Goal: Task Accomplishment & Management: Use online tool/utility

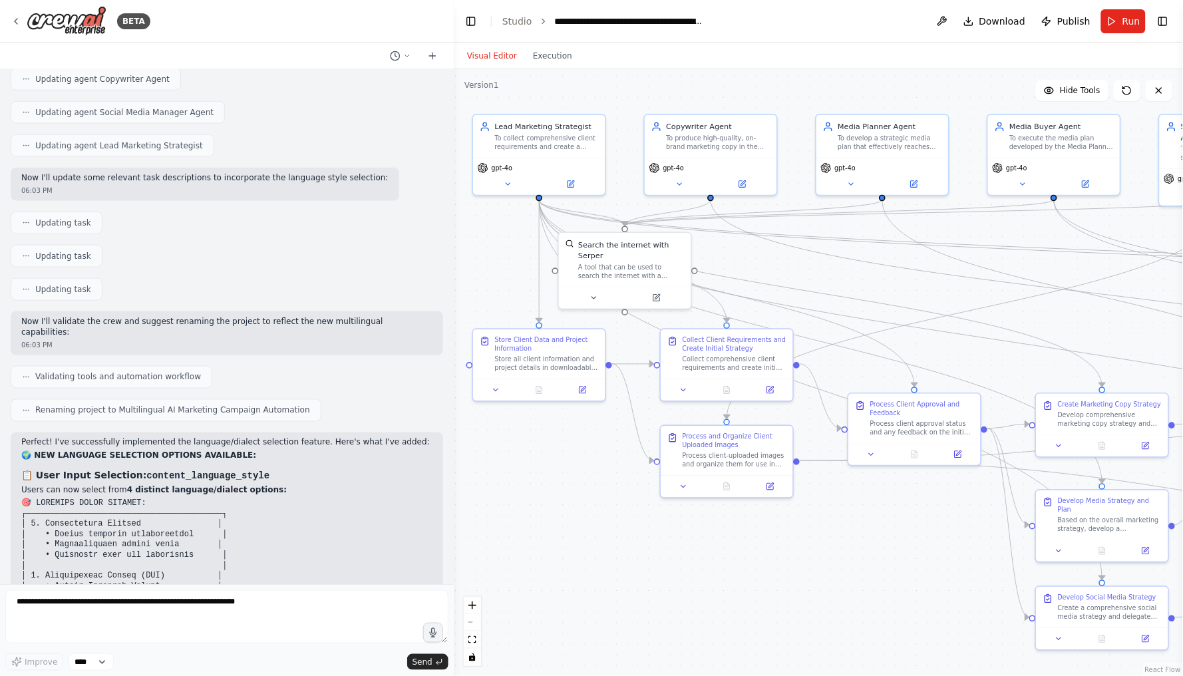
scroll to position [21918, 0]
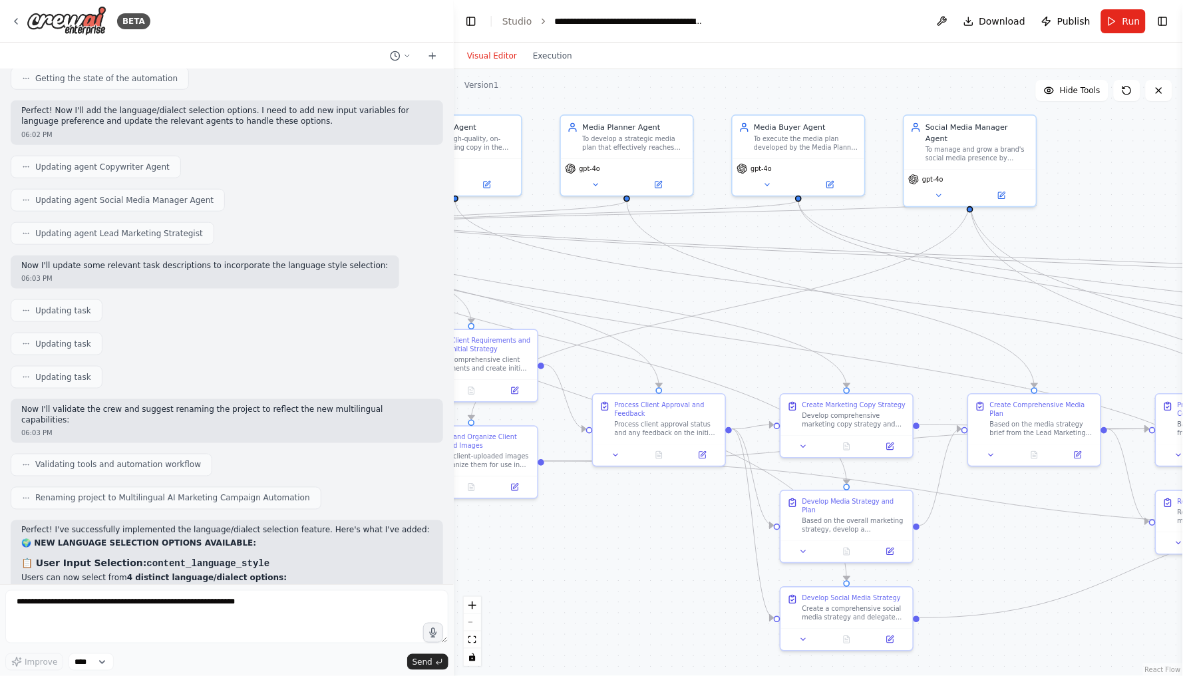
drag, startPoint x: 901, startPoint y: 287, endPoint x: 646, endPoint y: 287, distance: 255.6
click at [646, 287] on div ".deletable-edge-delete-btn { width: 20px; height: 20px; border: 0px solid #ffff…" at bounding box center [819, 372] width 730 height 607
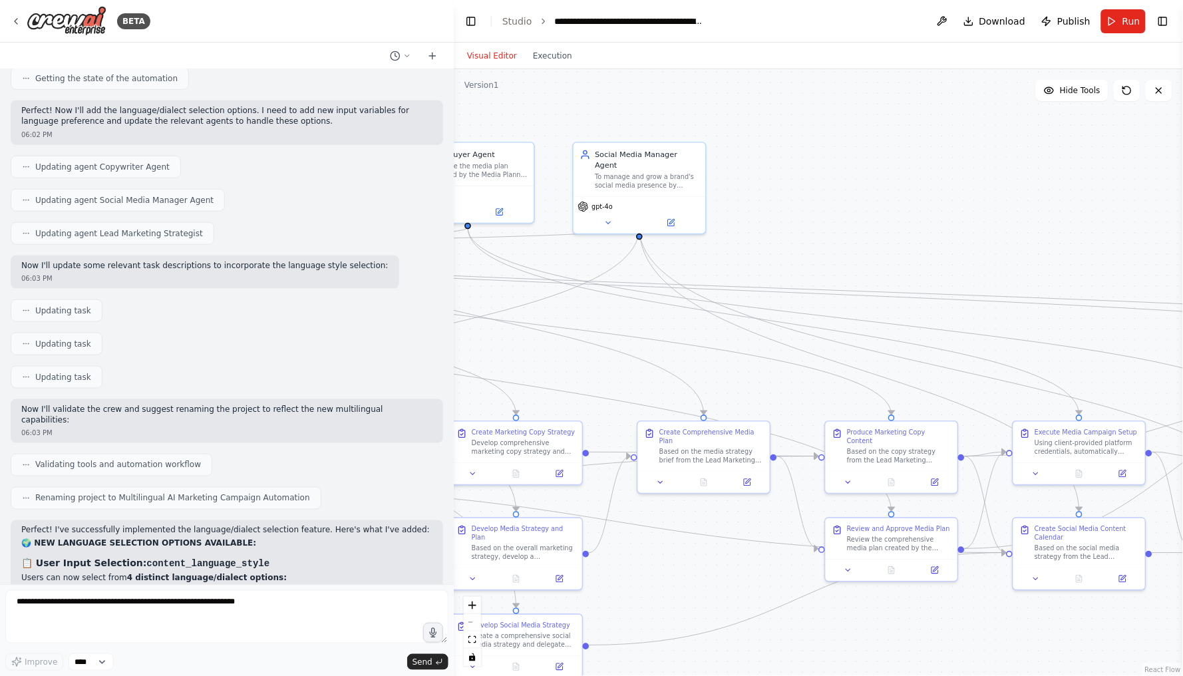
drag, startPoint x: 1064, startPoint y: 231, endPoint x: 733, endPoint y: 259, distance: 332.0
click at [733, 259] on div ".deletable-edge-delete-btn { width: 20px; height: 20px; border: 0px solid #ffff…" at bounding box center [819, 372] width 730 height 607
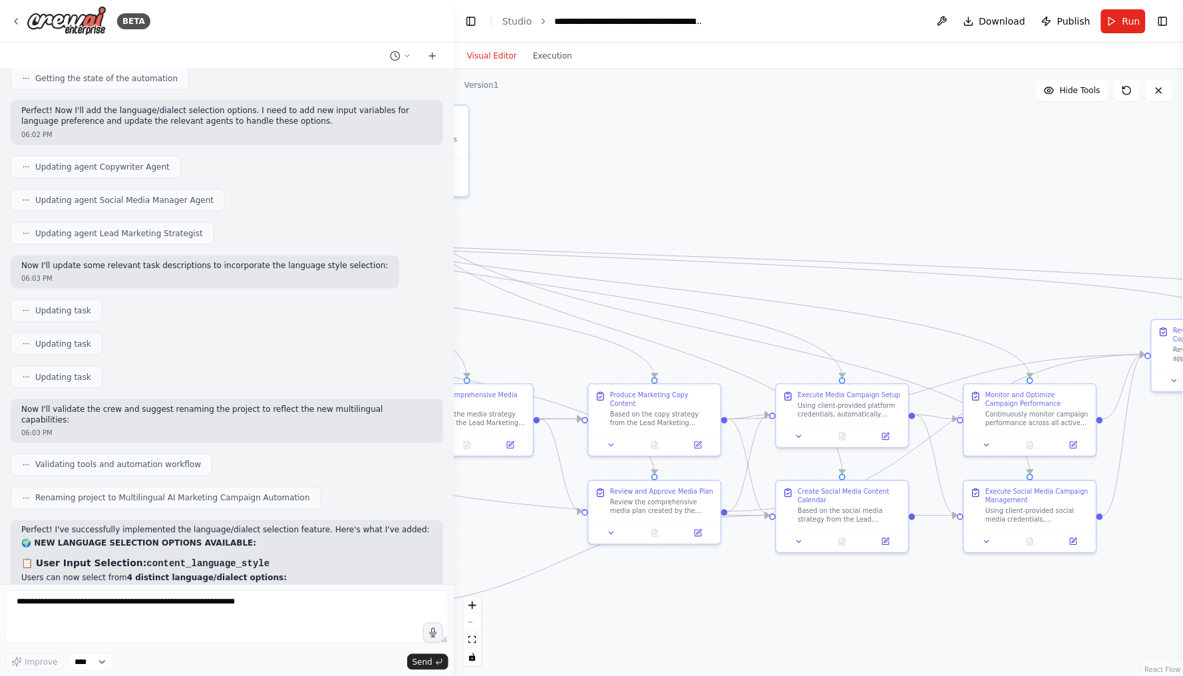
drag, startPoint x: 1023, startPoint y: 226, endPoint x: 786, endPoint y: 188, distance: 239.9
click at [786, 188] on div ".deletable-edge-delete-btn { width: 20px; height: 20px; border: 0px solid #ffff…" at bounding box center [819, 372] width 730 height 607
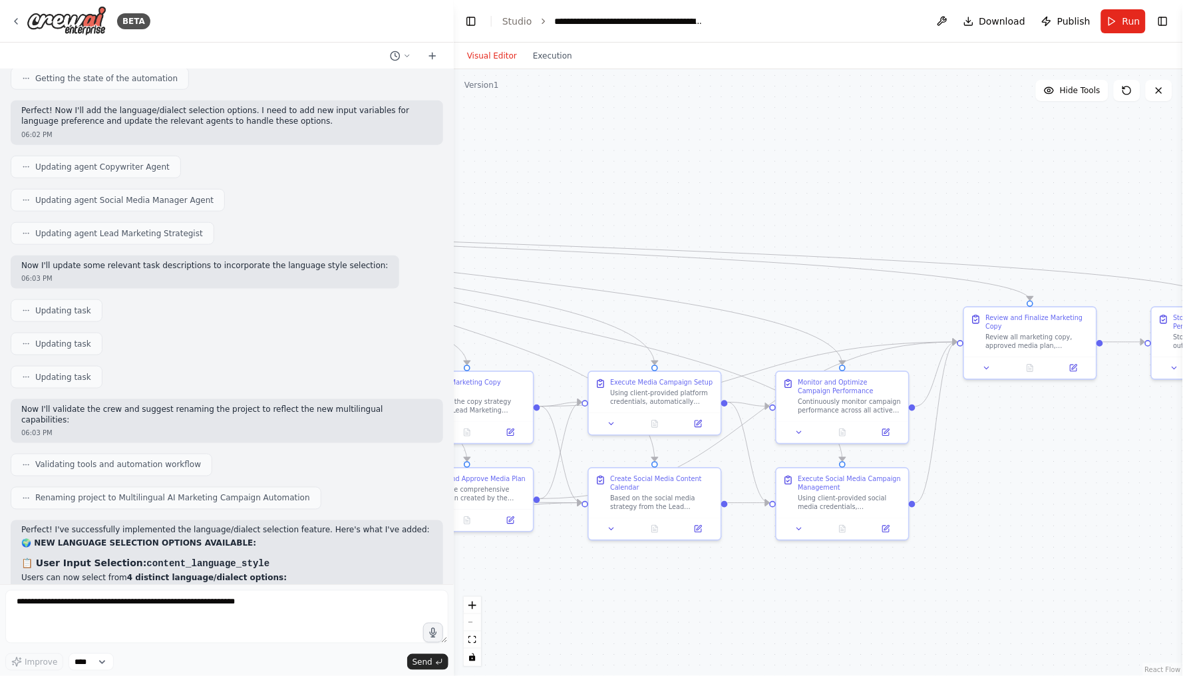
drag, startPoint x: 939, startPoint y: 198, endPoint x: 751, endPoint y: 186, distance: 188.1
click at [751, 186] on div ".deletable-edge-delete-btn { width: 20px; height: 20px; border: 0px solid #ffff…" at bounding box center [819, 372] width 730 height 607
click at [748, 314] on icon "Edge from 7c7ad6ac-e89a-46bd-ac43-8c0618d53647 to 87b9bc92-ab73-4dd7-91e0-95404…" at bounding box center [442, 271] width 799 height 187
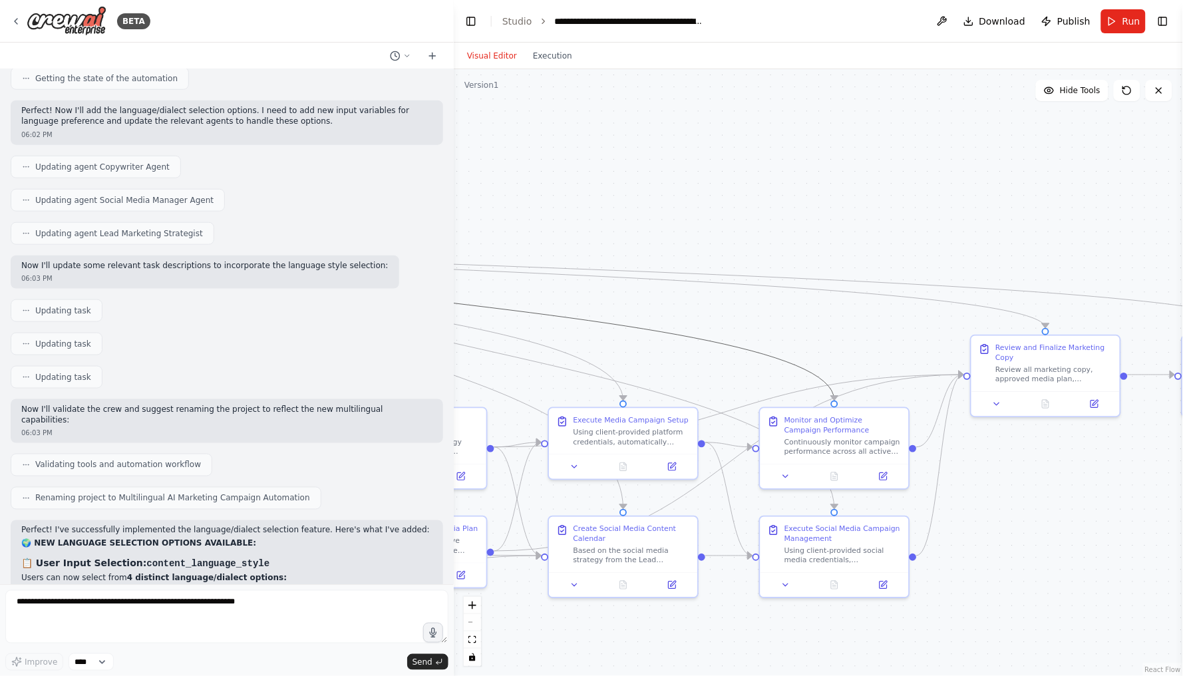
drag, startPoint x: 777, startPoint y: 227, endPoint x: 777, endPoint y: 218, distance: 9.3
click at [777, 222] on div ".deletable-edge-delete-btn { width: 20px; height: 20px; border: 0px solid #ffff…" at bounding box center [819, 372] width 730 height 607
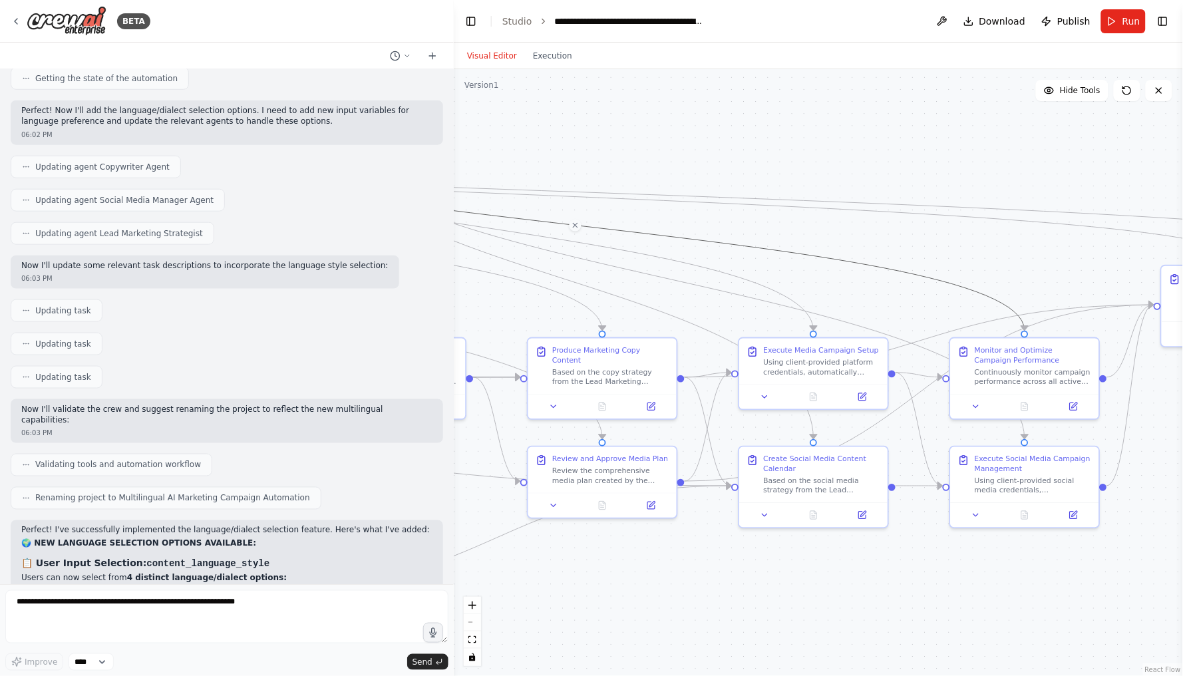
drag, startPoint x: 775, startPoint y: 187, endPoint x: 1020, endPoint y: 119, distance: 254.2
click at [1019, 119] on div ".deletable-edge-delete-btn { width: 20px; height: 20px; border: 0px solid #ffff…" at bounding box center [819, 372] width 730 height 607
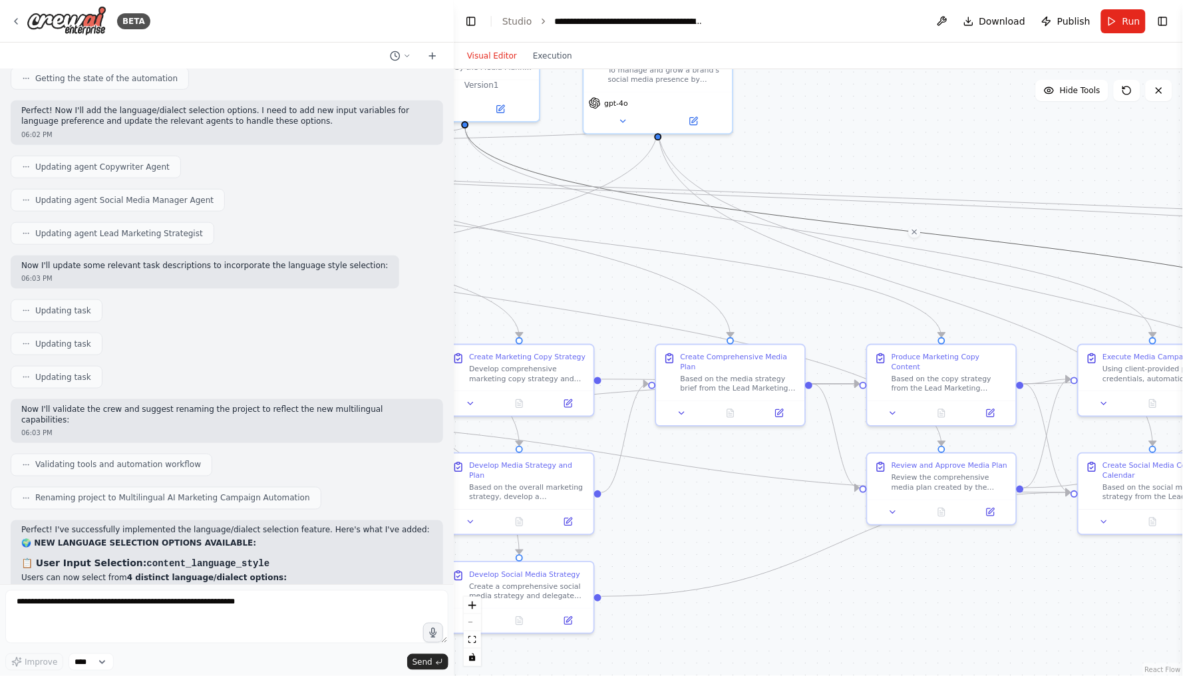
drag, startPoint x: 687, startPoint y: 122, endPoint x: 983, endPoint y: 136, distance: 296.5
click at [983, 136] on div ".deletable-edge-delete-btn { width: 20px; height: 20px; border: 0px solid #ffff…" at bounding box center [819, 372] width 730 height 607
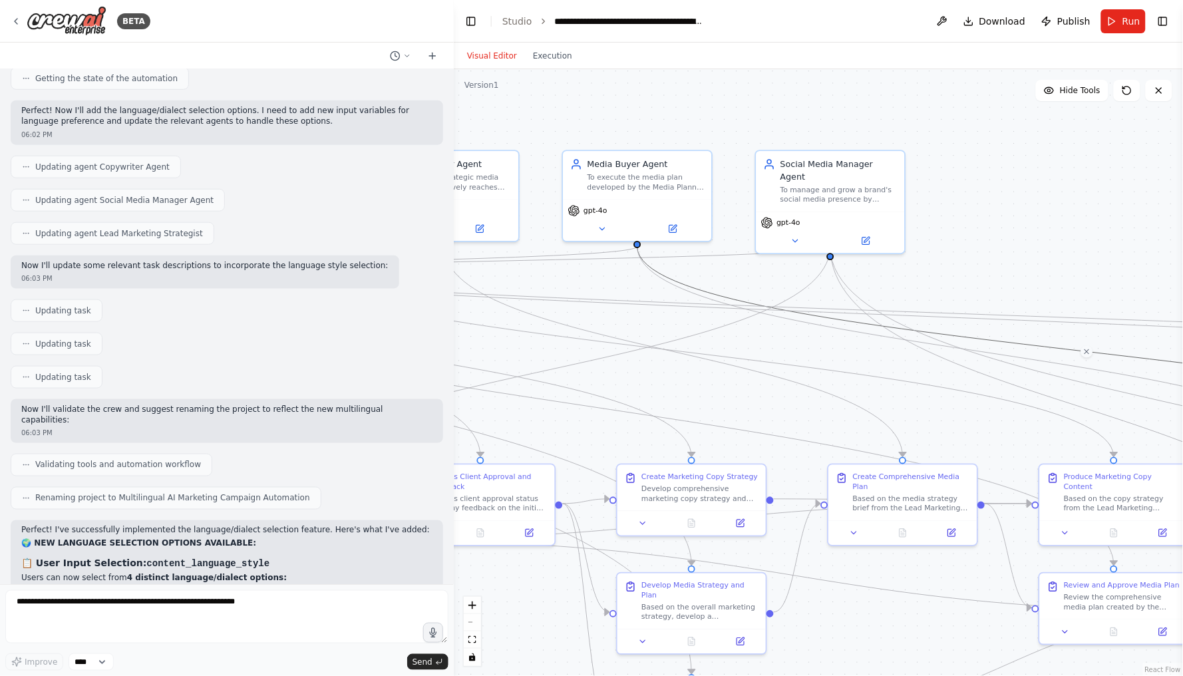
drag, startPoint x: 861, startPoint y: 132, endPoint x: 1053, endPoint y: 274, distance: 238.4
click at [1052, 274] on div ".deletable-edge-delete-btn { width: 20px; height: 20px; border: 0px solid #ffff…" at bounding box center [819, 372] width 730 height 607
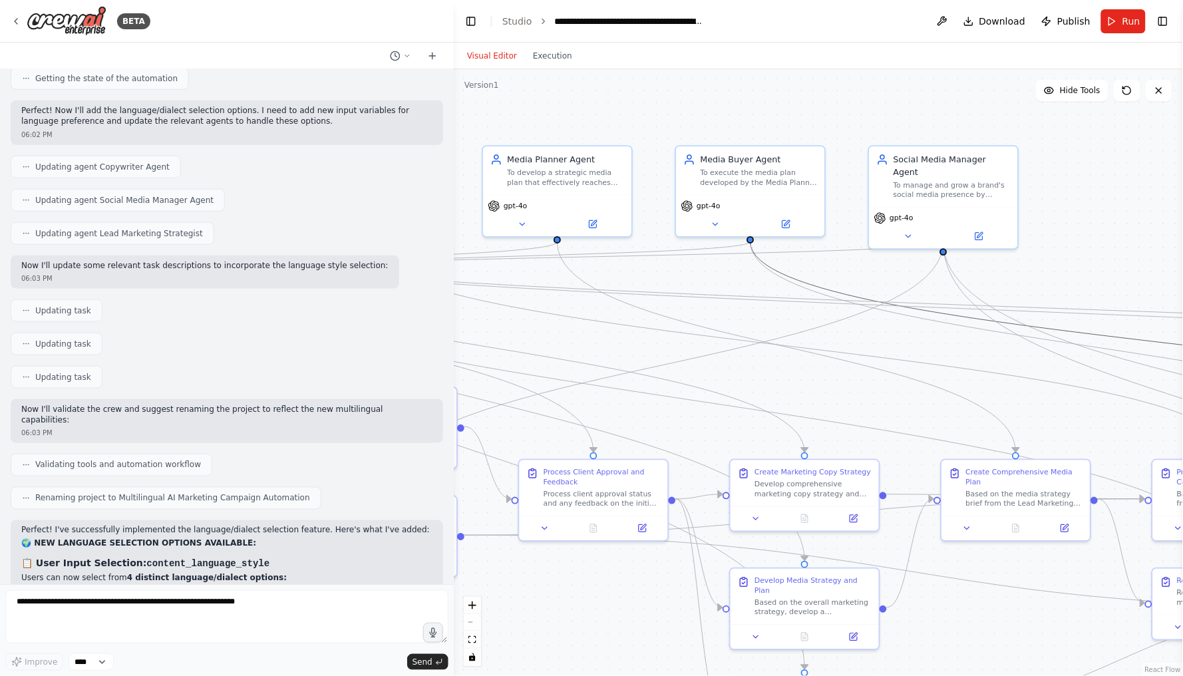
drag, startPoint x: 996, startPoint y: 180, endPoint x: 1098, endPoint y: 143, distance: 107.6
click at [1098, 143] on div ".deletable-edge-delete-btn { width: 20px; height: 20px; border: 0px solid #ffff…" at bounding box center [819, 372] width 730 height 607
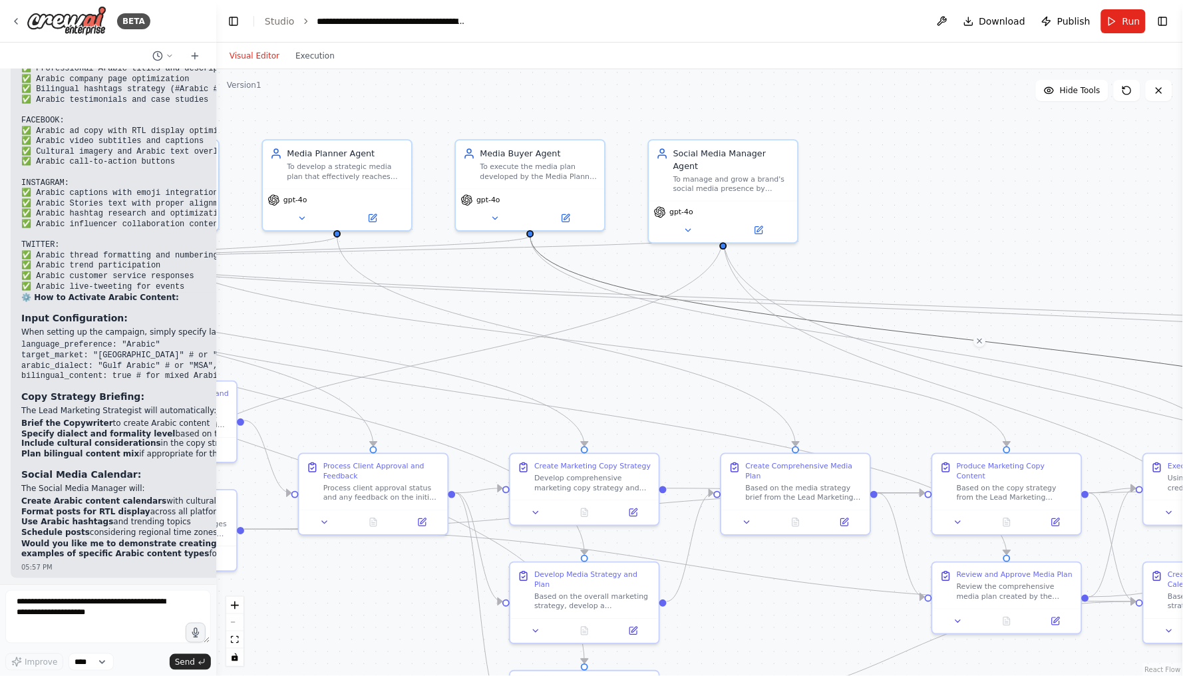
drag, startPoint x: 450, startPoint y: 77, endPoint x: 111, endPoint y: 128, distance: 342.6
click at [111, 128] on div "BETA Hello! I'm the CrewAI assistant. What kind of automation do you want to bu…" at bounding box center [108, 338] width 216 height 676
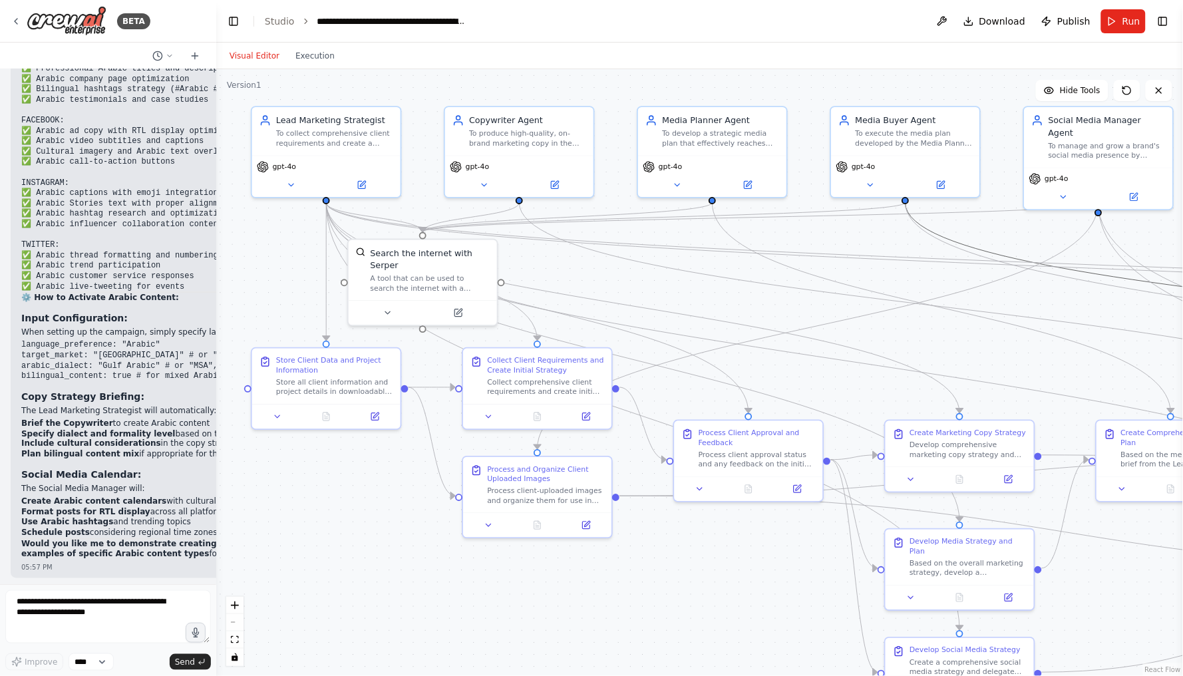
drag, startPoint x: 351, startPoint y: 88, endPoint x: 726, endPoint y: 55, distance: 376.2
click at [726, 54] on div "Visual Editor Execution Version 1 Hide Tools .deletable-edge-delete-btn { width…" at bounding box center [699, 360] width 967 height 634
click at [779, 71] on div ".deletable-edge-delete-btn { width: 20px; height: 20px; border: 0px solid #ffff…" at bounding box center [699, 372] width 967 height 607
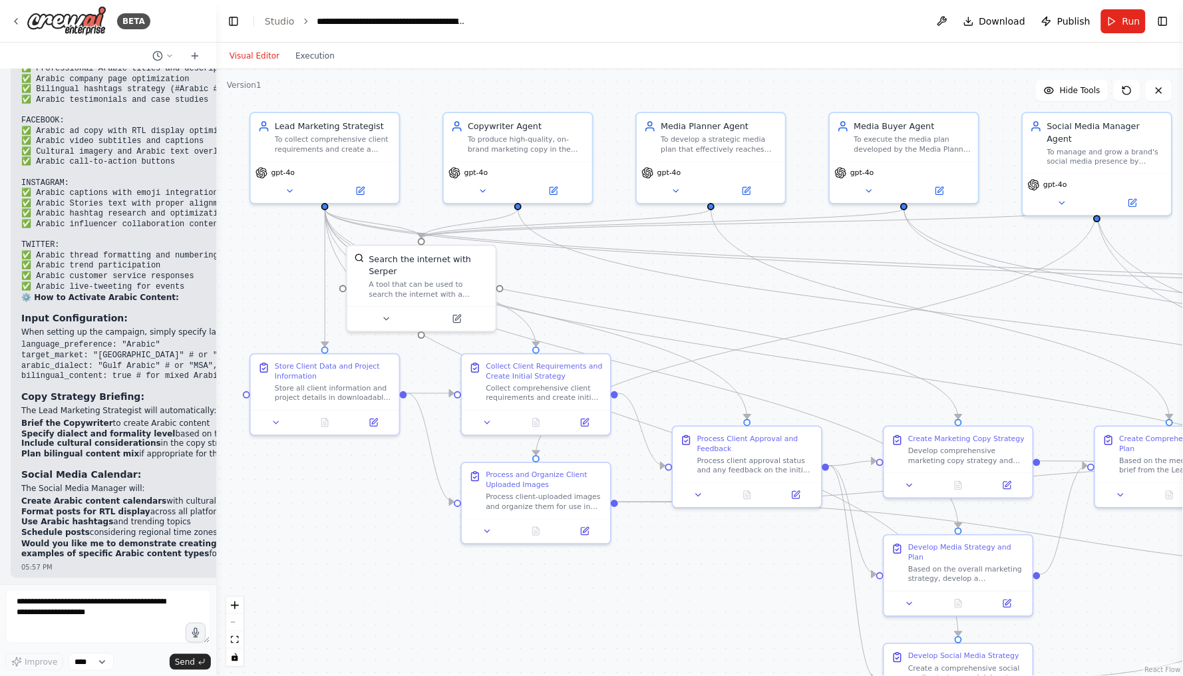
click at [778, 92] on div ".deletable-edge-delete-btn { width: 20px; height: 20px; border: 0px solid #ffff…" at bounding box center [699, 372] width 967 height 607
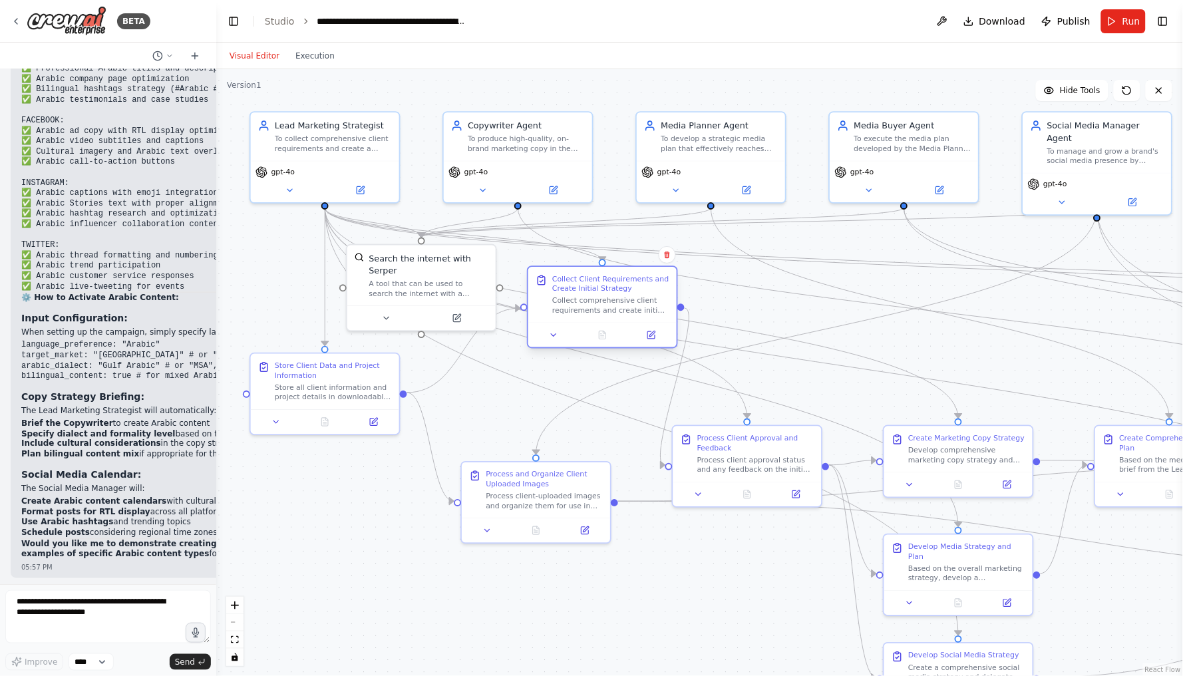
drag, startPoint x: 569, startPoint y: 367, endPoint x: 638, endPoint y: 276, distance: 114.1
click at [638, 276] on div "Collect Client Requirements and Create Initial Strategy" at bounding box center [610, 283] width 117 height 19
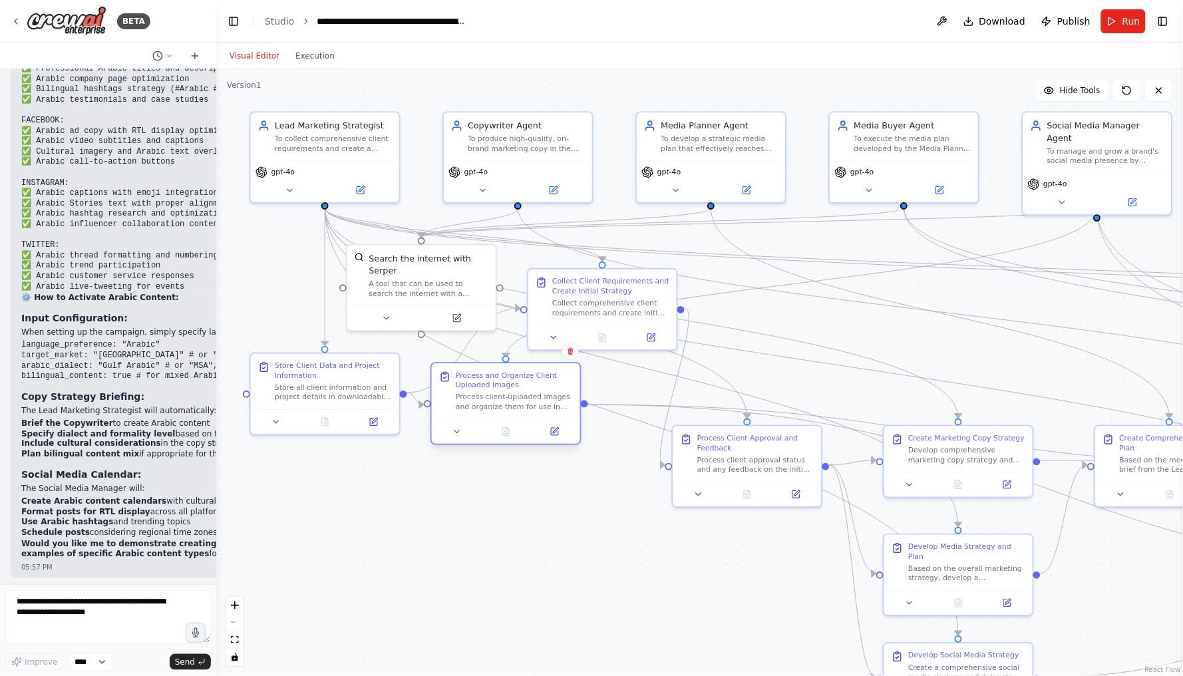
drag, startPoint x: 511, startPoint y: 475, endPoint x: 484, endPoint y: 385, distance: 94.5
click at [484, 384] on div "Process and Organize Client Uploaded Images" at bounding box center [514, 380] width 117 height 19
drag, startPoint x: 712, startPoint y: 432, endPoint x: 294, endPoint y: 477, distance: 420.4
click at [292, 477] on div "Process Client Approval and Feedback Process client approval status and any fee…" at bounding box center [325, 500] width 148 height 55
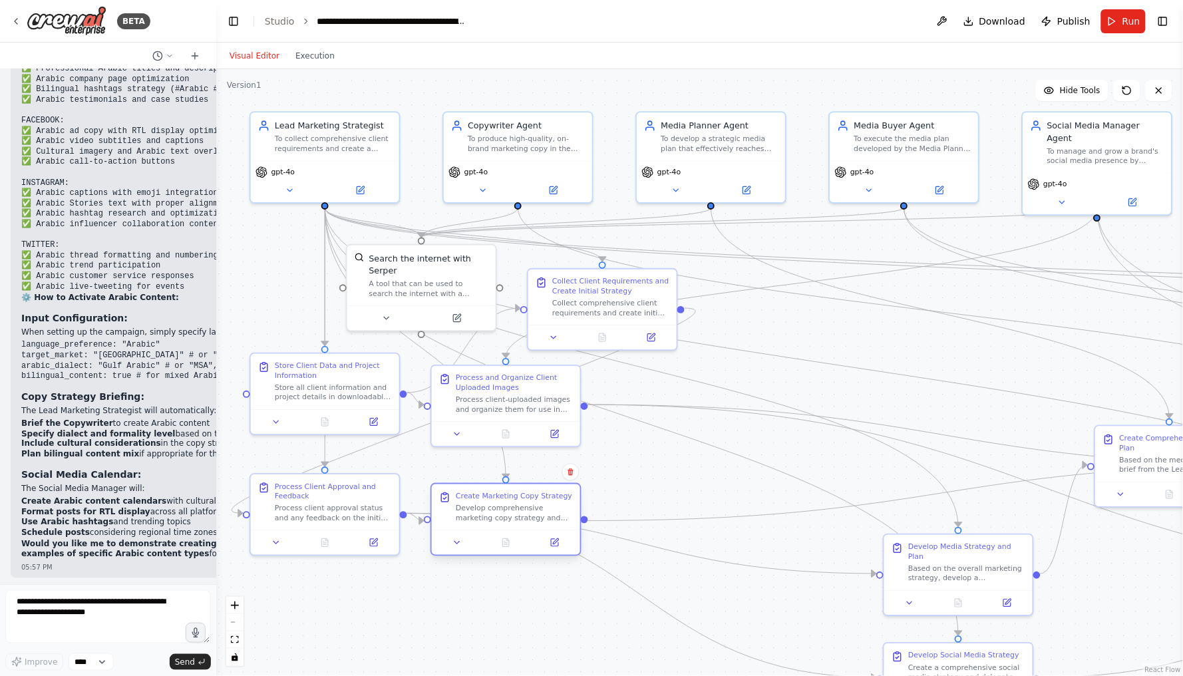
drag, startPoint x: 995, startPoint y: 435, endPoint x: 538, endPoint y: 493, distance: 460.9
click at [537, 494] on div "Create Marketing Copy Strategy" at bounding box center [514, 497] width 116 height 10
drag, startPoint x: 1006, startPoint y: 540, endPoint x: 416, endPoint y: 605, distance: 593.3
click at [416, 605] on div "Develop Media Strategy and Plan" at bounding box center [381, 609] width 117 height 19
drag, startPoint x: 416, startPoint y: 605, endPoint x: 371, endPoint y: 588, distance: 48.2
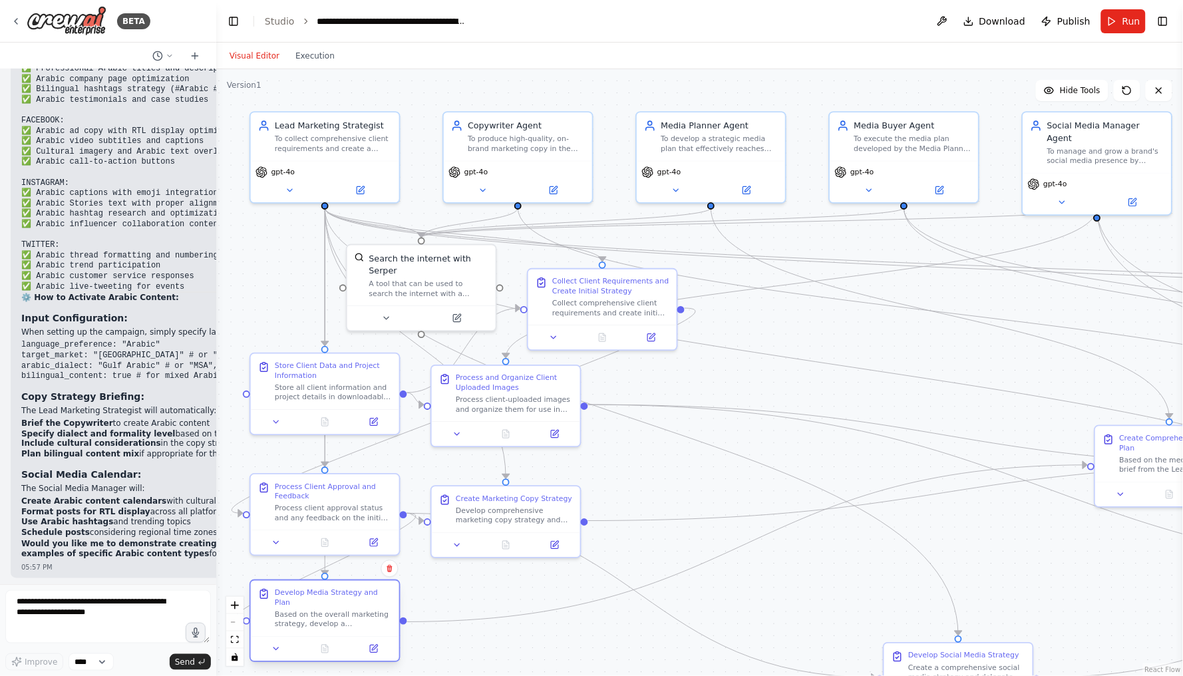
click at [371, 588] on div "Develop Media Strategy and Plan" at bounding box center [333, 597] width 117 height 19
drag, startPoint x: 1006, startPoint y: 651, endPoint x: 653, endPoint y: 593, distance: 358.2
click at [653, 593] on div "Develop Social Media Strategy" at bounding box center [607, 592] width 111 height 10
drag, startPoint x: 653, startPoint y: 593, endPoint x: 566, endPoint y: 604, distance: 87.9
click at [565, 604] on div "Develop Social Media Strategy" at bounding box center [523, 604] width 111 height 10
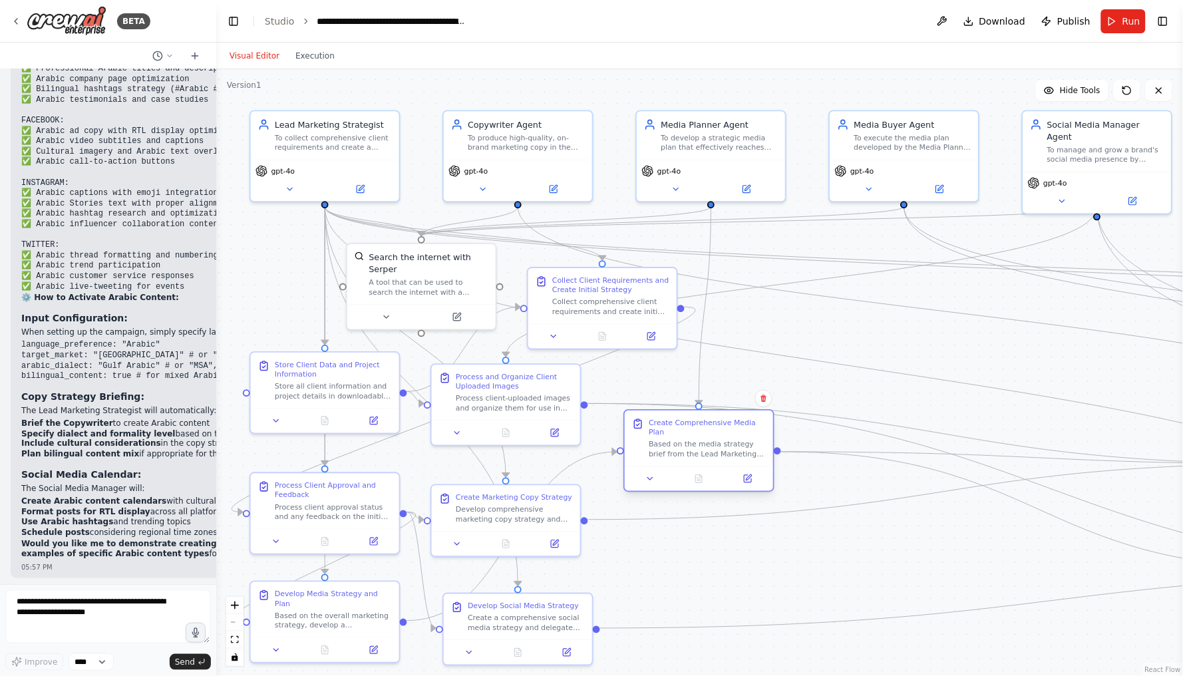
drag, startPoint x: 1152, startPoint y: 431, endPoint x: 684, endPoint y: 414, distance: 468.9
click at [684, 414] on div "Create Comprehensive Media Plan Based on the media strategy brief from the Lead…" at bounding box center [699, 438] width 148 height 55
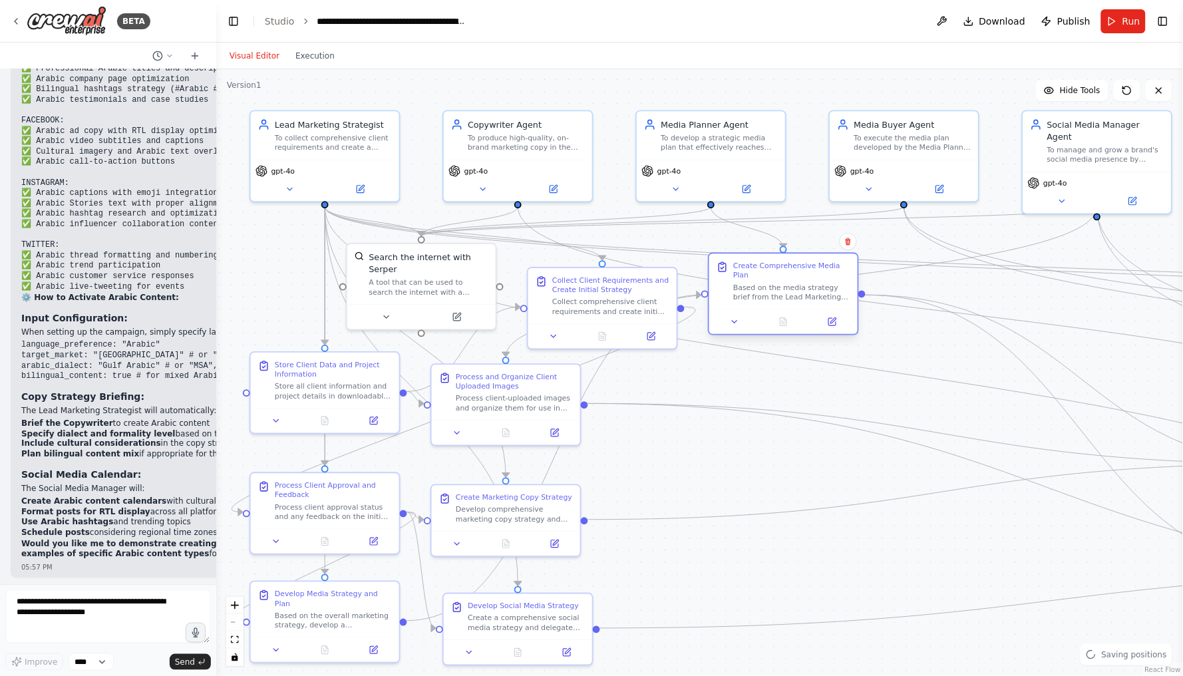
drag, startPoint x: 684, startPoint y: 414, endPoint x: 771, endPoint y: 260, distance: 176.8
click at [771, 260] on div "Create Comprehensive Media Plan Based on the media strategy brief from the Lead…" at bounding box center [784, 281] width 148 height 55
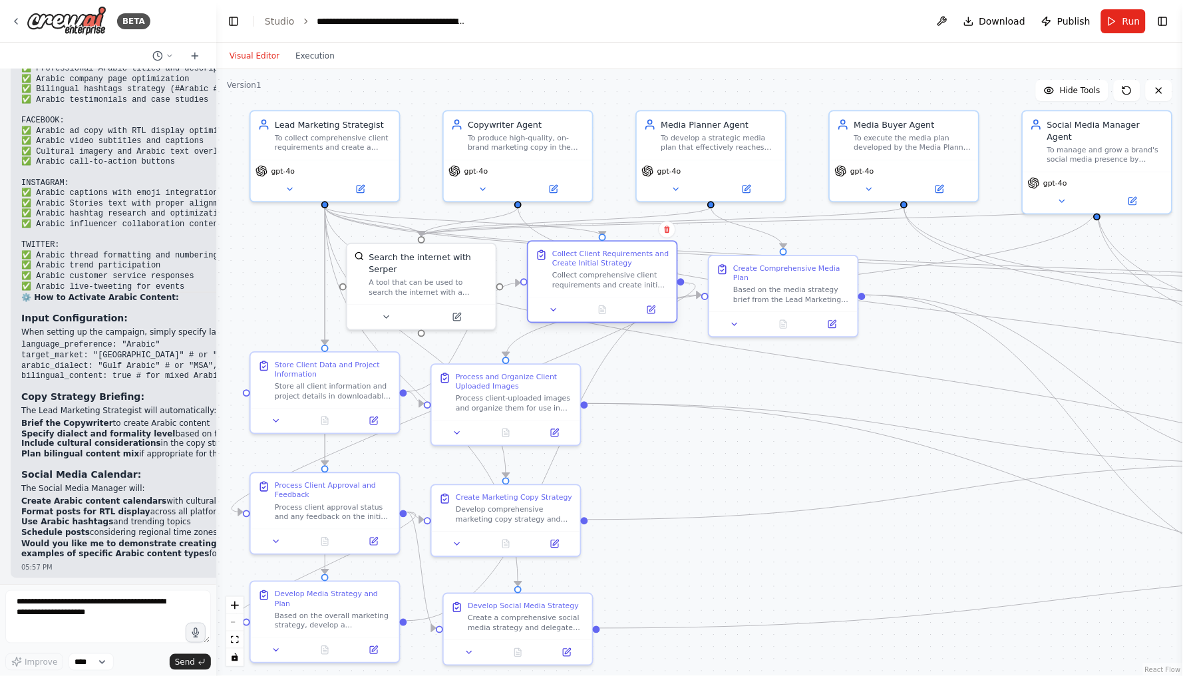
drag, startPoint x: 618, startPoint y: 276, endPoint x: 616, endPoint y: 256, distance: 20.1
click at [616, 255] on div "Collect Client Requirements and Create Initial Strategy" at bounding box center [610, 258] width 117 height 19
click at [616, 256] on div "Collect Client Requirements and Create Initial Strategy" at bounding box center [610, 258] width 117 height 19
click at [614, 255] on div "Collect Client Requirements and Create Initial Strategy" at bounding box center [610, 258] width 117 height 19
drag, startPoint x: 782, startPoint y: 269, endPoint x: 780, endPoint y: 260, distance: 9.5
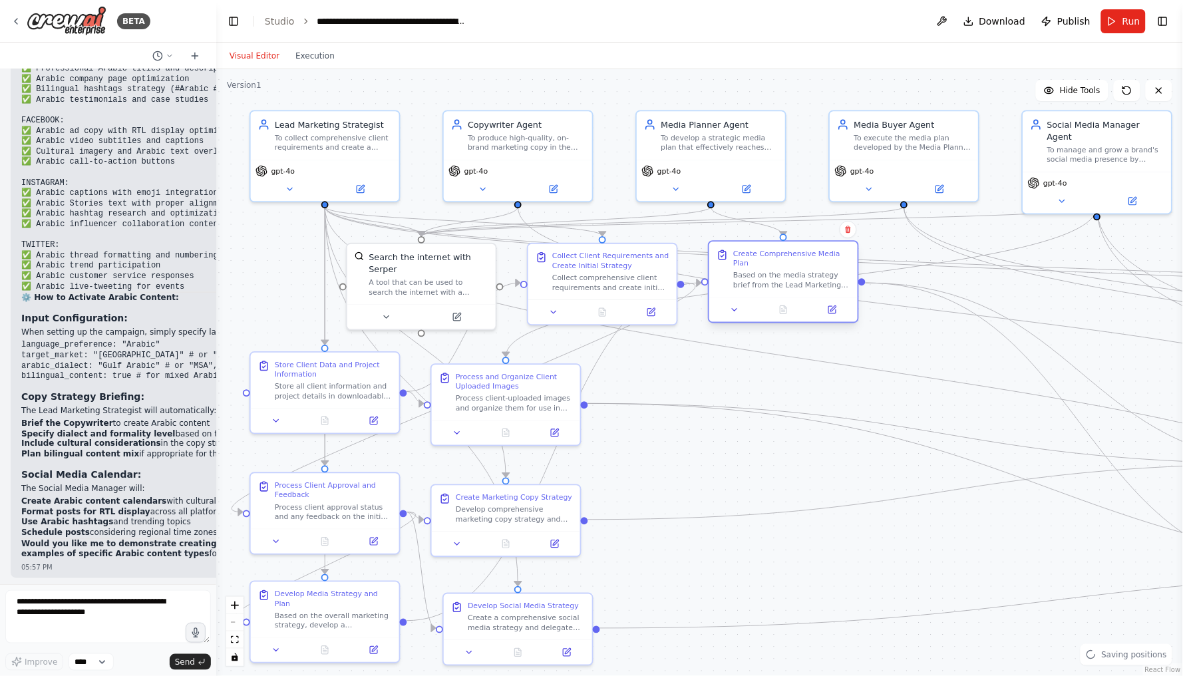
click at [780, 260] on div "Create Comprehensive Media Plan" at bounding box center [792, 258] width 117 height 19
click at [775, 405] on div ".deletable-edge-delete-btn { width: 20px; height: 20px; border: 0px solid #ffff…" at bounding box center [699, 372] width 967 height 607
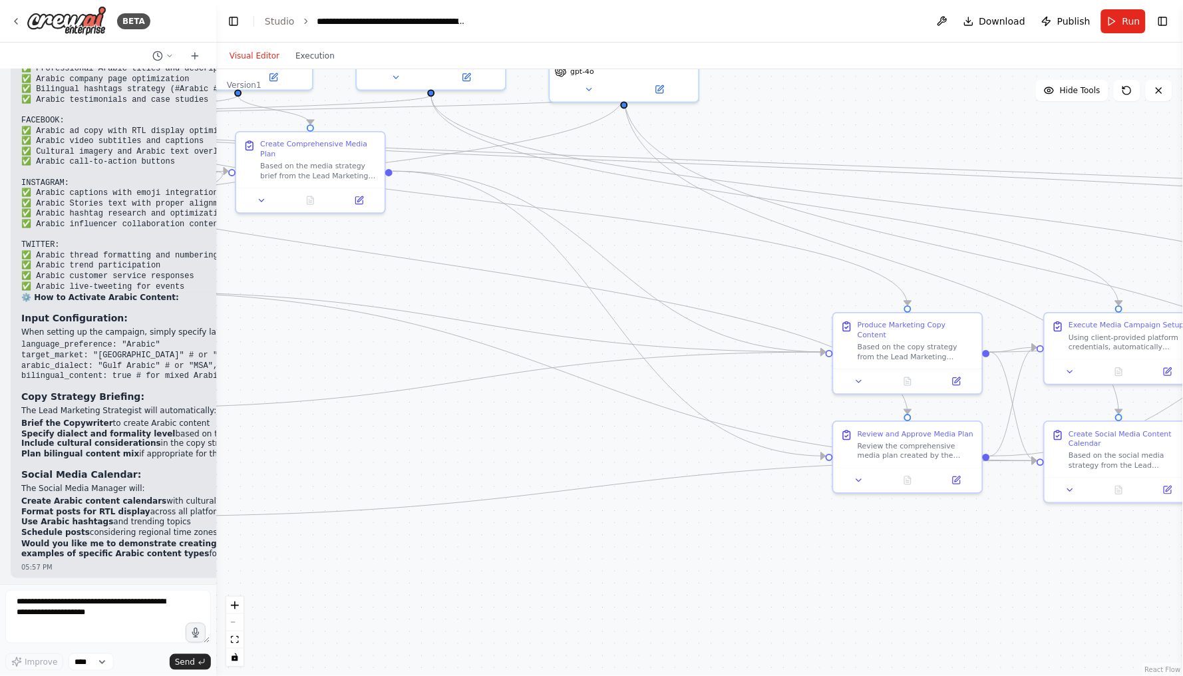
drag, startPoint x: 1010, startPoint y: 518, endPoint x: 537, endPoint y: 406, distance: 486.3
click at [537, 406] on div ".deletable-edge-delete-btn { width: 20px; height: 20px; border: 0px solid #ffff…" at bounding box center [699, 372] width 967 height 607
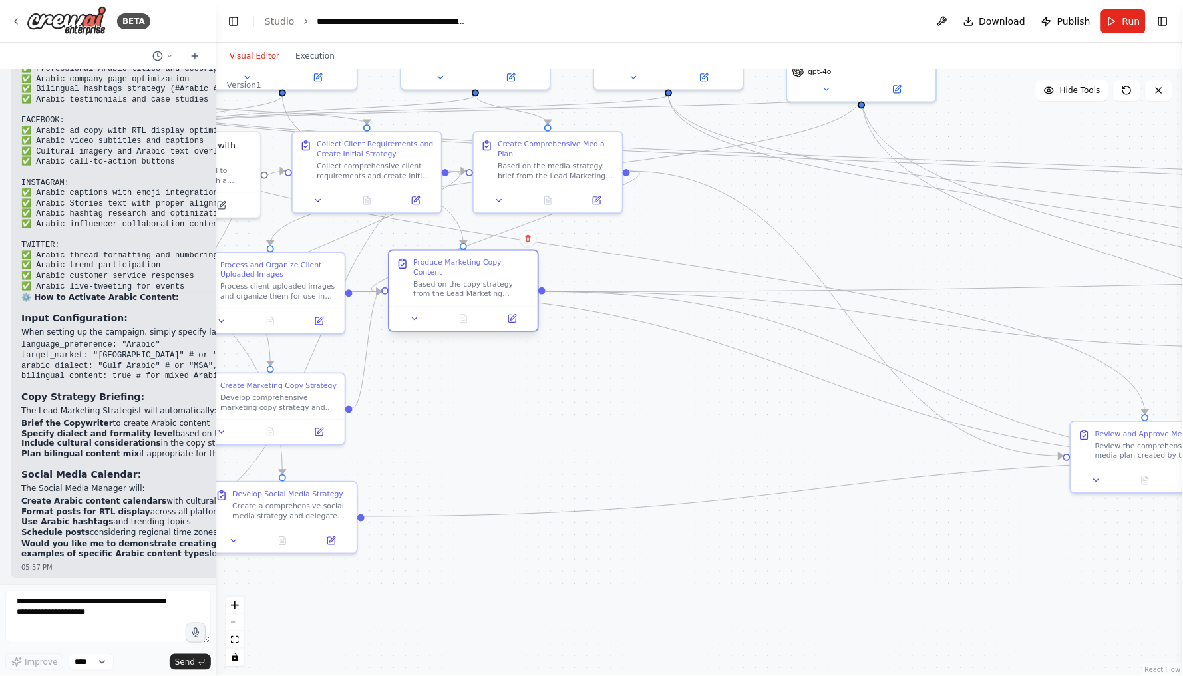
drag, startPoint x: 919, startPoint y: 332, endPoint x: 471, endPoint y: 270, distance: 453.0
click at [471, 270] on div "Produce Marketing Copy Content" at bounding box center [471, 267] width 117 height 19
drag, startPoint x: 1104, startPoint y: 434, endPoint x: 409, endPoint y: 389, distance: 695.7
click at [409, 389] on div "Review and Approve Media Plan Review the comprehensive media plan created by th…" at bounding box center [459, 394] width 117 height 31
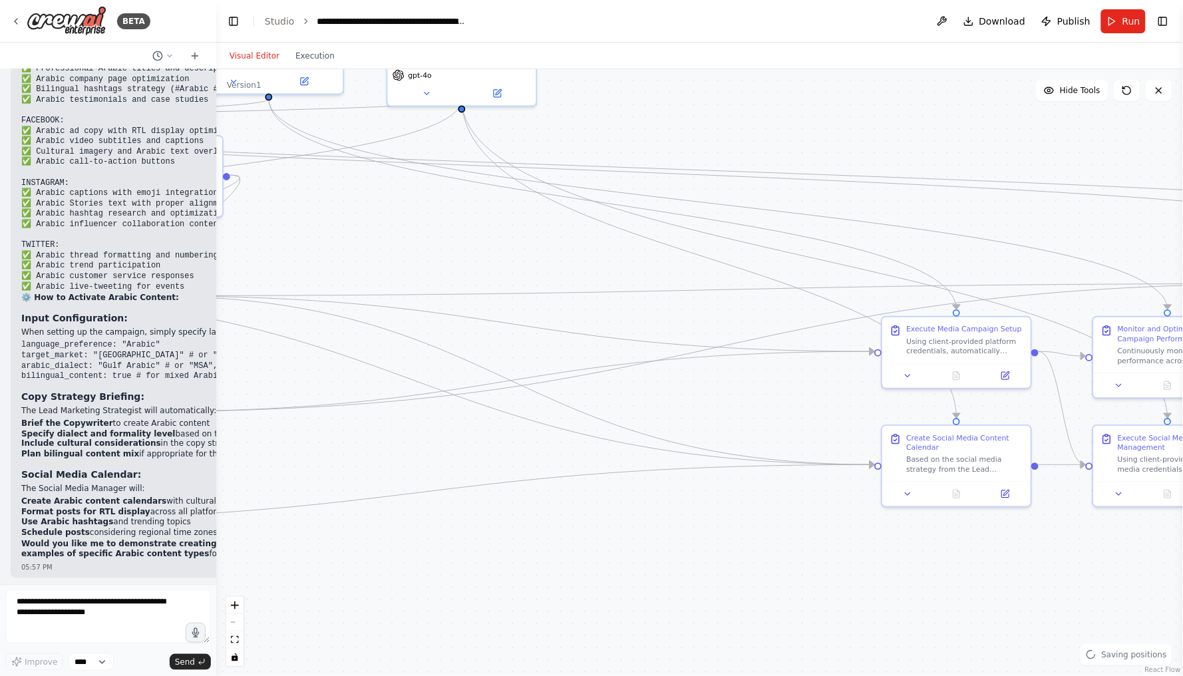
drag, startPoint x: 1009, startPoint y: 538, endPoint x: 609, endPoint y: 542, distance: 400.1
click at [609, 542] on div ".deletable-edge-delete-btn { width: 20px; height: 20px; border: 0px solid #ffff…" at bounding box center [699, 372] width 967 height 607
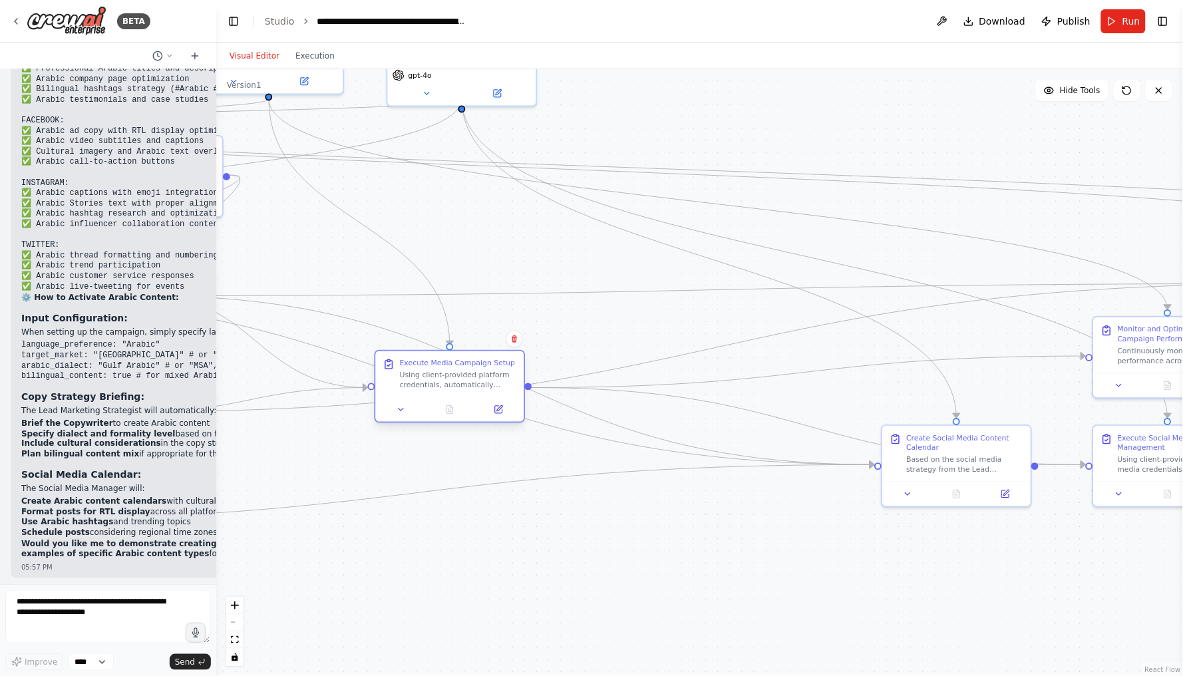
drag, startPoint x: 994, startPoint y: 318, endPoint x: 481, endPoint y: 351, distance: 514.9
click at [481, 351] on div "Execute Media Campaign Setup Using client-provided platform credentials, automa…" at bounding box center [449, 374] width 148 height 46
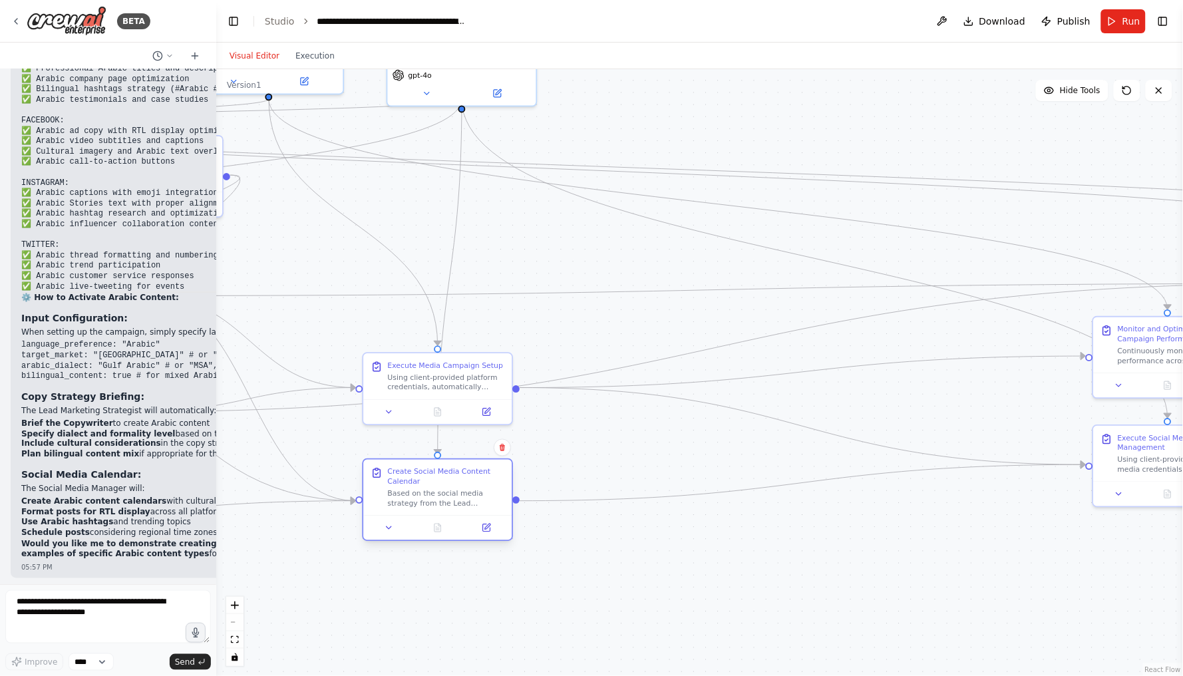
drag, startPoint x: 1006, startPoint y: 451, endPoint x: 490, endPoint y: 483, distance: 517.5
click at [490, 483] on div "Create Social Media Content Calendar Based on the social media strategy from th…" at bounding box center [446, 487] width 117 height 41
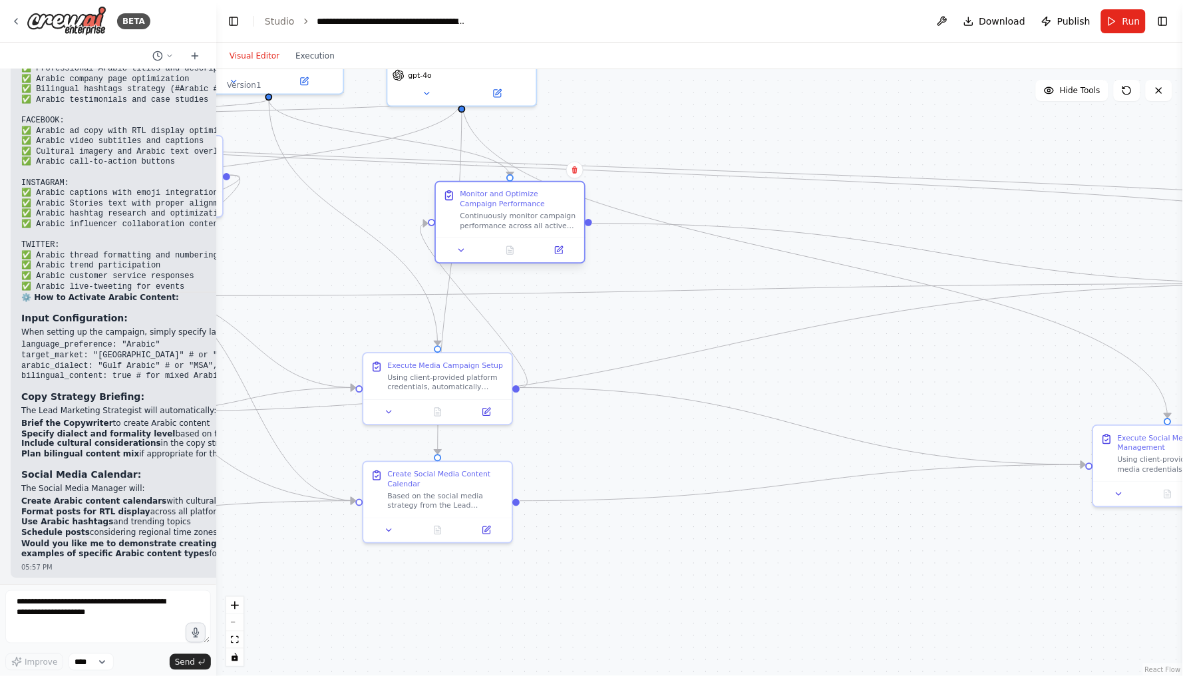
drag, startPoint x: 1130, startPoint y: 326, endPoint x: 477, endPoint y: 198, distance: 666.0
click at [477, 198] on div "Monitor and Optimize Campaign Performance" at bounding box center [518, 199] width 117 height 19
drag, startPoint x: 1160, startPoint y: 433, endPoint x: 619, endPoint y: 485, distance: 542.9
click at [619, 485] on div "Execute Social Media Campaign Management" at bounding box center [638, 488] width 117 height 19
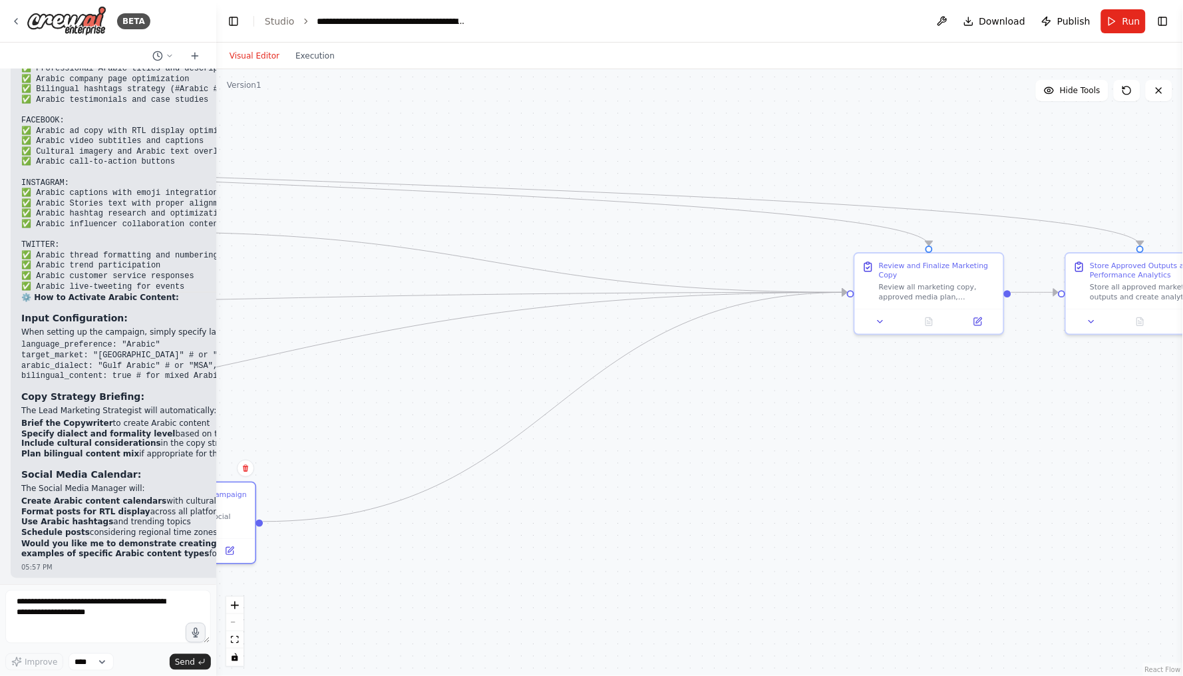
drag, startPoint x: 873, startPoint y: 375, endPoint x: 424, endPoint y: 383, distance: 449.4
click at [424, 383] on div ".deletable-edge-delete-btn { width: 20px; height: 20px; border: 0px solid #ffff…" at bounding box center [699, 372] width 967 height 607
drag, startPoint x: 951, startPoint y: 260, endPoint x: 394, endPoint y: 330, distance: 560.8
click at [394, 331] on div "Review and Finalize Marketing Copy" at bounding box center [382, 340] width 117 height 19
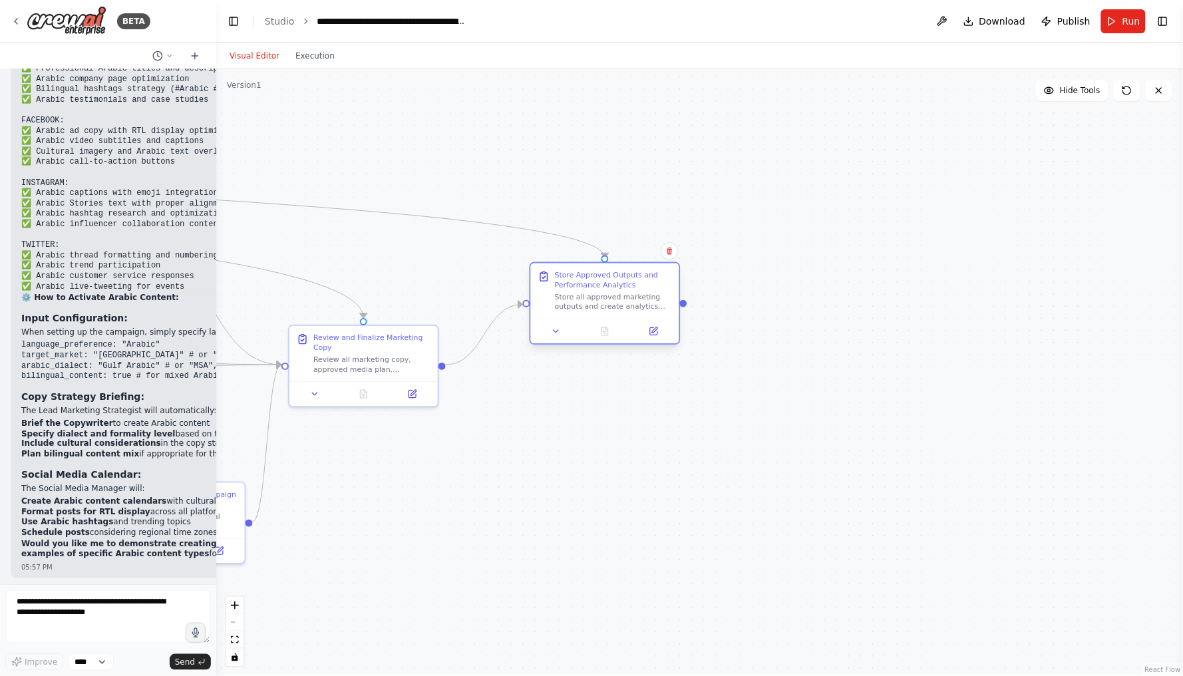
drag, startPoint x: 1164, startPoint y: 306, endPoint x: 626, endPoint y: 320, distance: 537.4
click at [626, 320] on div at bounding box center [605, 331] width 148 height 25
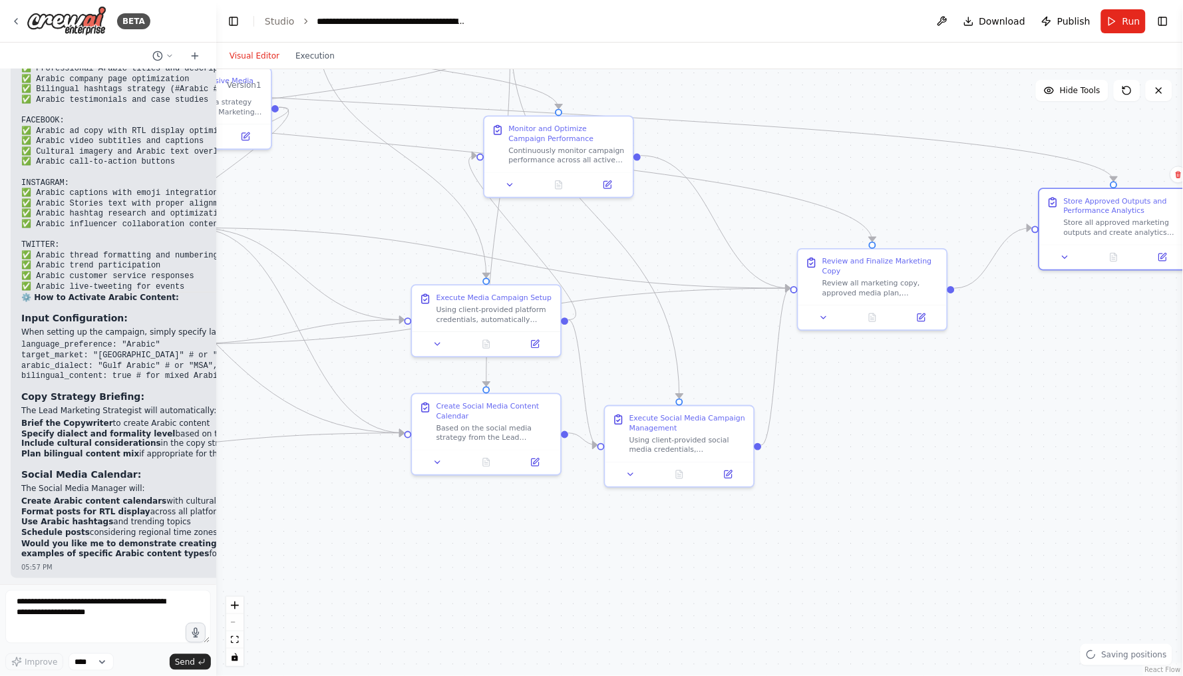
drag, startPoint x: 509, startPoint y: 439, endPoint x: 1018, endPoint y: 362, distance: 514.9
click at [1018, 362] on div ".deletable-edge-delete-btn { width: 20px; height: 20px; border: 0px solid #ffff…" at bounding box center [699, 372] width 967 height 607
drag, startPoint x: 756, startPoint y: 278, endPoint x: 946, endPoint y: 361, distance: 206.9
click at [946, 361] on div ".deletable-edge-delete-btn { width: 20px; height: 20px; border: 0px solid #ffff…" at bounding box center [699, 372] width 967 height 607
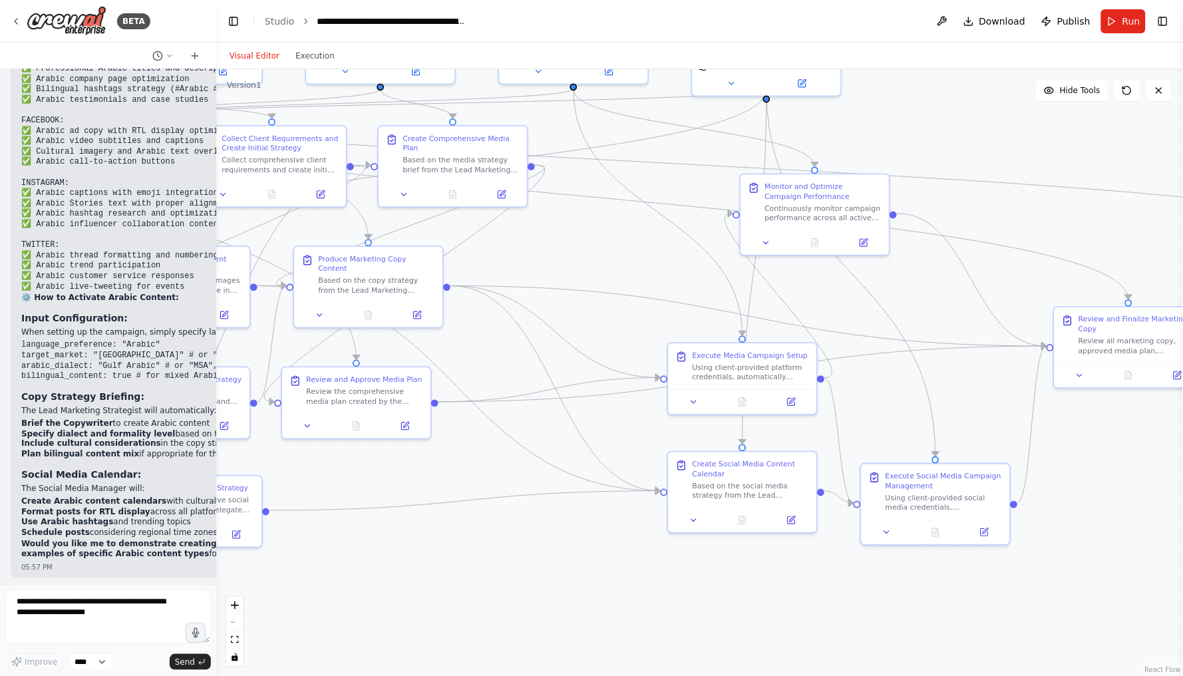
drag, startPoint x: 895, startPoint y: 383, endPoint x: 1152, endPoint y: 441, distance: 262.7
click at [1152, 441] on div ".deletable-edge-delete-btn { width: 20px; height: 20px; border: 0px solid #ffff…" at bounding box center [699, 372] width 967 height 607
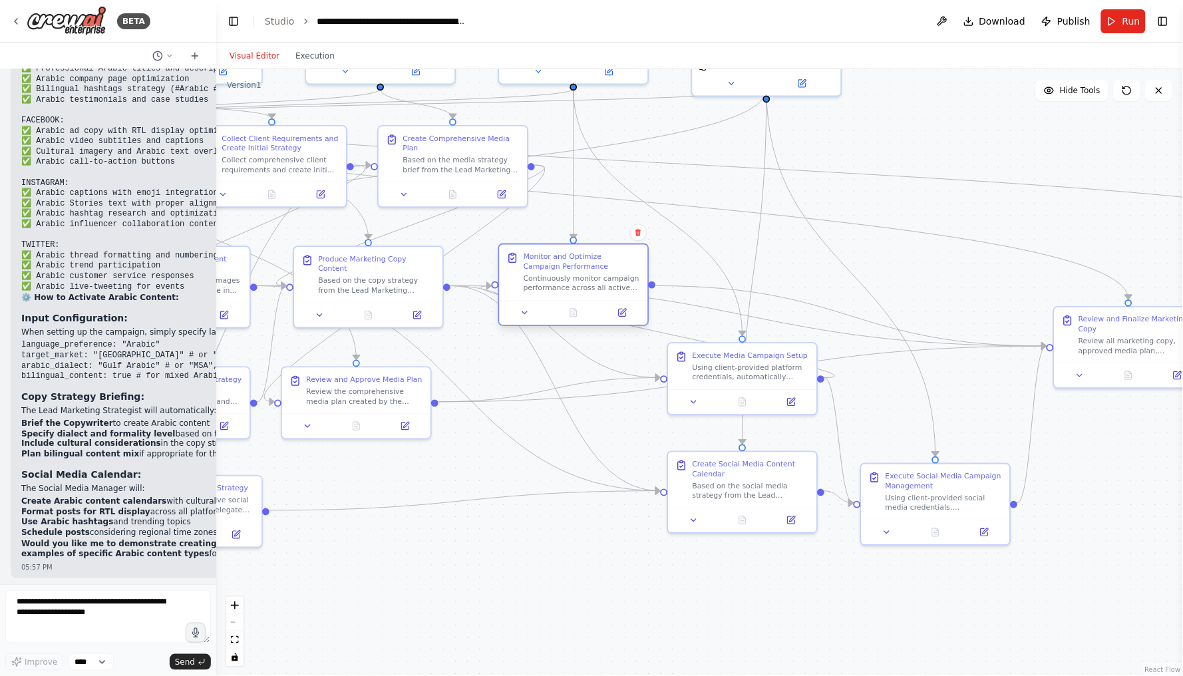
drag, startPoint x: 831, startPoint y: 179, endPoint x: 584, endPoint y: 250, distance: 257.0
click at [584, 250] on div "Monitor and Optimize Campaign Performance Continuously monitor campaign perform…" at bounding box center [574, 272] width 148 height 55
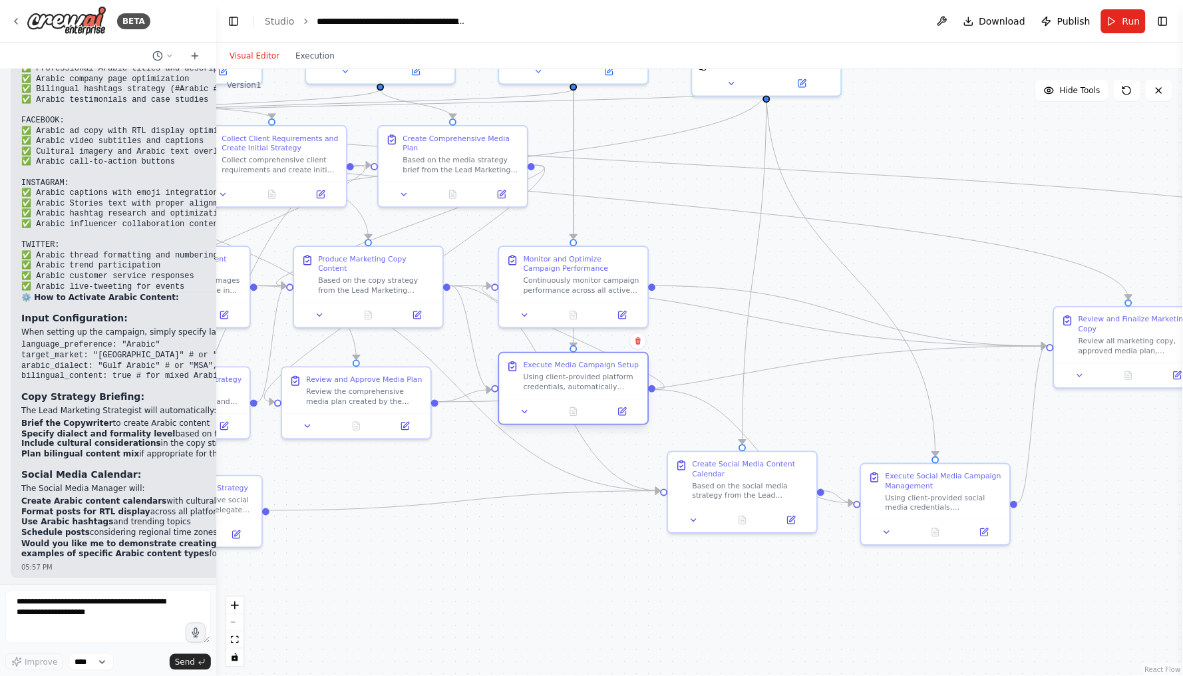
drag, startPoint x: 764, startPoint y: 353, endPoint x: 596, endPoint y: 369, distance: 169.2
click at [596, 369] on div "Execute Media Campaign Setup" at bounding box center [582, 366] width 116 height 10
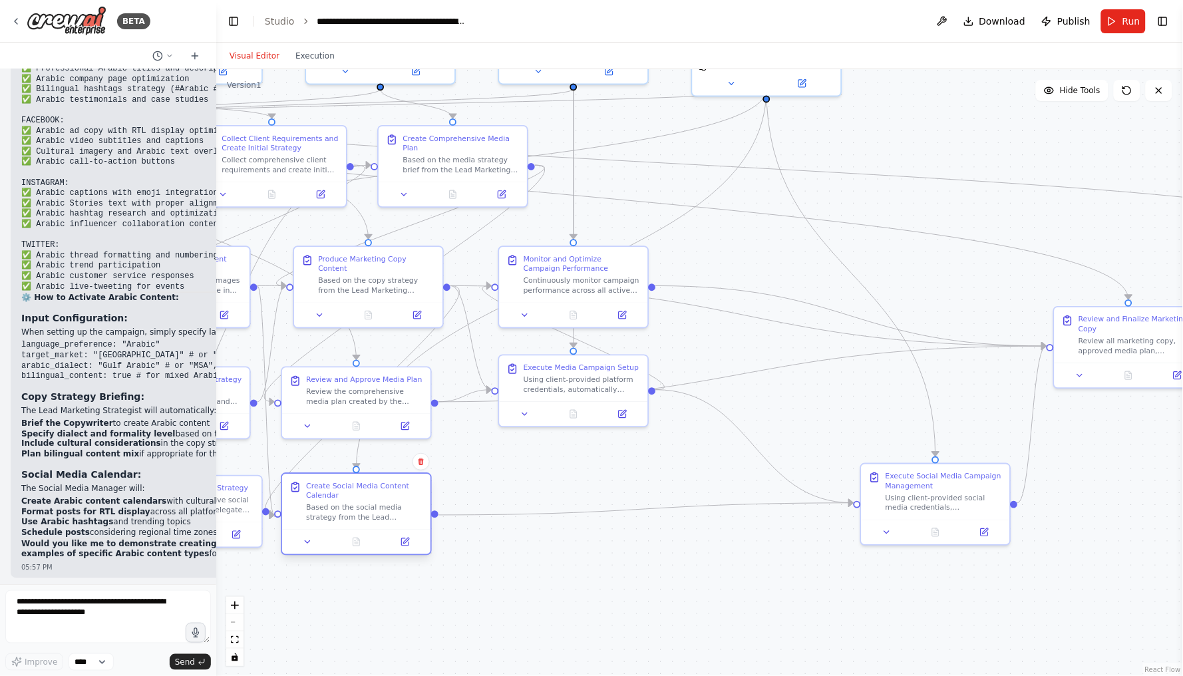
drag, startPoint x: 774, startPoint y: 456, endPoint x: 392, endPoint y: 477, distance: 382.6
click at [392, 477] on div "Create Social Media Content Calendar Based on the social media strategy from th…" at bounding box center [356, 501] width 148 height 55
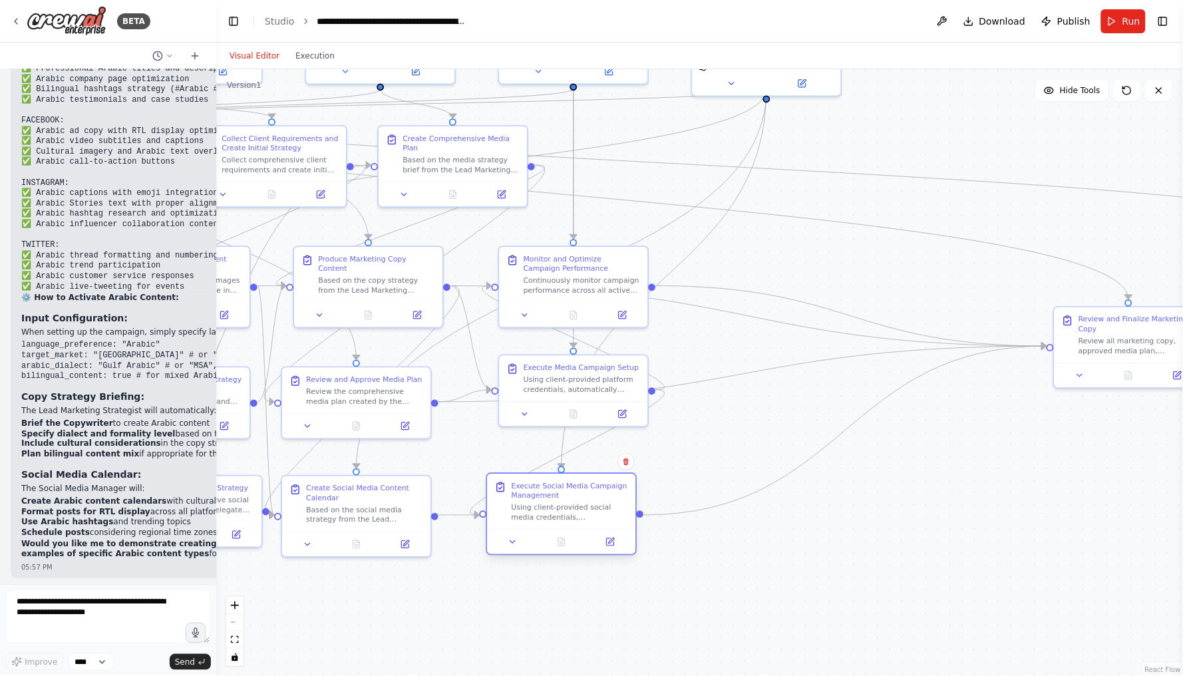
drag, startPoint x: 971, startPoint y: 472, endPoint x: 600, endPoint y: 487, distance: 371.0
click at [600, 487] on div "Execute Social Media Campaign Management" at bounding box center [570, 490] width 117 height 19
drag, startPoint x: 637, startPoint y: 371, endPoint x: 628, endPoint y: 379, distance: 12.7
click at [628, 379] on div "Execute Media Campaign Setup Using client-provided platform credentials, automa…" at bounding box center [570, 388] width 117 height 31
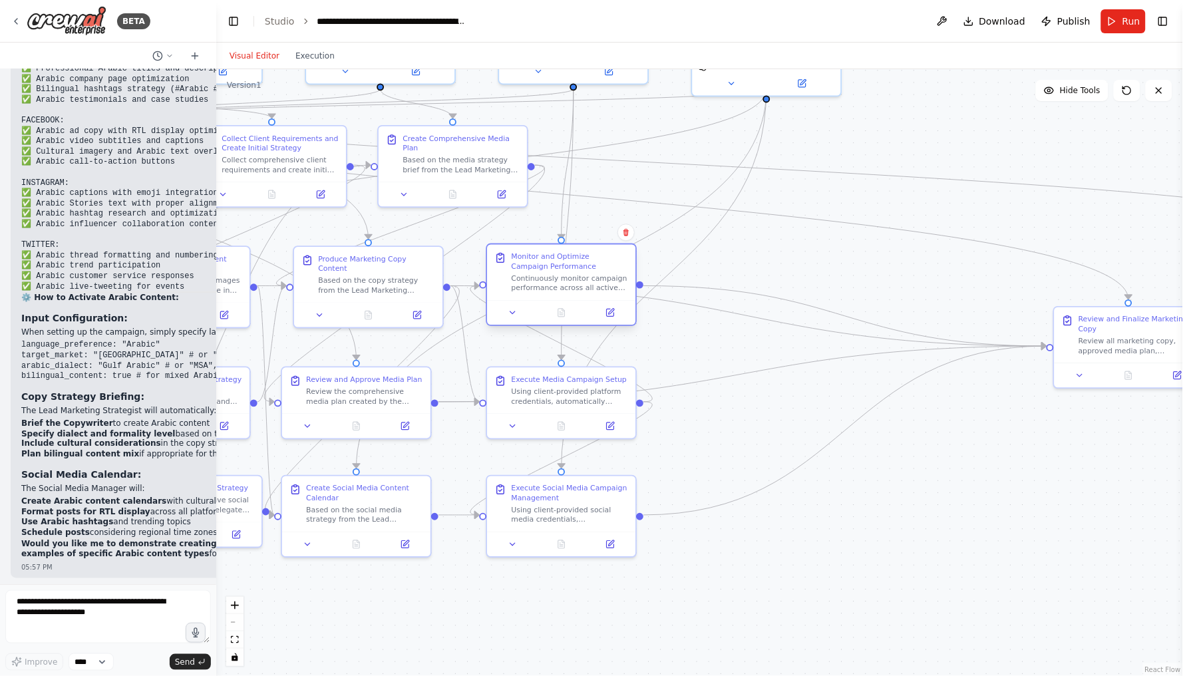
drag, startPoint x: 642, startPoint y: 279, endPoint x: 632, endPoint y: 279, distance: 10.7
click at [632, 279] on div "Monitor and Optimize Campaign Performance Continuously monitor campaign perform…" at bounding box center [561, 272] width 148 height 55
drag, startPoint x: 1094, startPoint y: 314, endPoint x: 738, endPoint y: 313, distance: 355.4
click at [738, 313] on div "Review and Finalize Marketing Copy" at bounding box center [787, 321] width 117 height 19
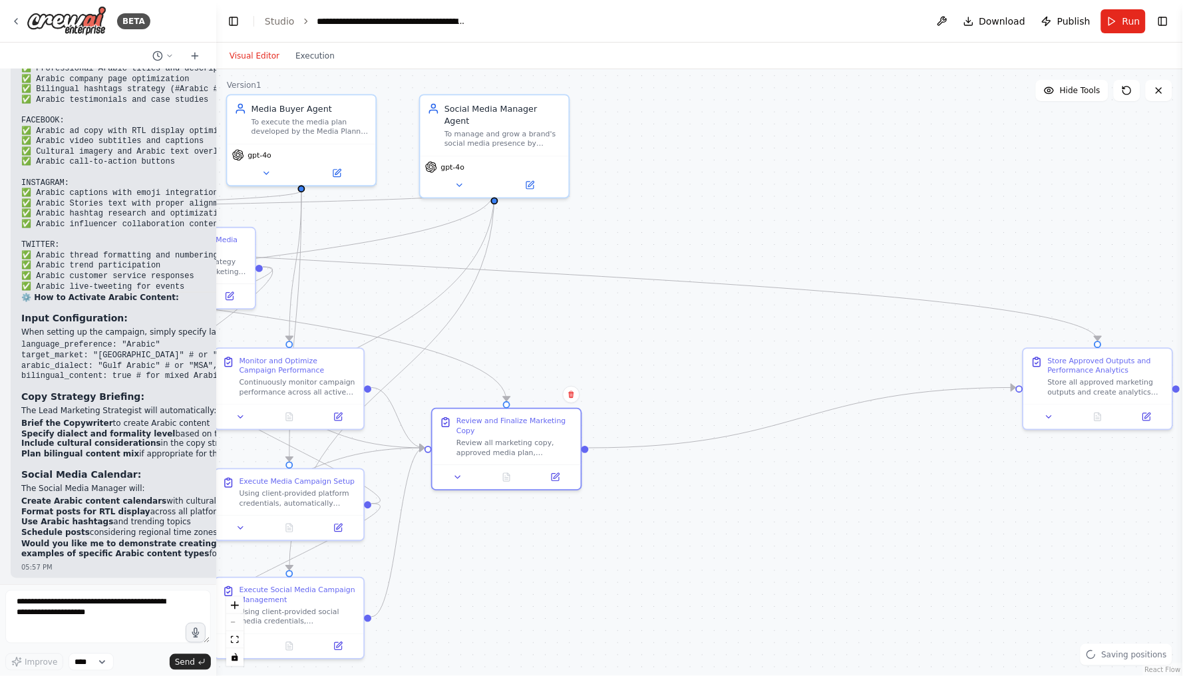
drag, startPoint x: 979, startPoint y: 375, endPoint x: 707, endPoint y: 477, distance: 290.7
click at [707, 477] on div ".deletable-edge-delete-btn { width: 20px; height: 20px; border: 0px solid #ffff…" at bounding box center [699, 372] width 967 height 607
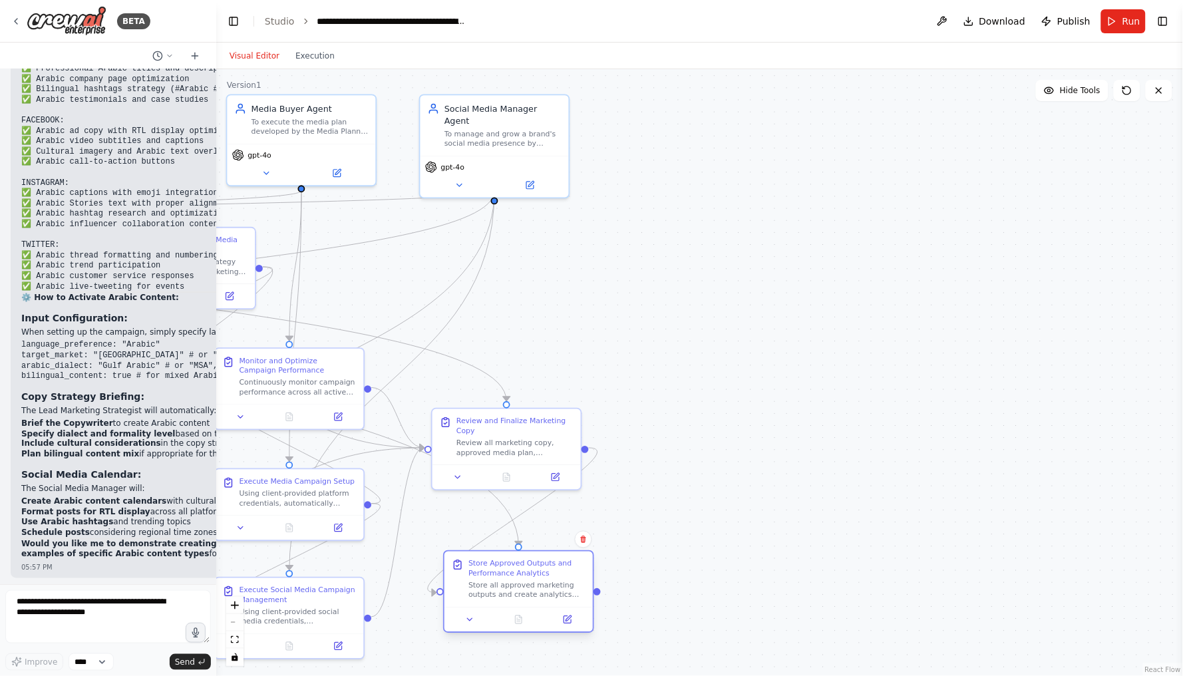
drag, startPoint x: 1098, startPoint y: 393, endPoint x: 513, endPoint y: 604, distance: 621.7
click at [513, 604] on div "Store Approved Outputs and Performance Analytics Store all approved marketing o…" at bounding box center [519, 579] width 148 height 55
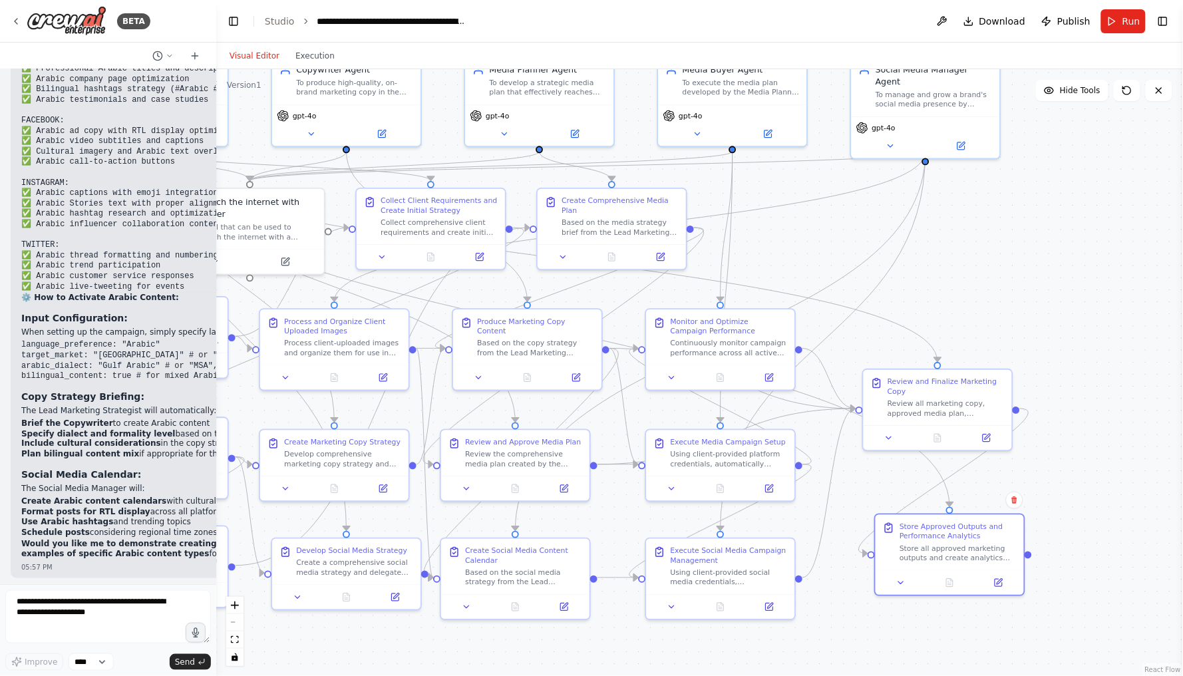
drag, startPoint x: 751, startPoint y: 345, endPoint x: 1183, endPoint y: 306, distance: 433.8
click at [1183, 306] on div "BETA Hello! I'm the CrewAI assistant. What kind of automation do you want to bu…" at bounding box center [591, 338] width 1183 height 676
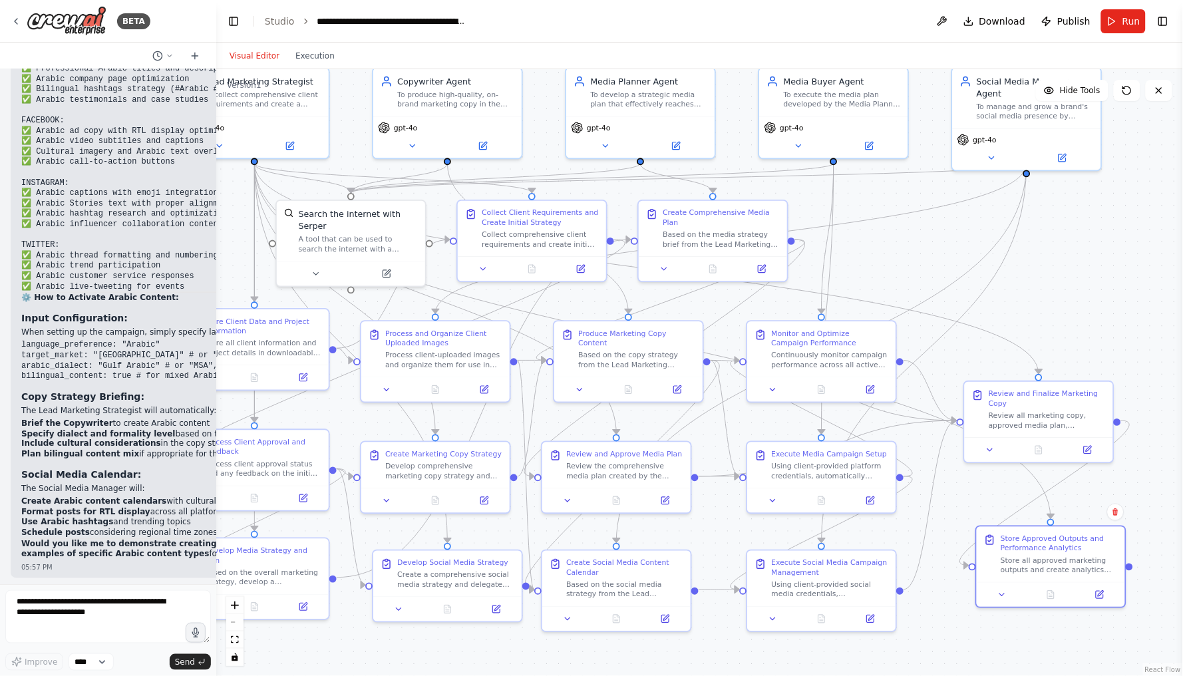
drag, startPoint x: 1042, startPoint y: 260, endPoint x: 1146, endPoint y: 272, distance: 104.5
click at [1146, 272] on div ".deletable-edge-delete-btn { width: 20px; height: 20px; border: 0px solid #ffff…" at bounding box center [699, 372] width 967 height 607
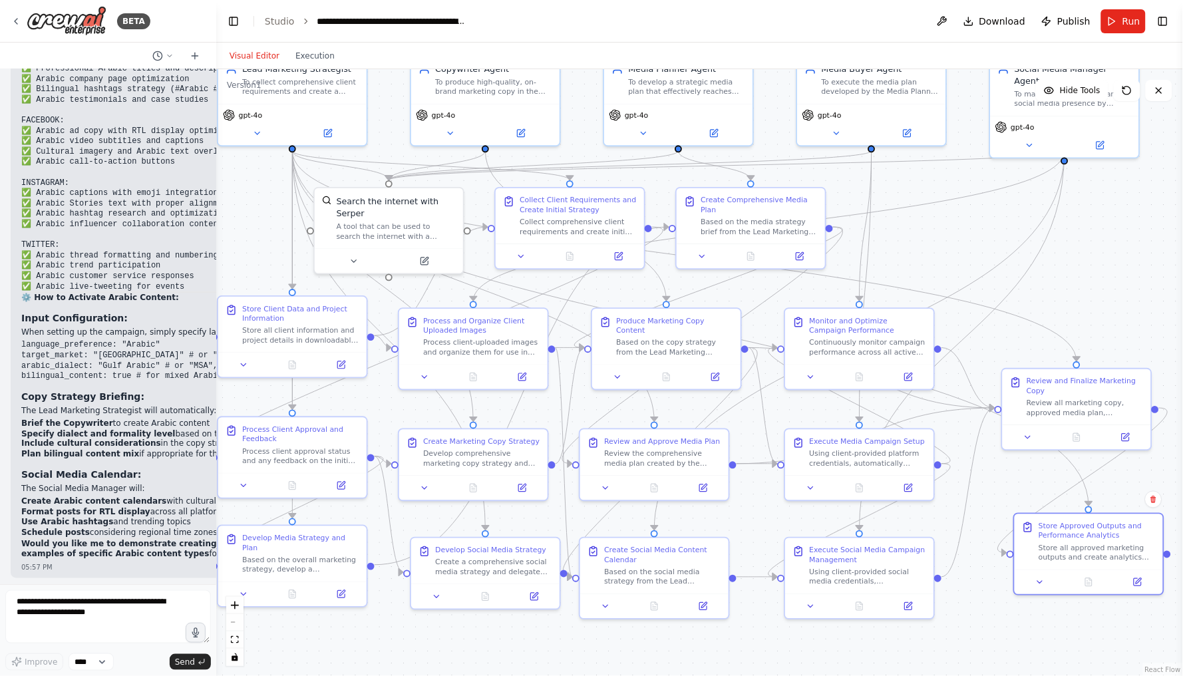
drag, startPoint x: 1146, startPoint y: 272, endPoint x: 1182, endPoint y: 260, distance: 38.5
click at [1182, 260] on div "BETA Hello! I'm the CrewAI assistant. What kind of automation do you want to bu…" at bounding box center [591, 338] width 1183 height 676
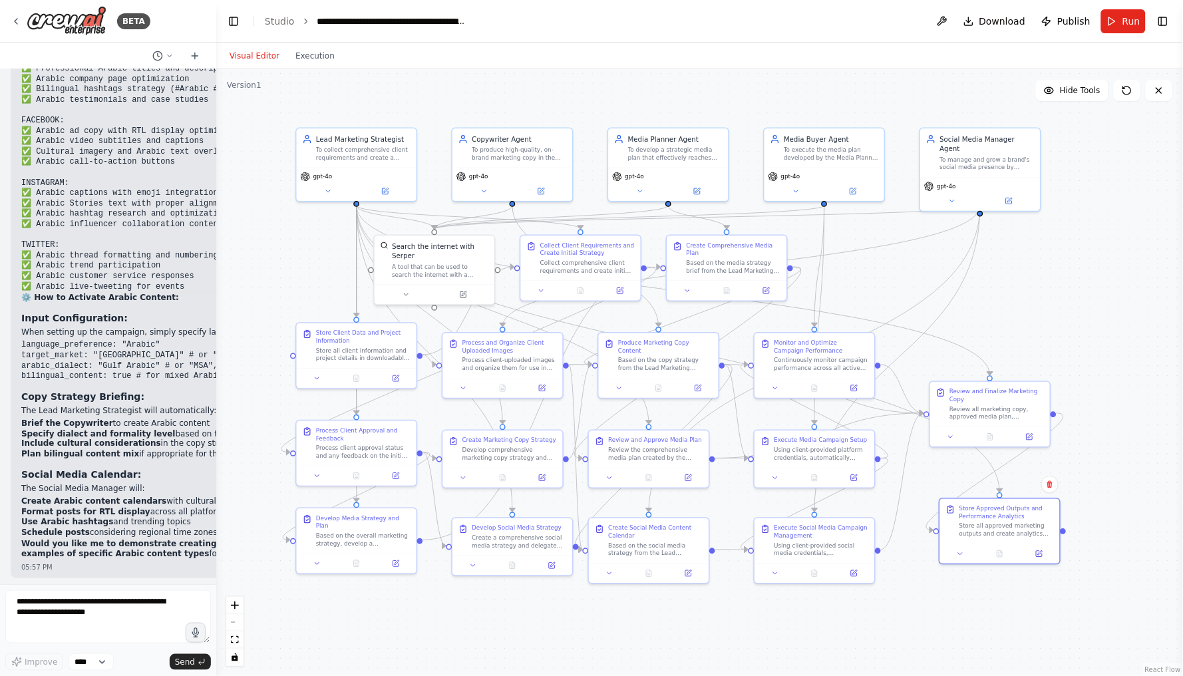
drag, startPoint x: 1115, startPoint y: 234, endPoint x: 1030, endPoint y: 272, distance: 93.5
click at [1030, 272] on div ".deletable-edge-delete-btn { width: 20px; height: 20px; border: 0px solid #ffff…" at bounding box center [699, 372] width 967 height 607
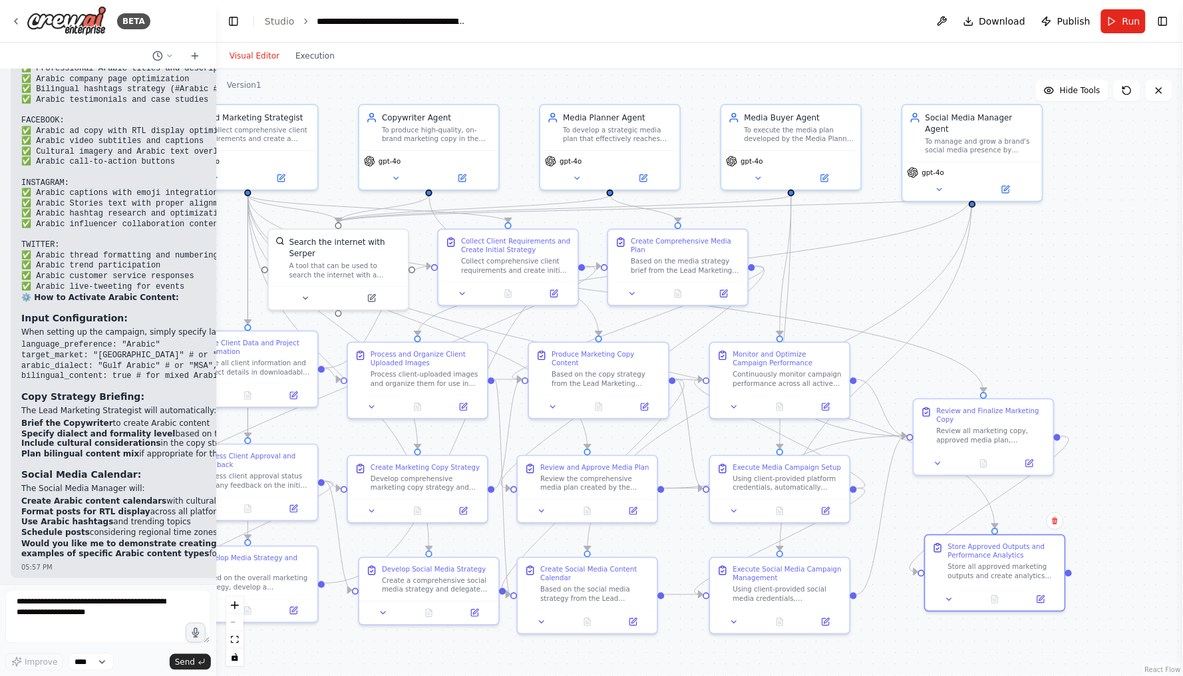
click at [1030, 272] on div ".deletable-edge-delete-btn { width: 20px; height: 20px; border: 0px solid #ffff…" at bounding box center [699, 372] width 967 height 607
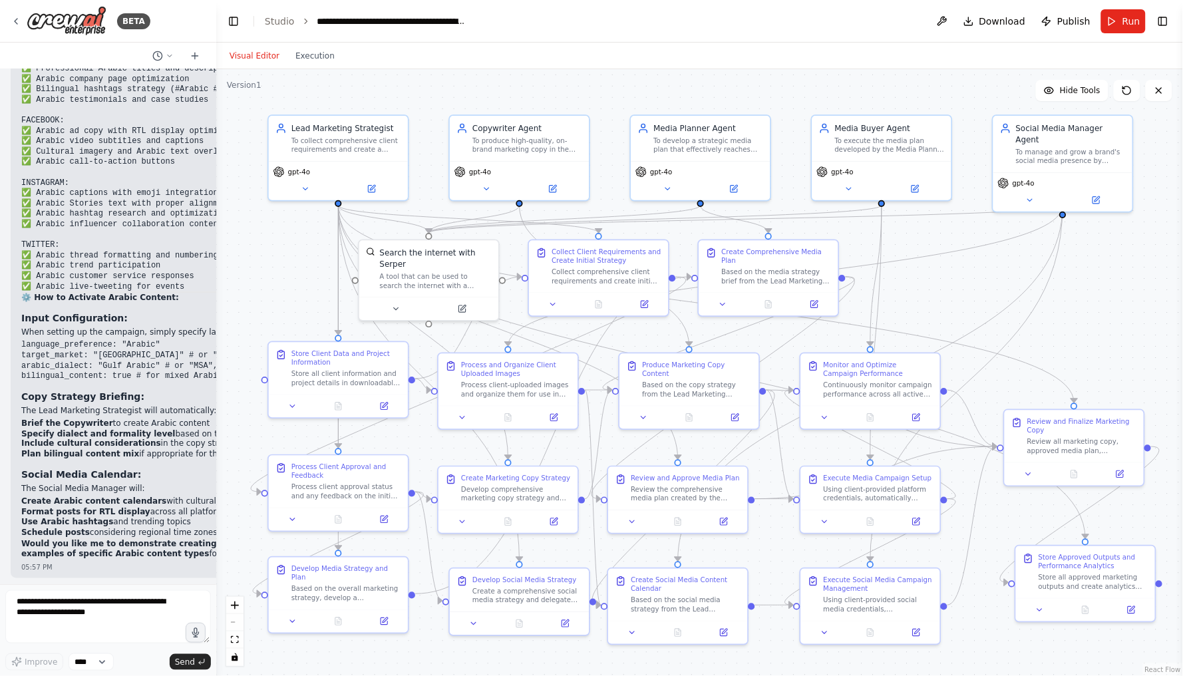
drag, startPoint x: 1011, startPoint y: 272, endPoint x: 1102, endPoint y: 283, distance: 91.1
click at [1102, 283] on div ".deletable-edge-delete-btn { width: 20px; height: 20px; border: 0px solid #ffff…" at bounding box center [699, 372] width 967 height 607
click at [236, 642] on icon "fit view" at bounding box center [235, 639] width 8 height 7
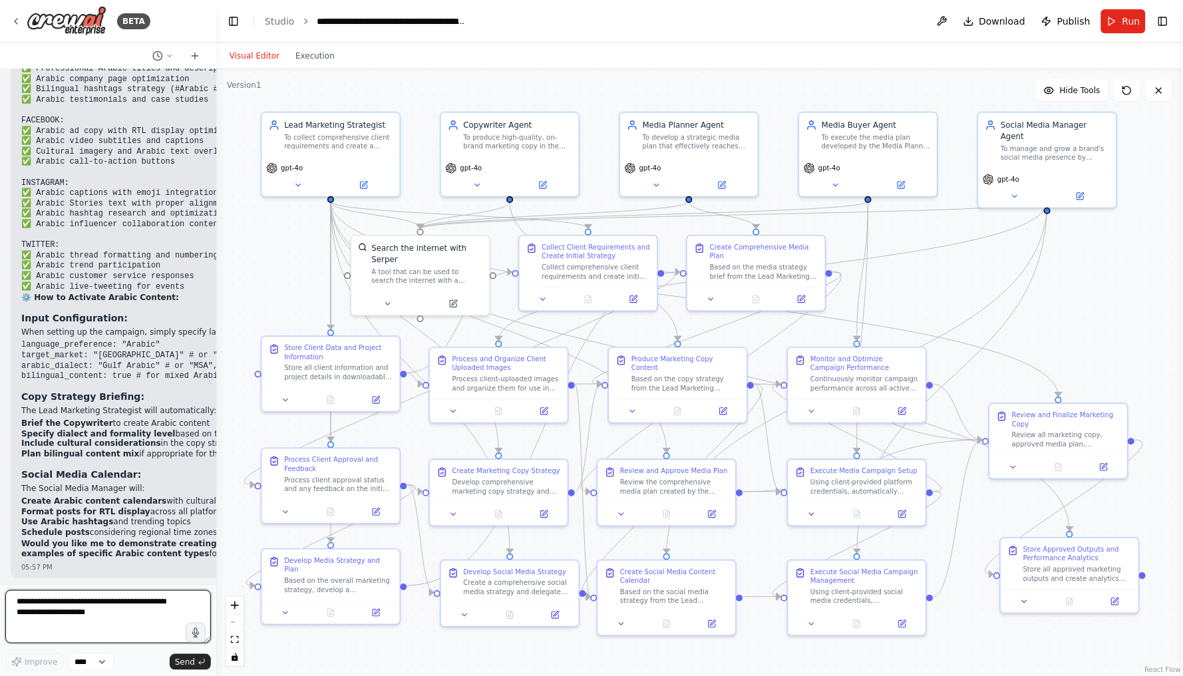
click at [131, 619] on textarea at bounding box center [108, 616] width 206 height 53
type textarea "**********"
click at [111, 628] on textarea at bounding box center [108, 616] width 206 height 53
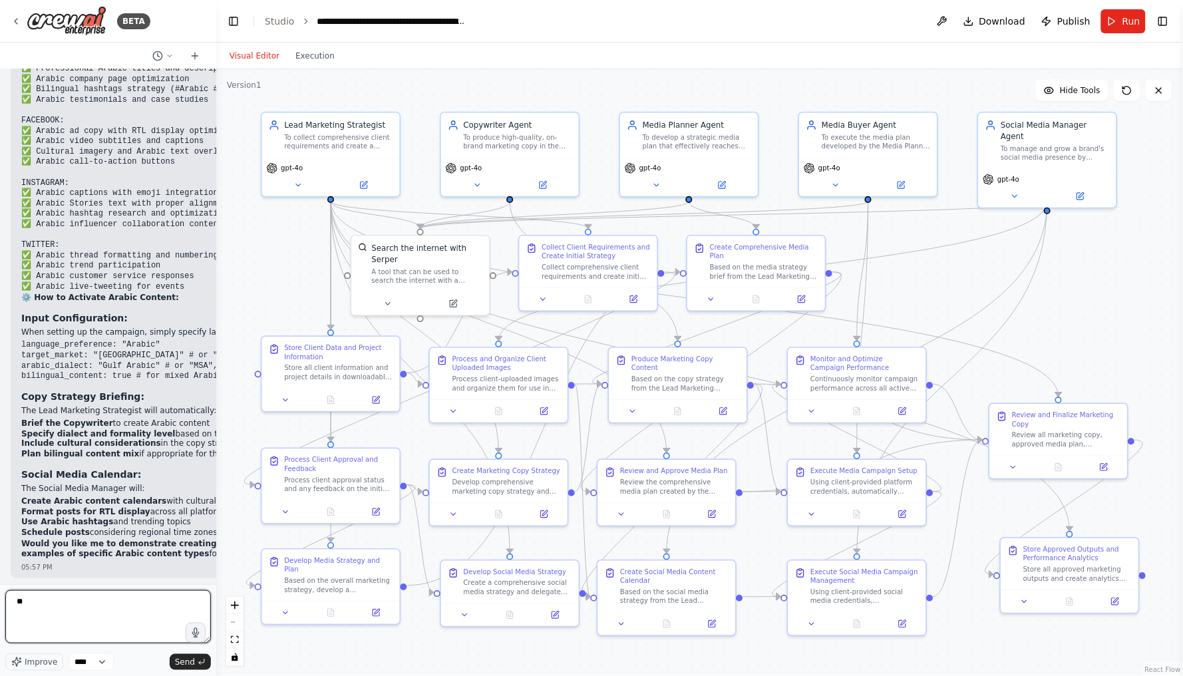
type textarea "*"
click at [108, 604] on textarea "**********" at bounding box center [108, 616] width 206 height 53
click at [196, 606] on textarea "**********" at bounding box center [108, 616] width 206 height 53
type textarea "**********"
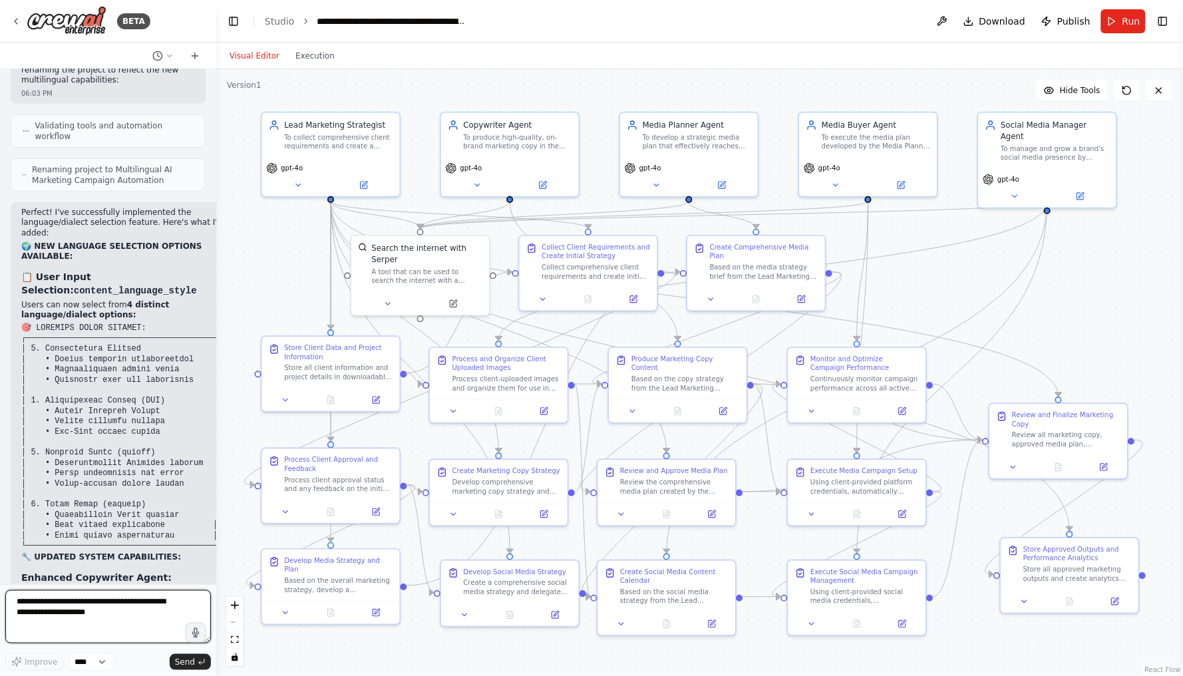
scroll to position [24608, 0]
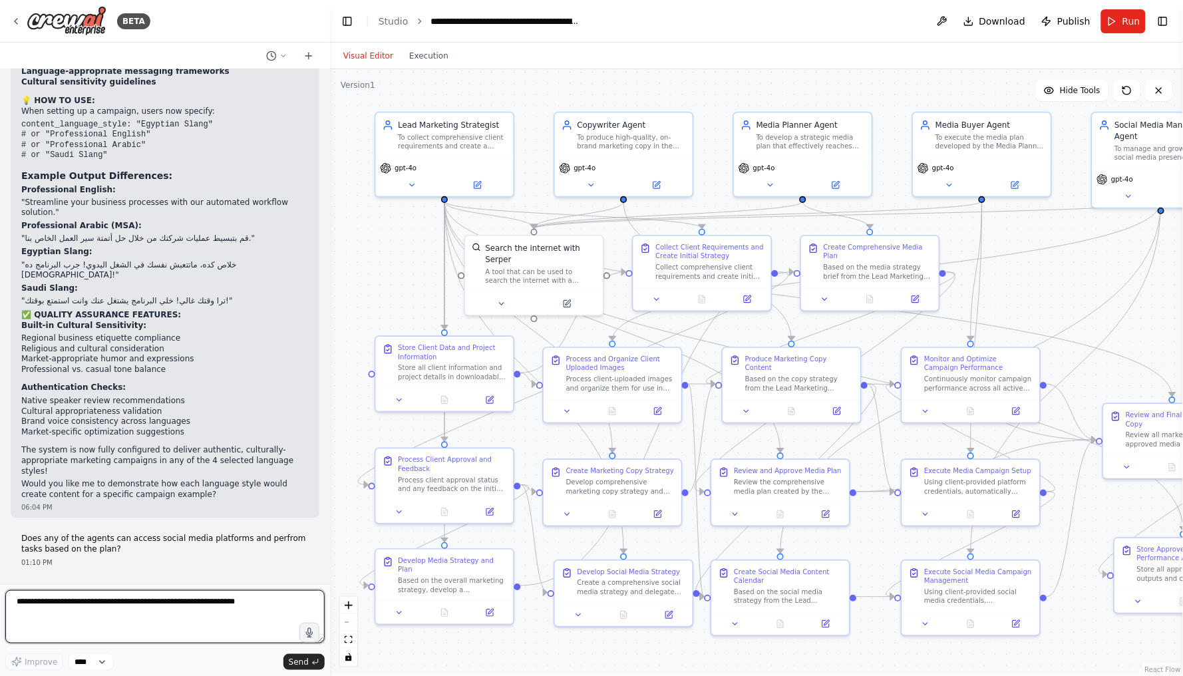
drag, startPoint x: 214, startPoint y: 294, endPoint x: 330, endPoint y: 294, distance: 115.8
click at [330, 294] on div "BETA Hello! I'm the CrewAI assistant. What kind of automation do you want to bu…" at bounding box center [591, 338] width 1183 height 676
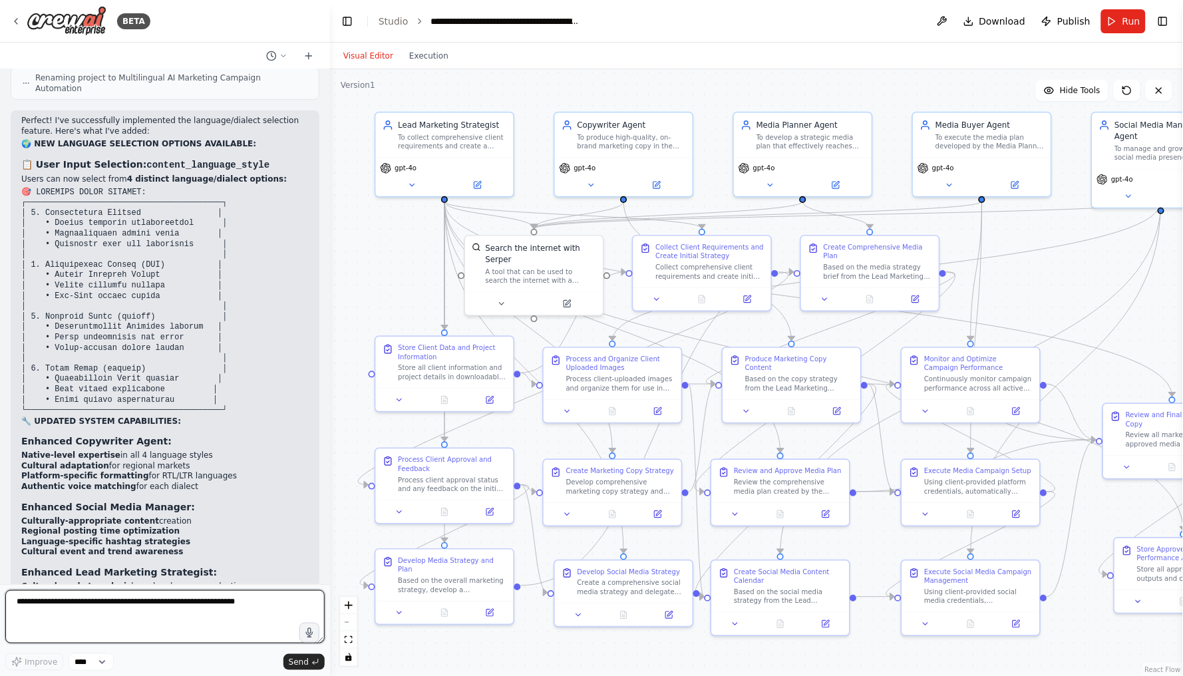
scroll to position [0, 0]
drag, startPoint x: 134, startPoint y: 546, endPoint x: 21, endPoint y: 534, distance: 114.5
copy p "Does any of the agents can access social media platforms and perfrom tasks base…"
click at [77, 619] on textarea at bounding box center [165, 616] width 320 height 53
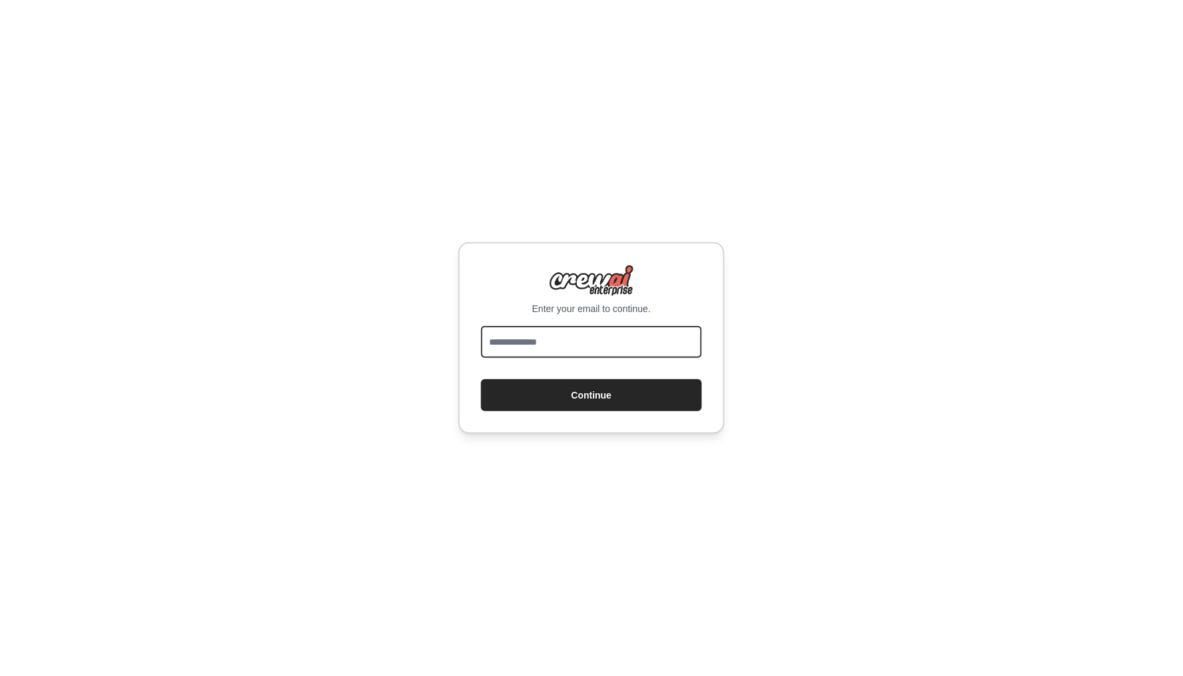
type input "**********"
click at [592, 395] on button "Continue" at bounding box center [591, 395] width 221 height 32
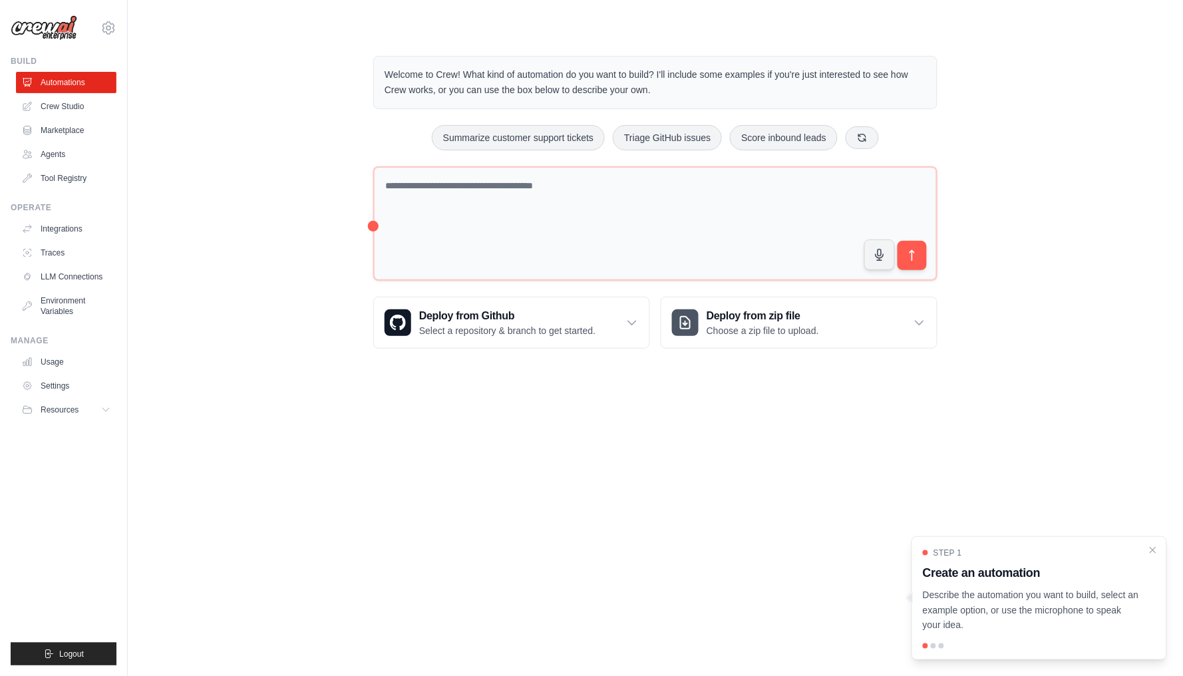
click at [552, 393] on body "[EMAIL_ADDRESS][DOMAIN_NAME] Settings Build Automations Crew Studio" at bounding box center [591, 338] width 1183 height 676
click at [82, 105] on link "Crew Studio" at bounding box center [67, 106] width 101 height 21
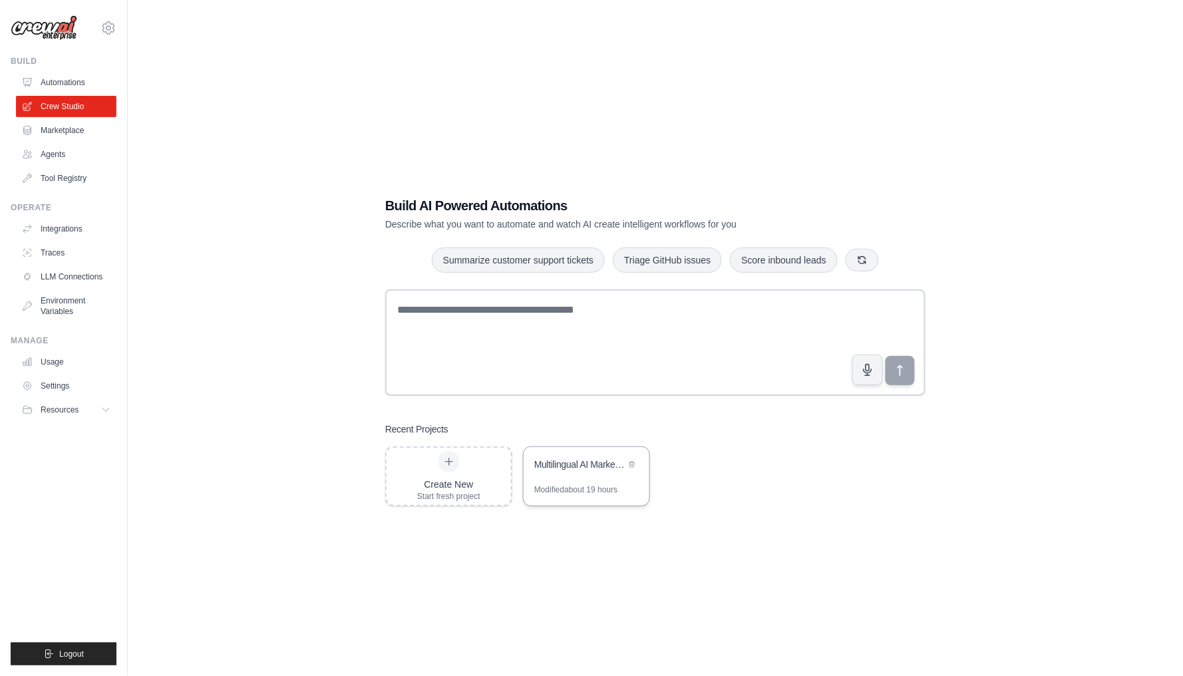
click at [600, 483] on div "Multilingual AI Marketing Campaign Automation" at bounding box center [587, 465] width 126 height 37
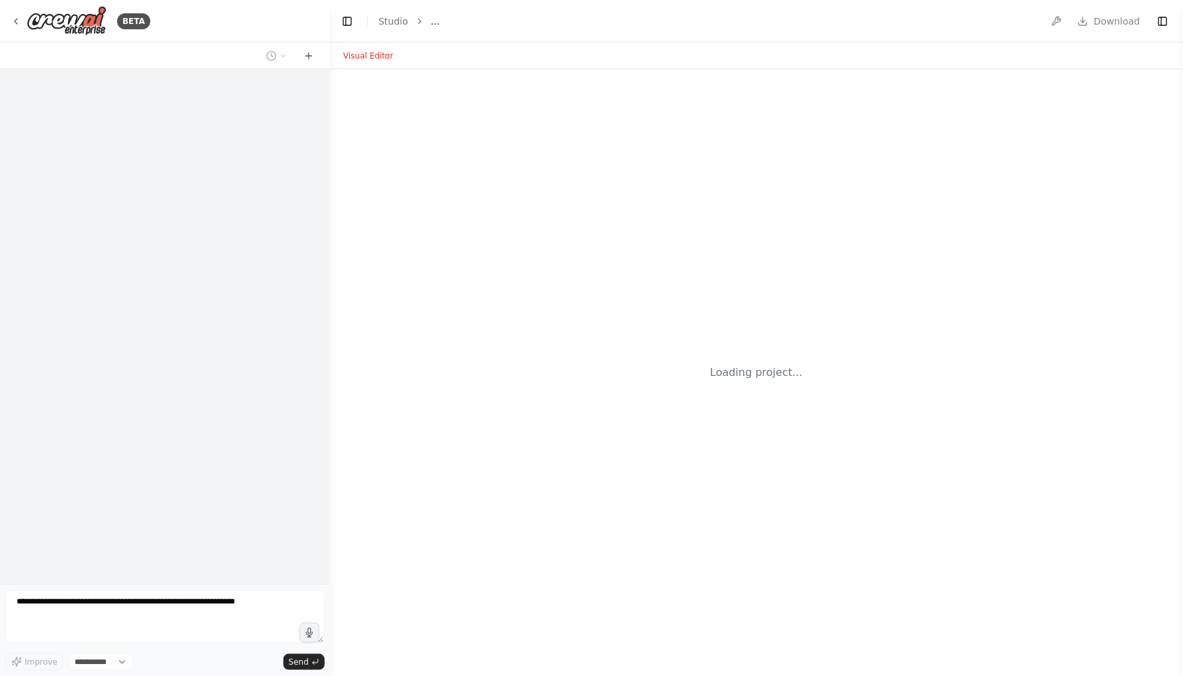
select select "****"
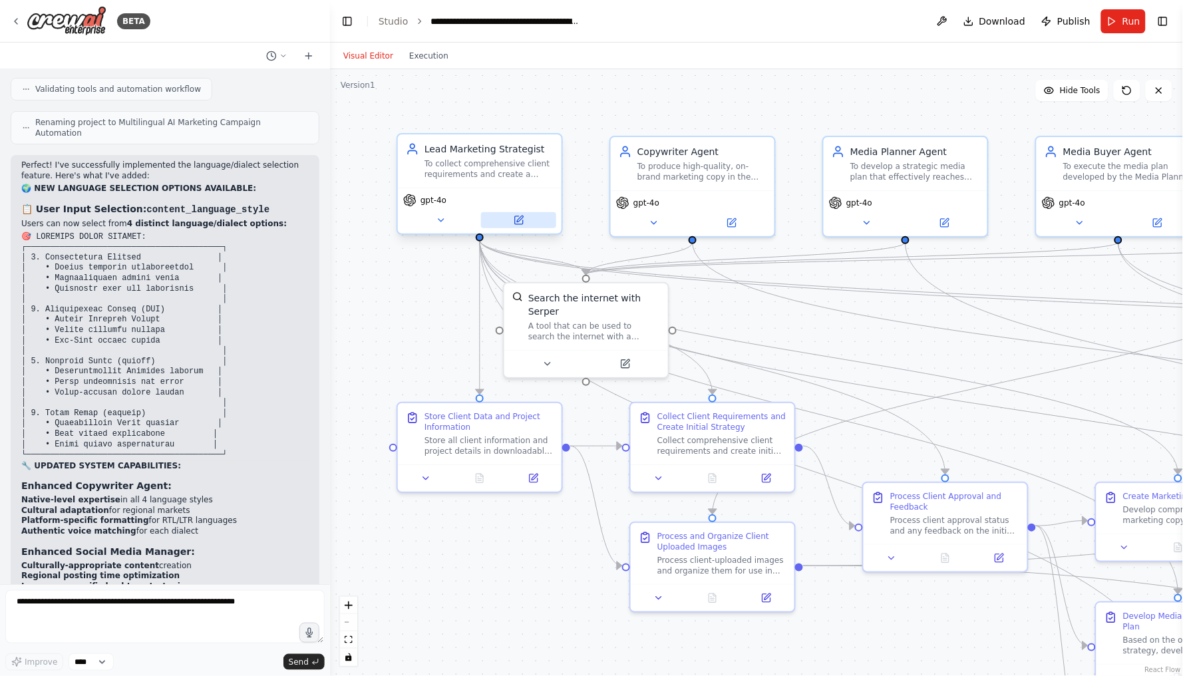
scroll to position [23000, 0]
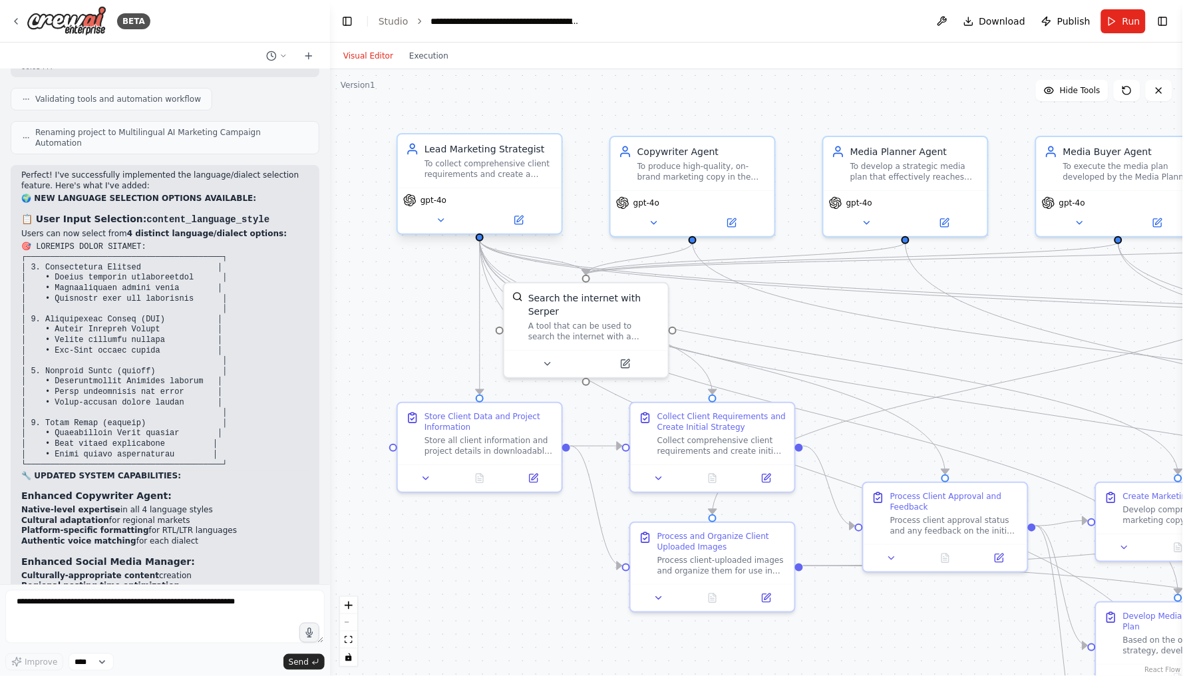
click at [473, 176] on div "To collect comprehensive client requirements and create a data-driven marketing…" at bounding box center [489, 168] width 129 height 21
click at [467, 178] on div "To collect comprehensive client requirements and create a data-driven marketing…" at bounding box center [489, 168] width 129 height 21
click at [443, 228] on div "gpt-4o" at bounding box center [480, 211] width 164 height 46
click at [440, 219] on icon at bounding box center [441, 220] width 5 height 3
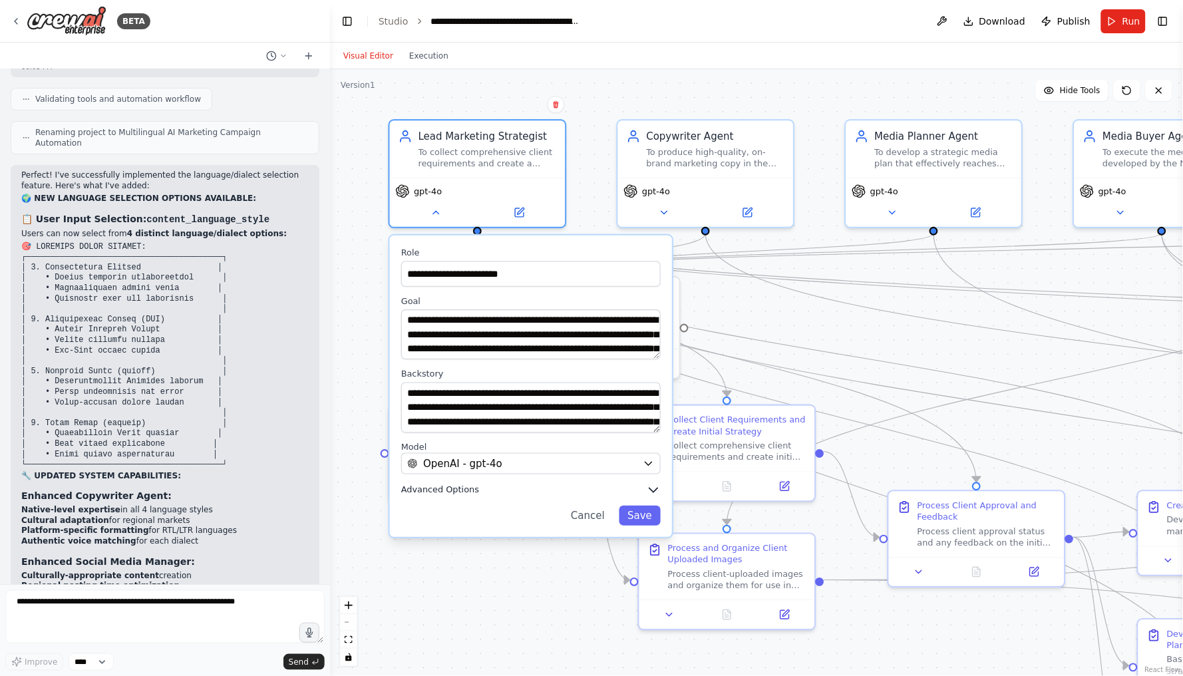
click at [650, 488] on icon "button" at bounding box center [654, 490] width 9 height 4
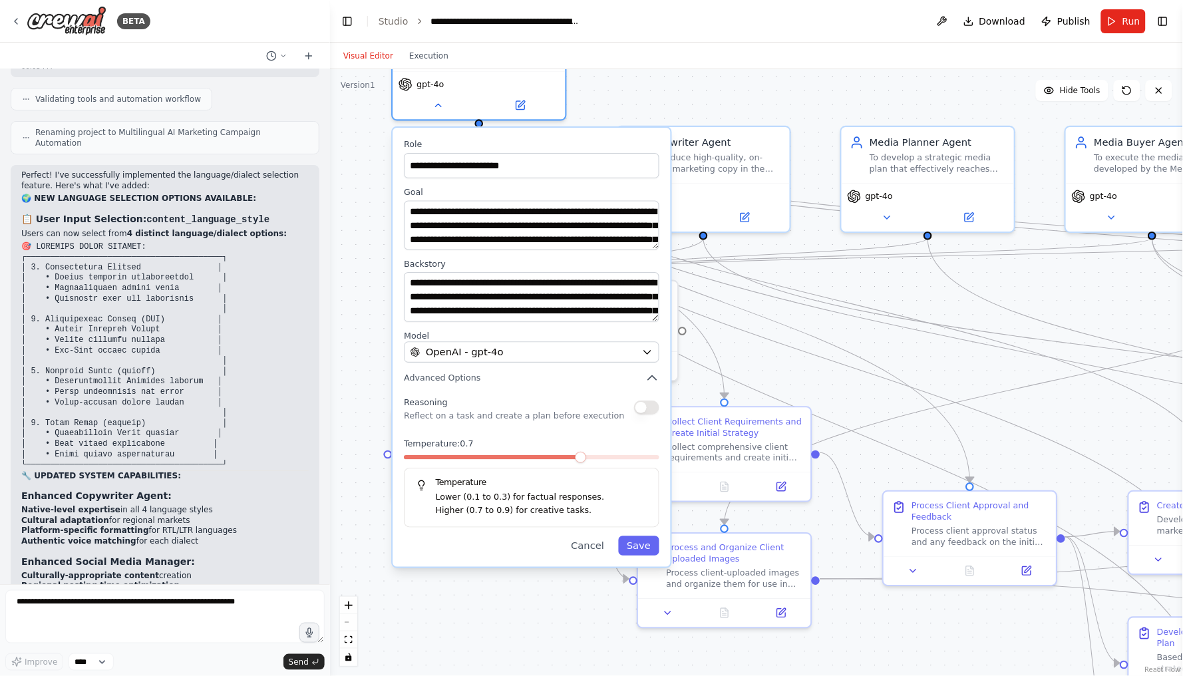
drag, startPoint x: 564, startPoint y: 520, endPoint x: 568, endPoint y: 411, distance: 108.6
click at [568, 411] on p "Reflect on a task and create a plan before execution" at bounding box center [514, 415] width 220 height 11
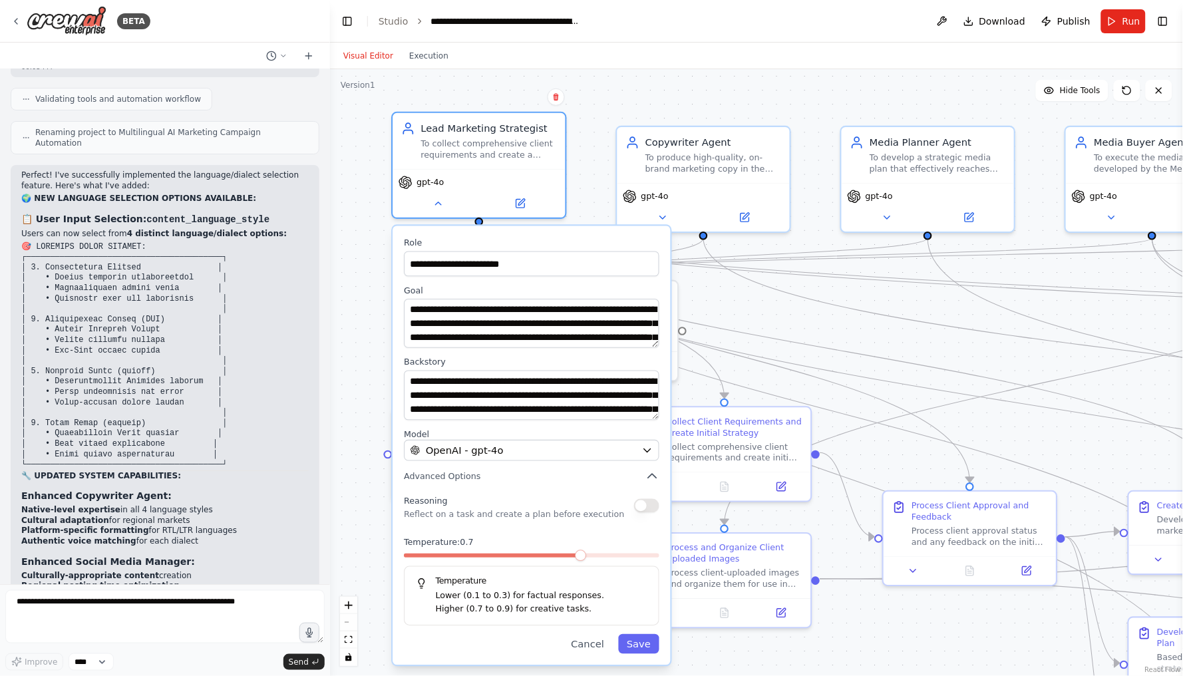
drag, startPoint x: 575, startPoint y: 131, endPoint x: 570, endPoint y: 232, distance: 101.3
click at [570, 232] on div "**********" at bounding box center [532, 445] width 278 height 439
click at [682, 212] on button at bounding box center [662, 214] width 79 height 17
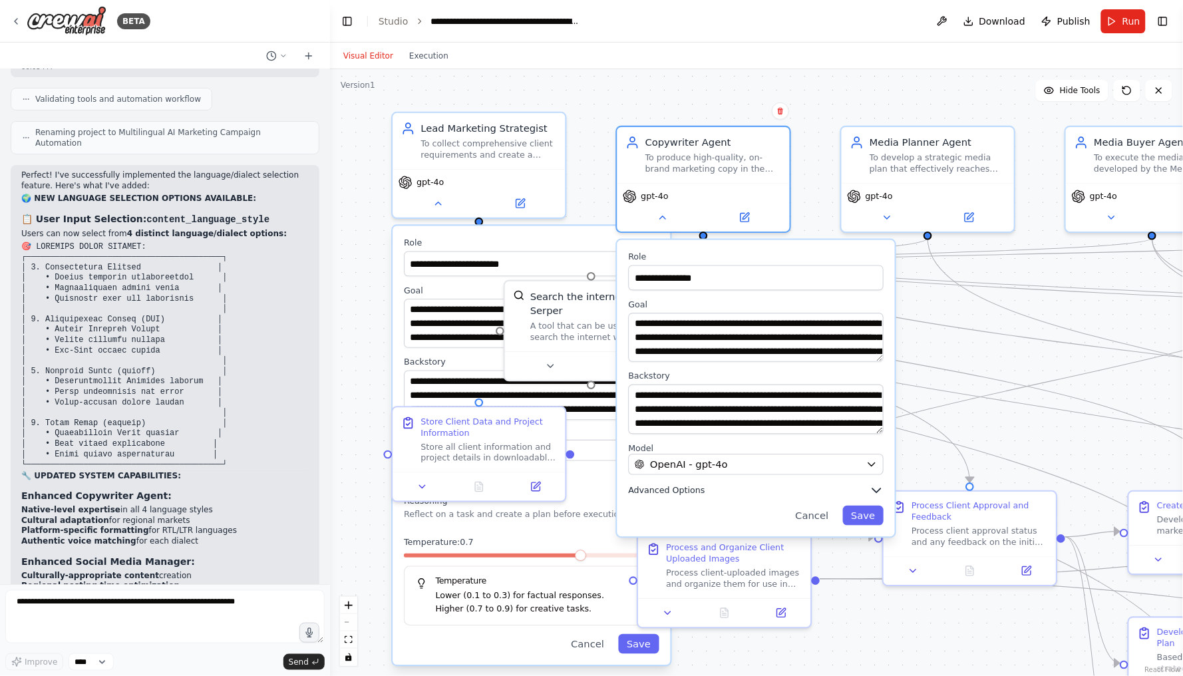
click at [880, 484] on icon "button" at bounding box center [877, 490] width 14 height 14
click at [877, 489] on icon "button" at bounding box center [877, 491] width 8 height 4
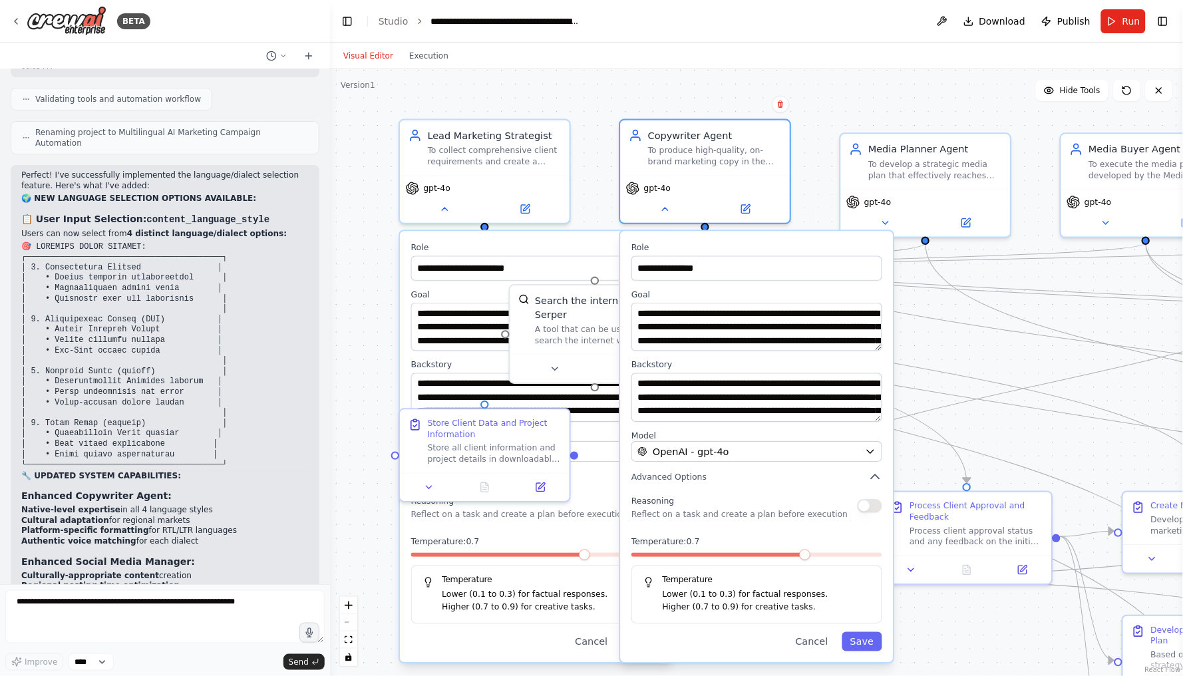
drag, startPoint x: 793, startPoint y: 527, endPoint x: 790, endPoint y: 516, distance: 11.8
click at [790, 516] on p "Reflect on a task and create a plan before execution" at bounding box center [740, 514] width 216 height 11
click at [771, 450] on div "OpenAI - gpt-4o" at bounding box center [749, 452] width 222 height 14
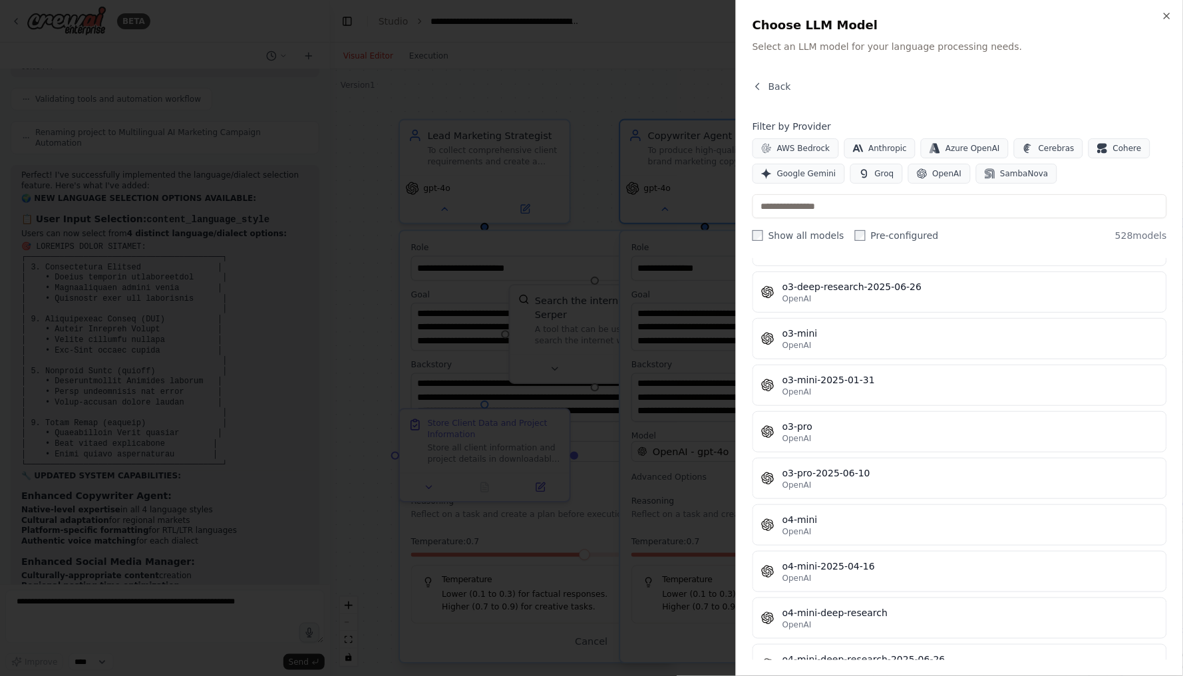
scroll to position [23024, 0]
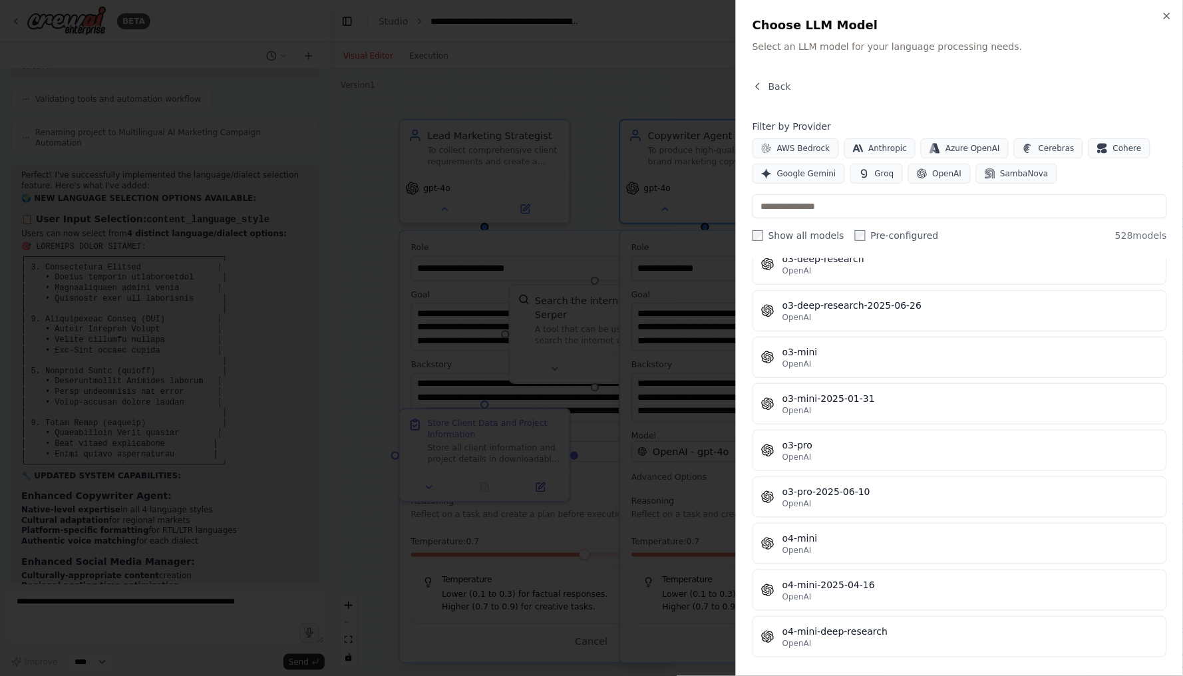
click at [529, 105] on div at bounding box center [591, 338] width 1183 height 676
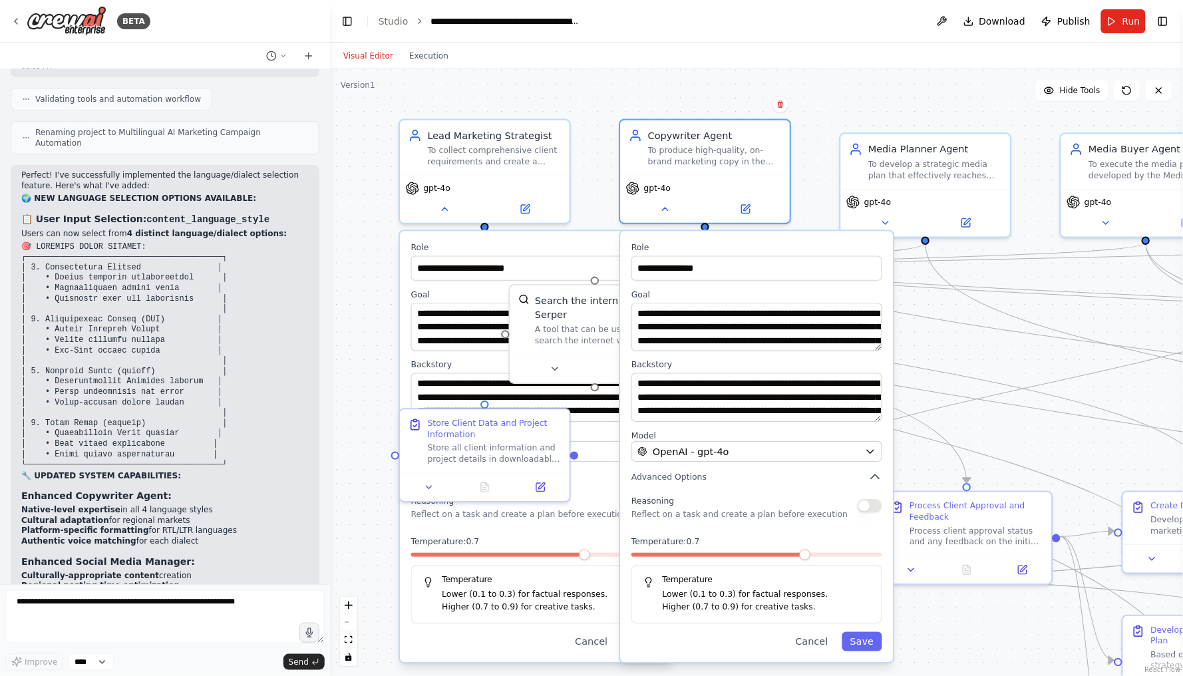
scroll to position [0, 0]
click at [196, 612] on textarea at bounding box center [165, 616] width 320 height 53
paste textarea "**********"
type textarea "**********"
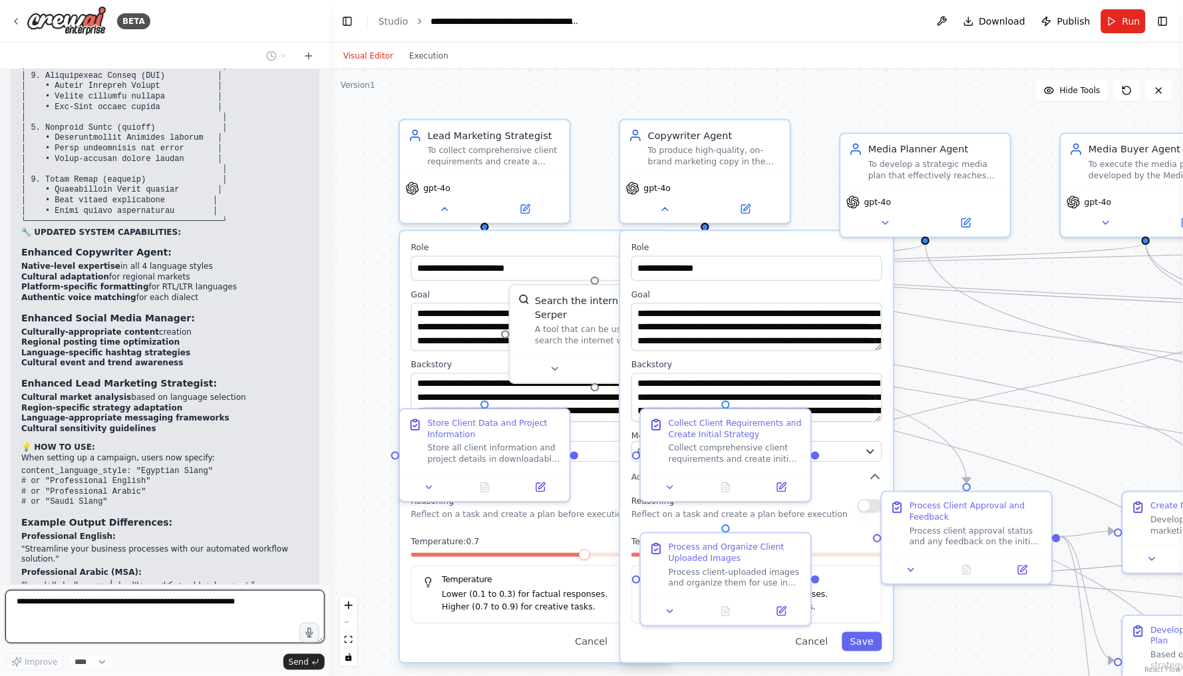
scroll to position [23276, 0]
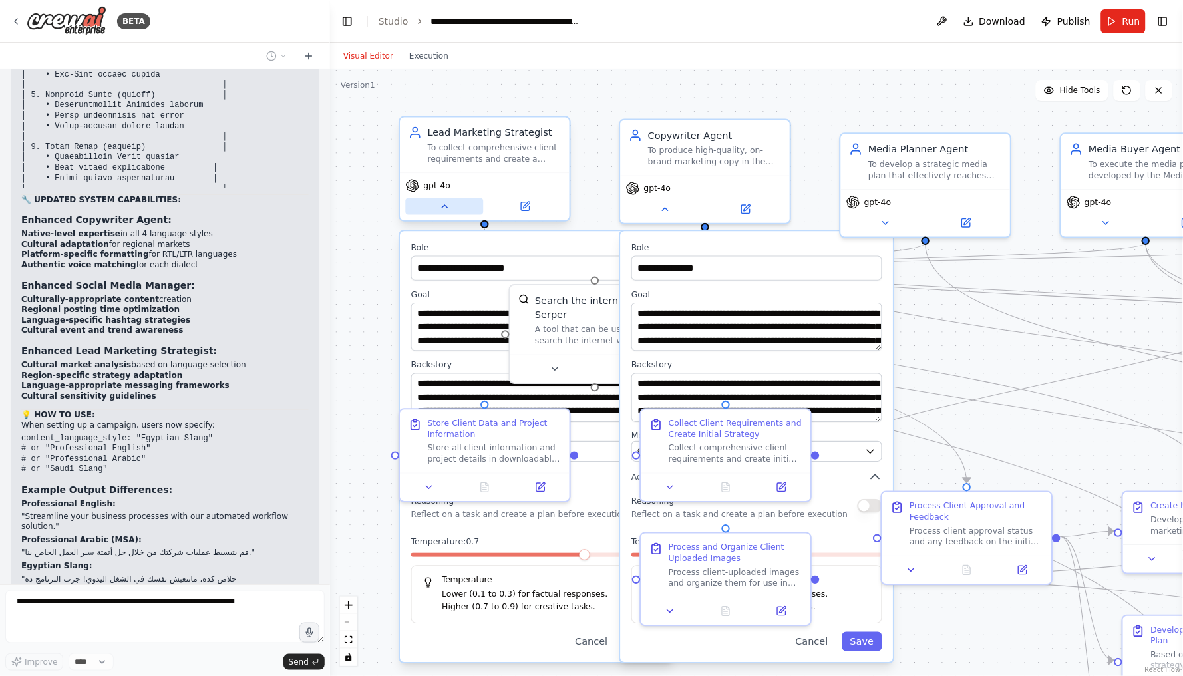
click at [439, 209] on icon at bounding box center [444, 206] width 11 height 11
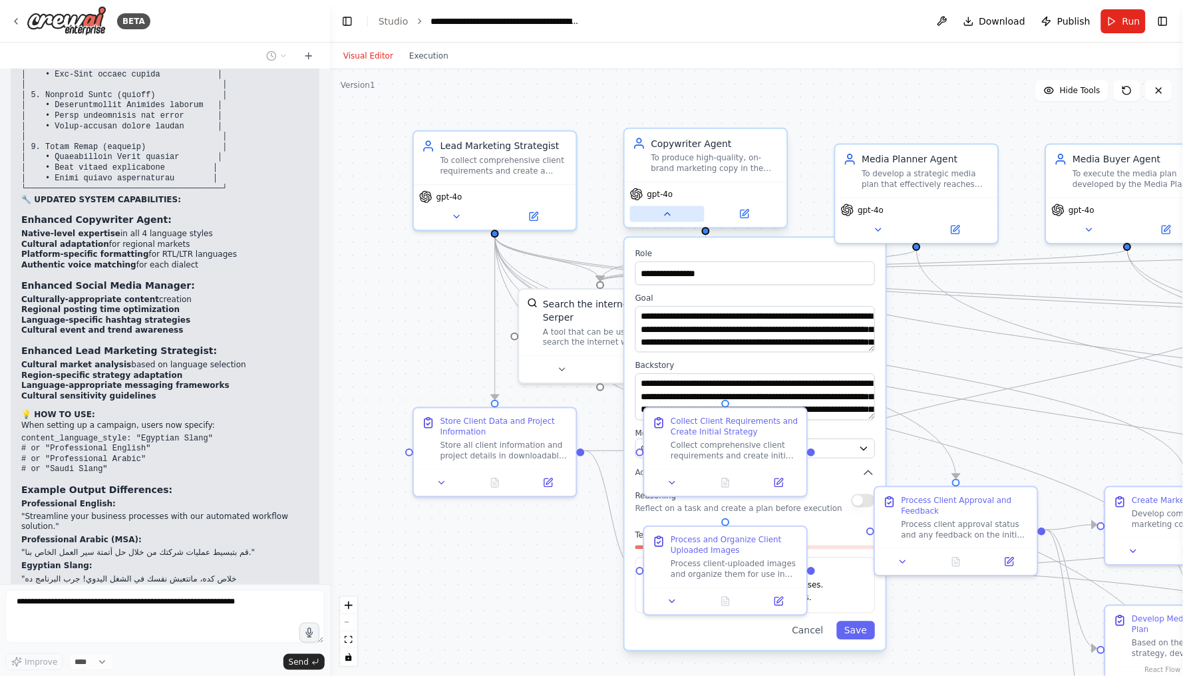
click at [666, 216] on icon at bounding box center [667, 214] width 11 height 11
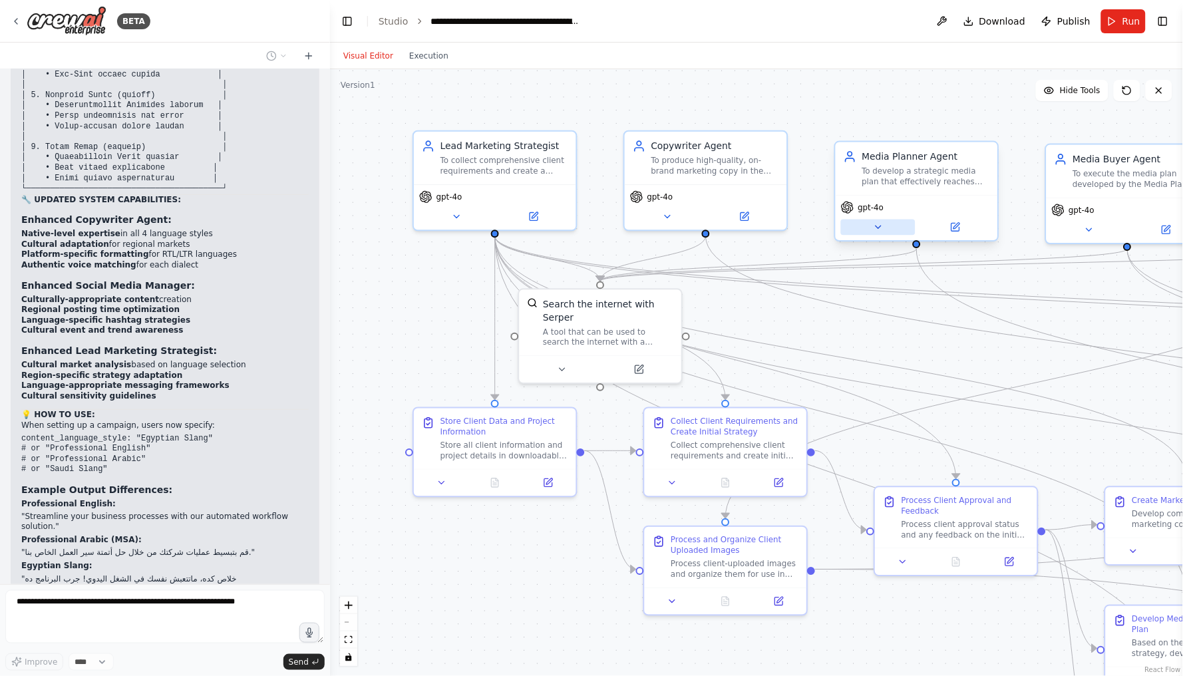
click at [875, 229] on icon at bounding box center [878, 227] width 11 height 11
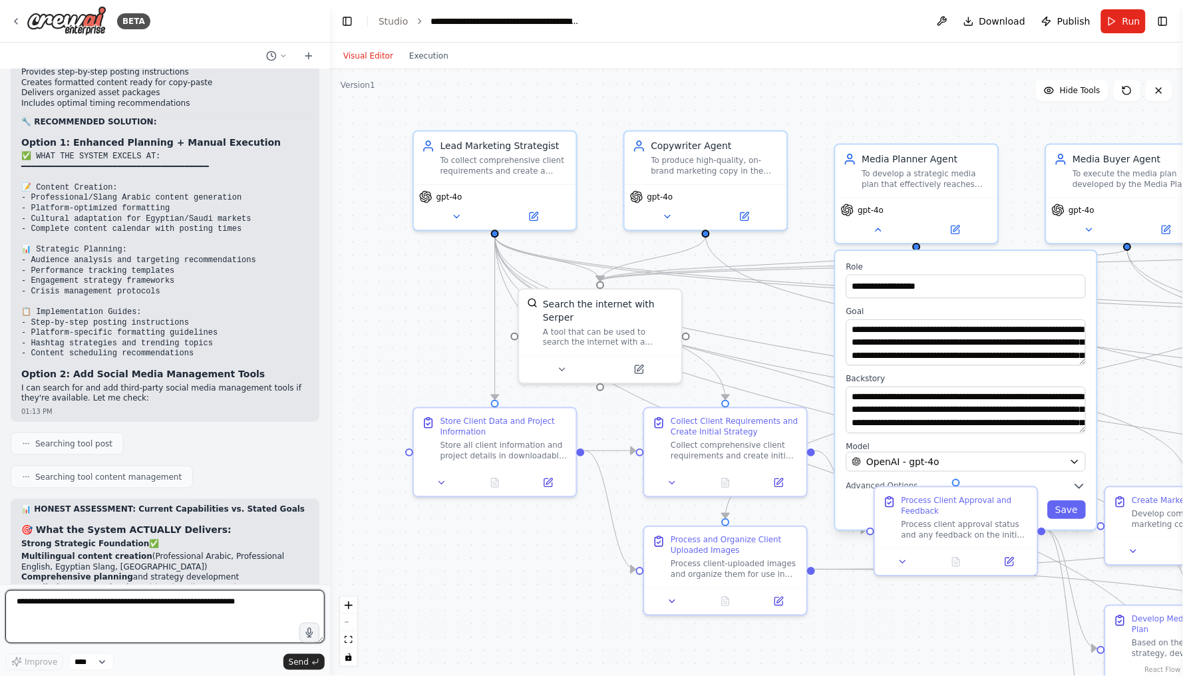
scroll to position [0, 0]
click at [873, 223] on icon at bounding box center [878, 227] width 11 height 11
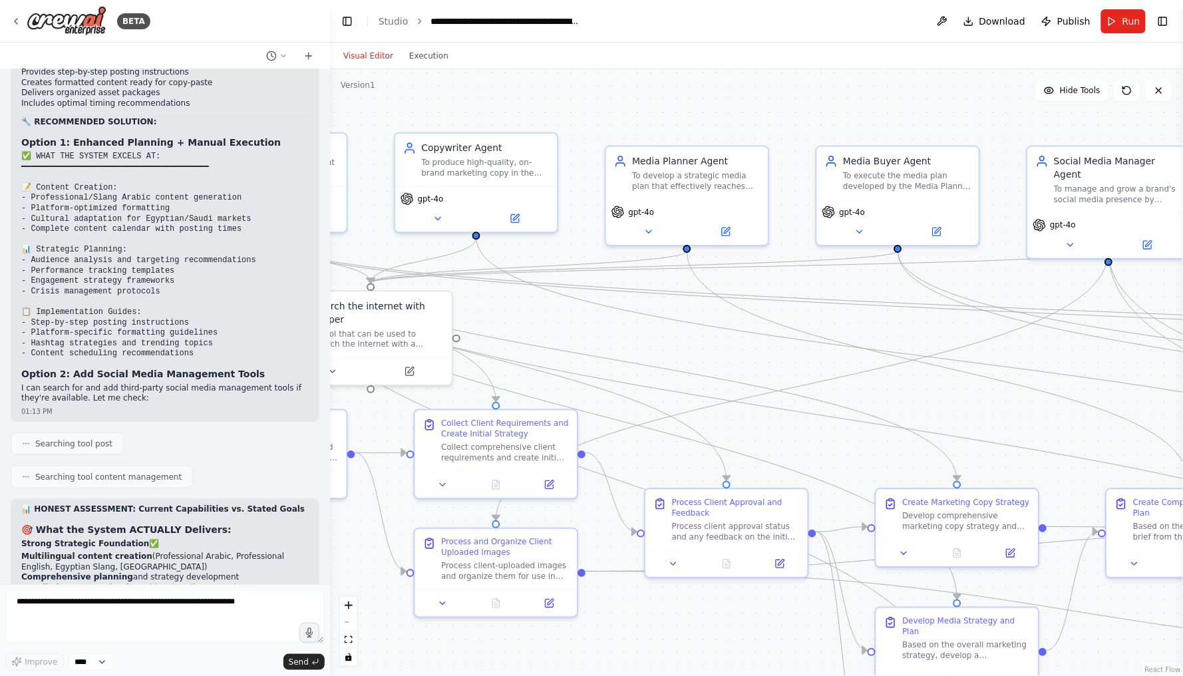
drag, startPoint x: 986, startPoint y: 286, endPoint x: 757, endPoint y: 288, distance: 229.6
click at [757, 288] on div ".deletable-edge-delete-btn { width: 20px; height: 20px; border: 0px solid #ffff…" at bounding box center [756, 372] width 853 height 607
drag, startPoint x: 942, startPoint y: 305, endPoint x: 677, endPoint y: 324, distance: 265.6
click at [117, 80] on div ".deletable-edge-delete-btn { width: 20px; height: 20px; border: 0px solid #ffff…" at bounding box center [117, 80] width 0 height 0
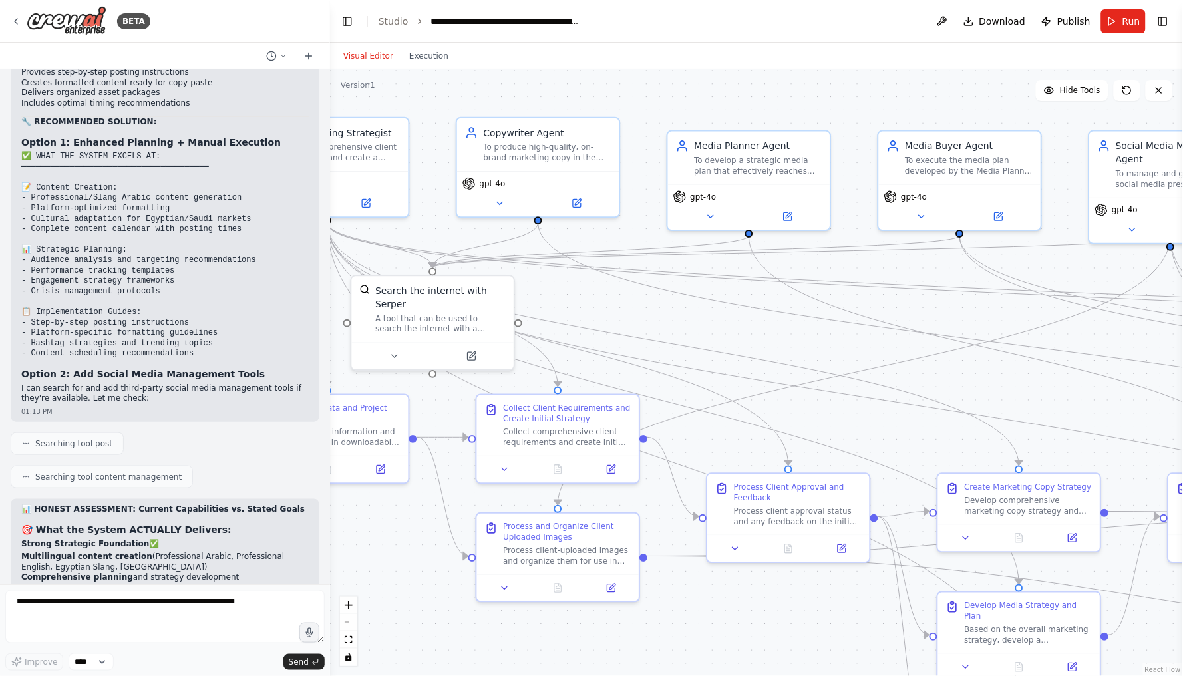
drag, startPoint x: 1051, startPoint y: 353, endPoint x: 1137, endPoint y: 337, distance: 87.3
click at [1137, 337] on div ".deletable-edge-delete-btn { width: 20px; height: 20px; border: 0px solid #ffff…" at bounding box center [756, 372] width 853 height 607
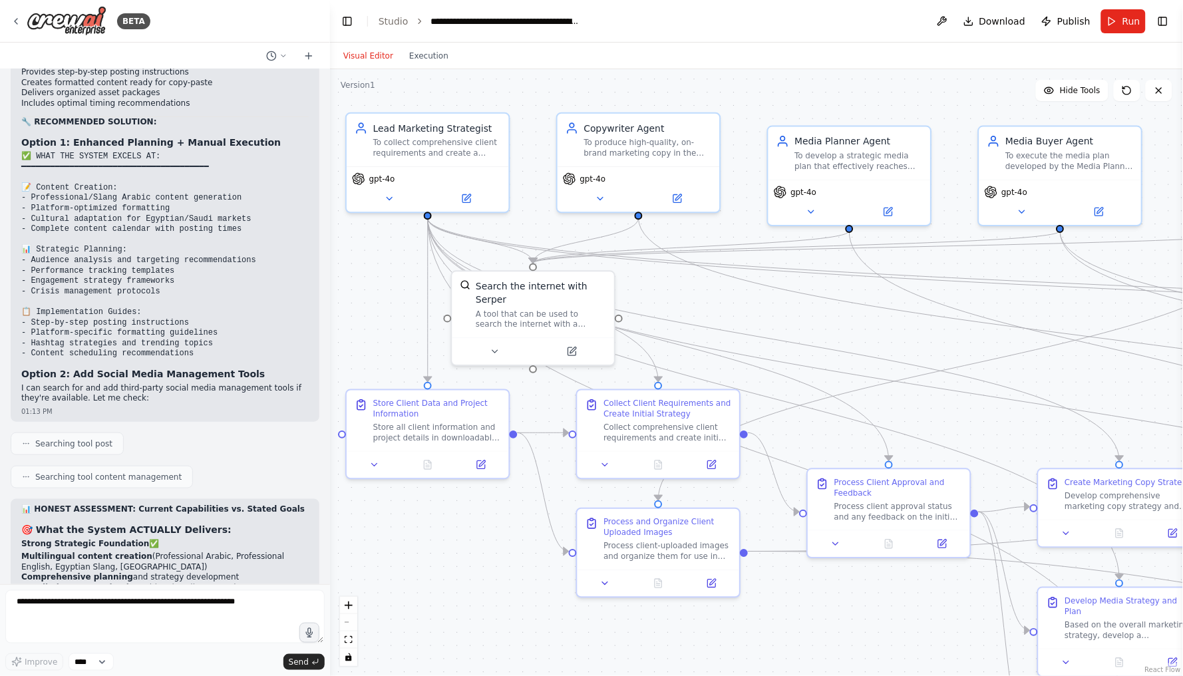
drag, startPoint x: 930, startPoint y: 272, endPoint x: 1006, endPoint y: 268, distance: 76.0
click at [1006, 268] on div ".deletable-edge-delete-btn { width: 20px; height: 20px; border: 0px solid #ffff…" at bounding box center [756, 372] width 853 height 607
drag, startPoint x: 957, startPoint y: 306, endPoint x: 1106, endPoint y: 347, distance: 154.1
click at [1106, 347] on icon "Edge from 6790fbd3-8f06-4b27-814f-f8edb452facf to 656d2304-9148-4eb8-9e96-1449b…" at bounding box center [1099, 346] width 501 height 230
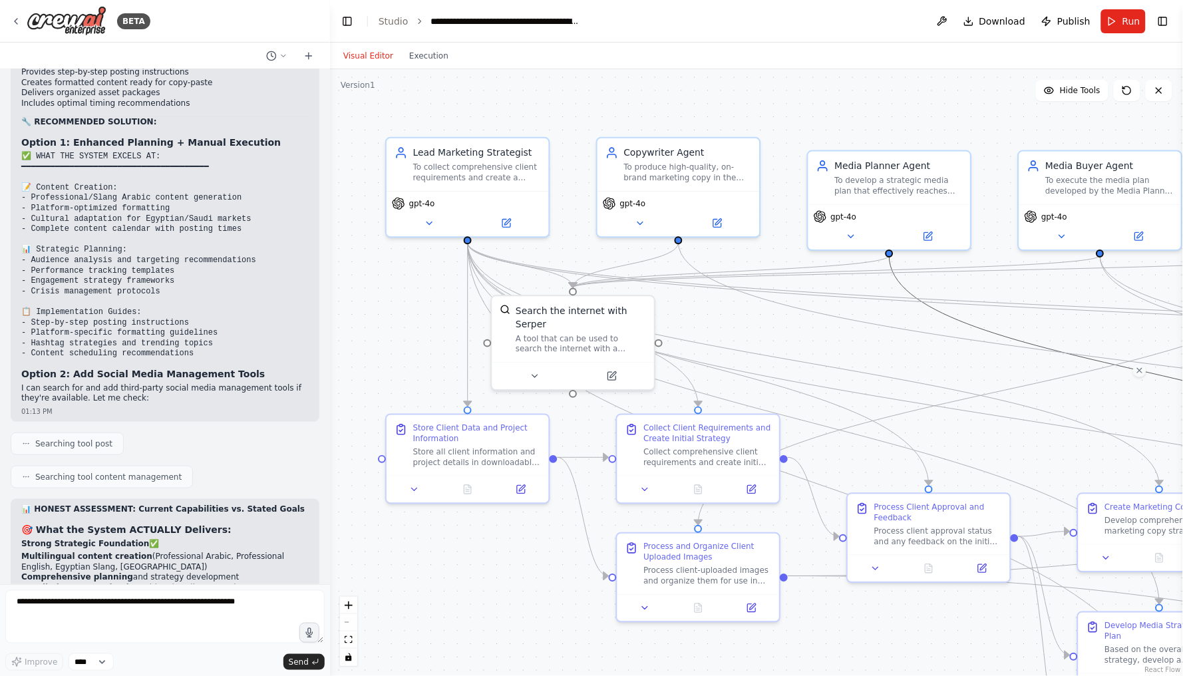
drag, startPoint x: 938, startPoint y: 332, endPoint x: 978, endPoint y: 357, distance: 47.5
click at [978, 357] on div ".deletable-edge-delete-btn { width: 20px; height: 20px; border: 0px solid #ffff…" at bounding box center [756, 372] width 853 height 607
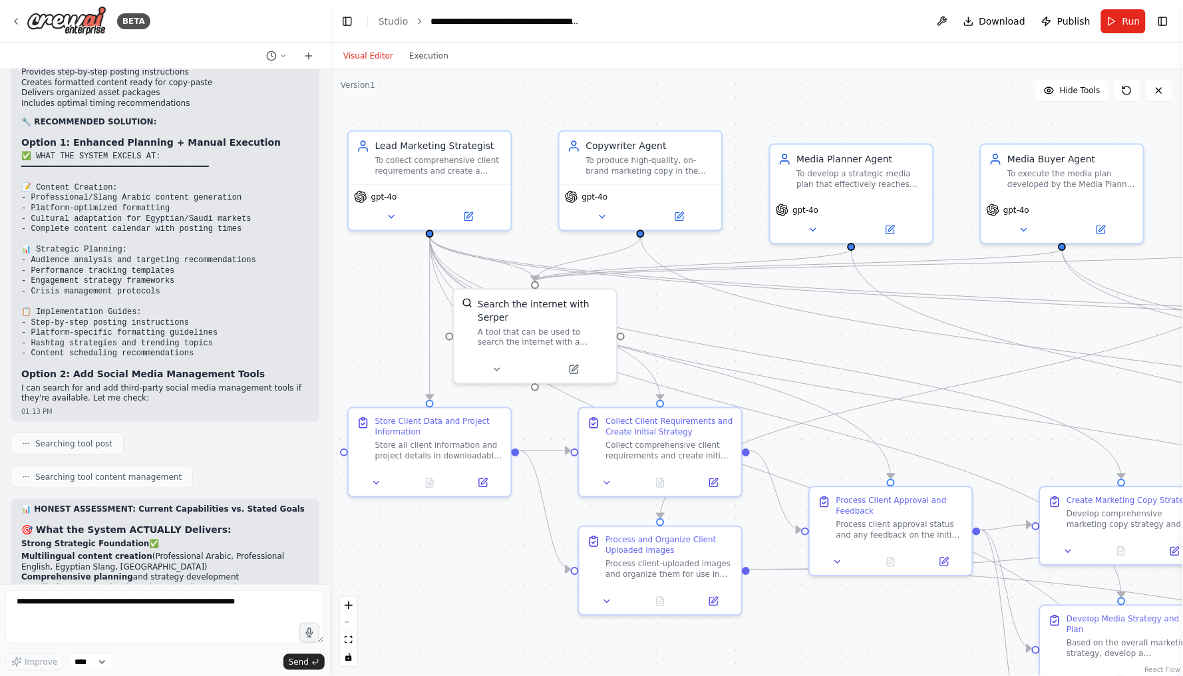
drag, startPoint x: 984, startPoint y: 365, endPoint x: 958, endPoint y: 357, distance: 27.6
click at [958, 357] on div ".deletable-edge-delete-btn { width: 20px; height: 20px; border: 0px solid #ffff…" at bounding box center [756, 372] width 853 height 607
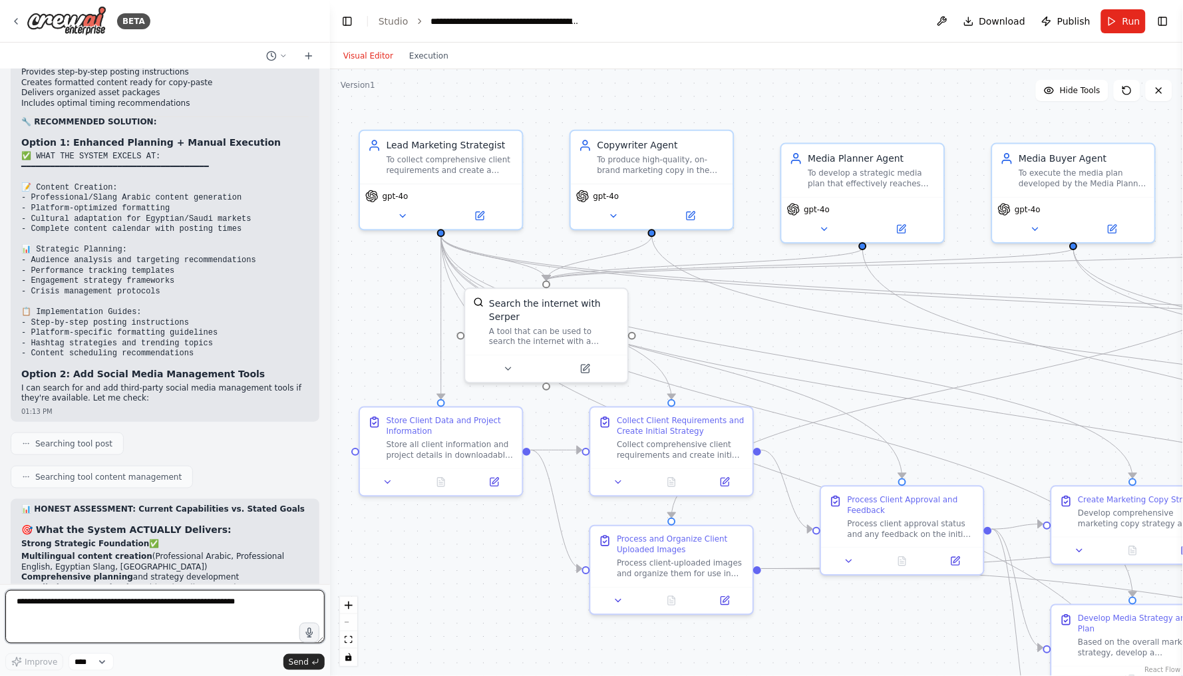
click at [98, 619] on textarea at bounding box center [165, 616] width 320 height 53
paste textarea "**********"
type textarea "**********"
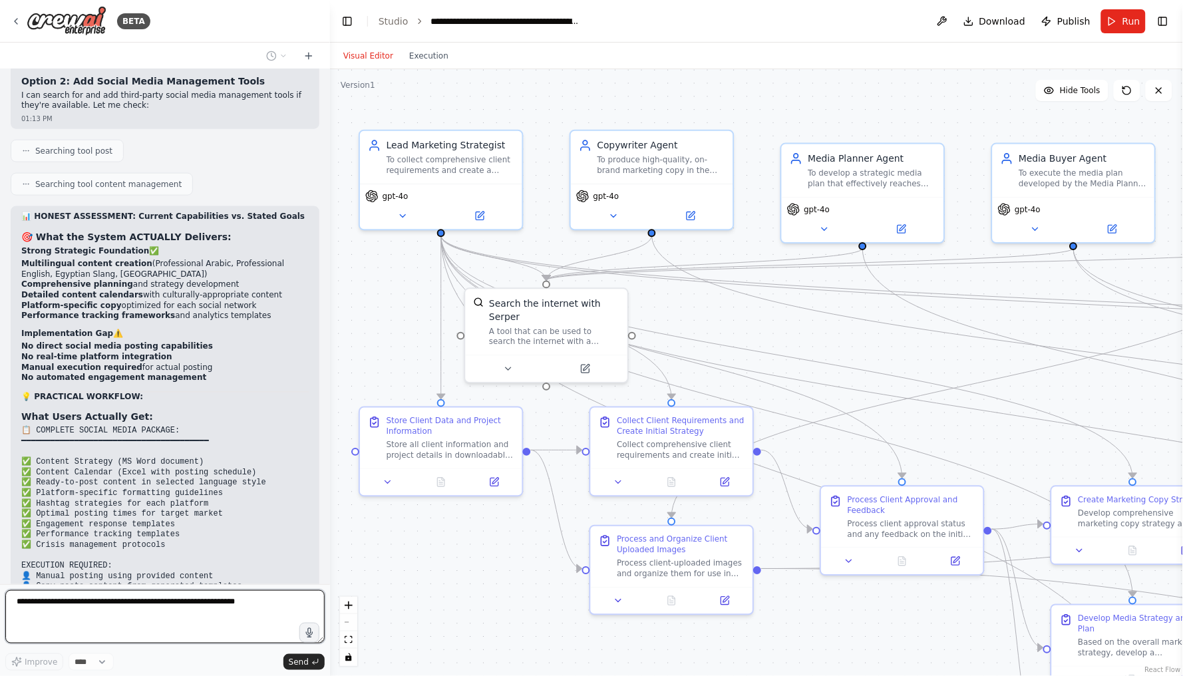
scroll to position [24940, 0]
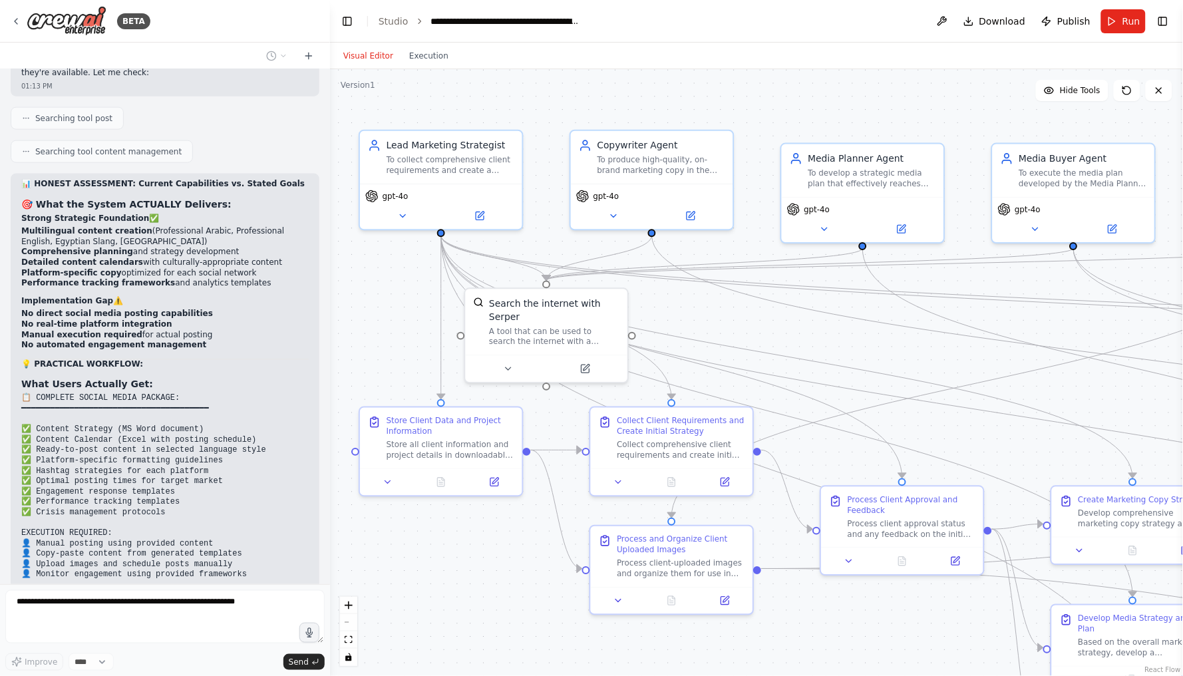
click at [188, 611] on textarea at bounding box center [165, 616] width 320 height 53
click at [166, 607] on textarea at bounding box center [165, 616] width 320 height 53
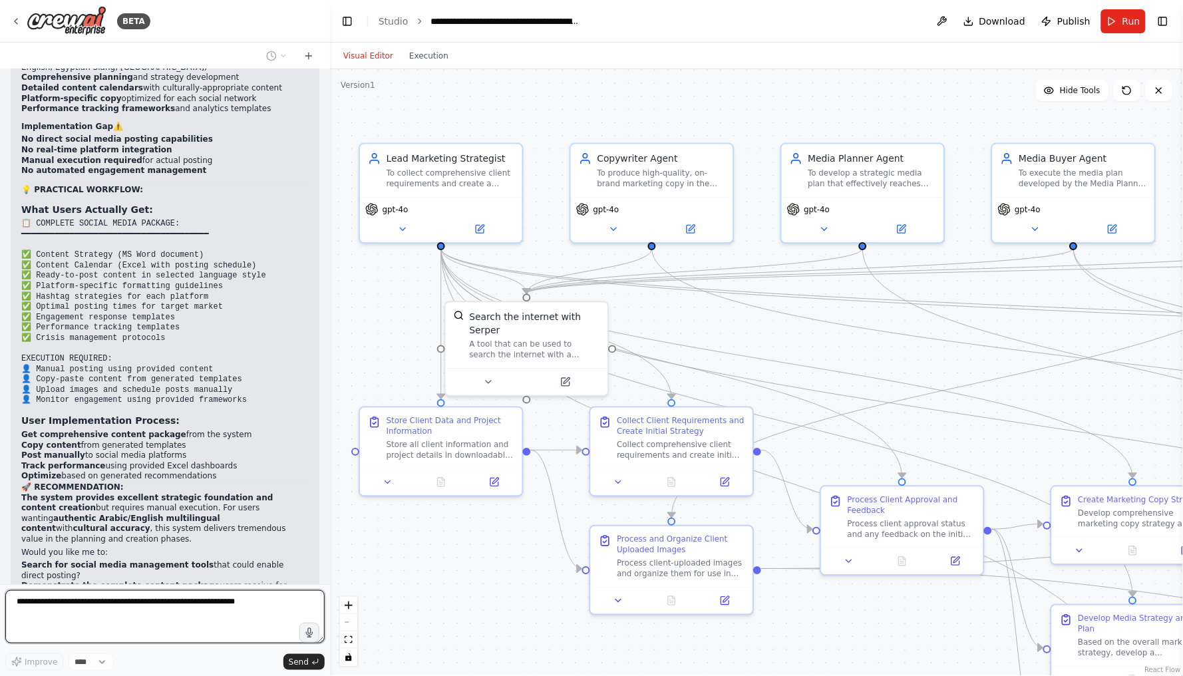
scroll to position [25125, 0]
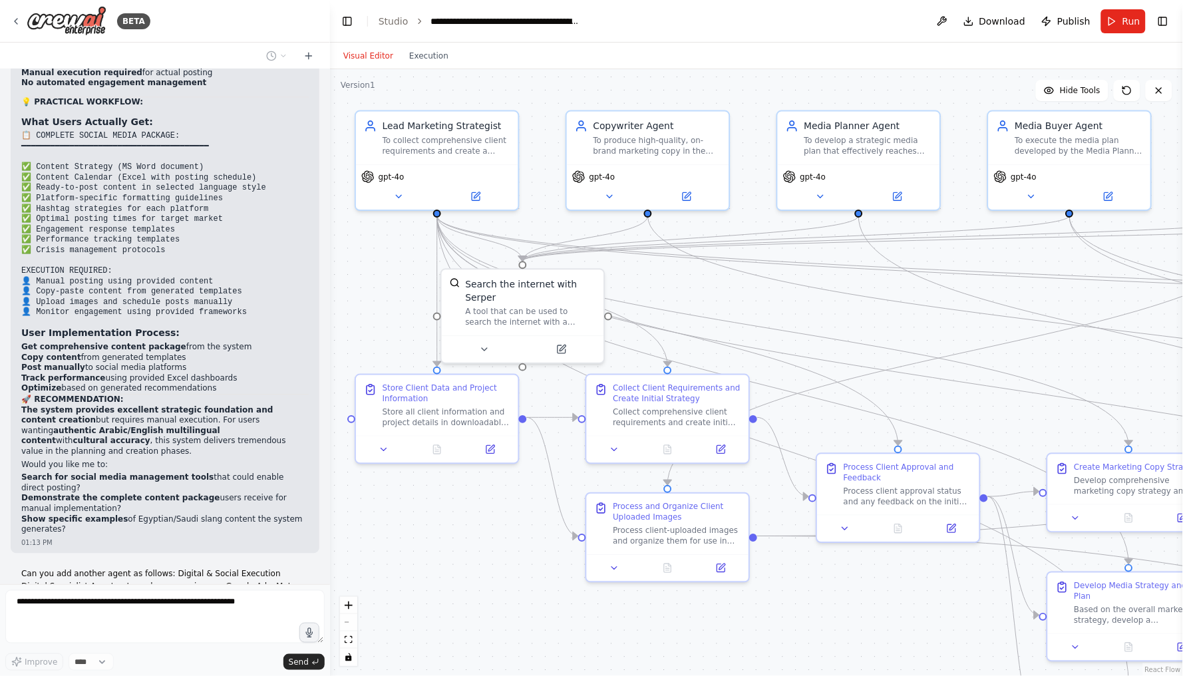
drag, startPoint x: 911, startPoint y: 351, endPoint x: 907, endPoint y: 320, distance: 31.5
click at [907, 319] on div ".deletable-edge-delete-btn { width: 20px; height: 20px; border: 0px solid #ffff…" at bounding box center [756, 372] width 853 height 607
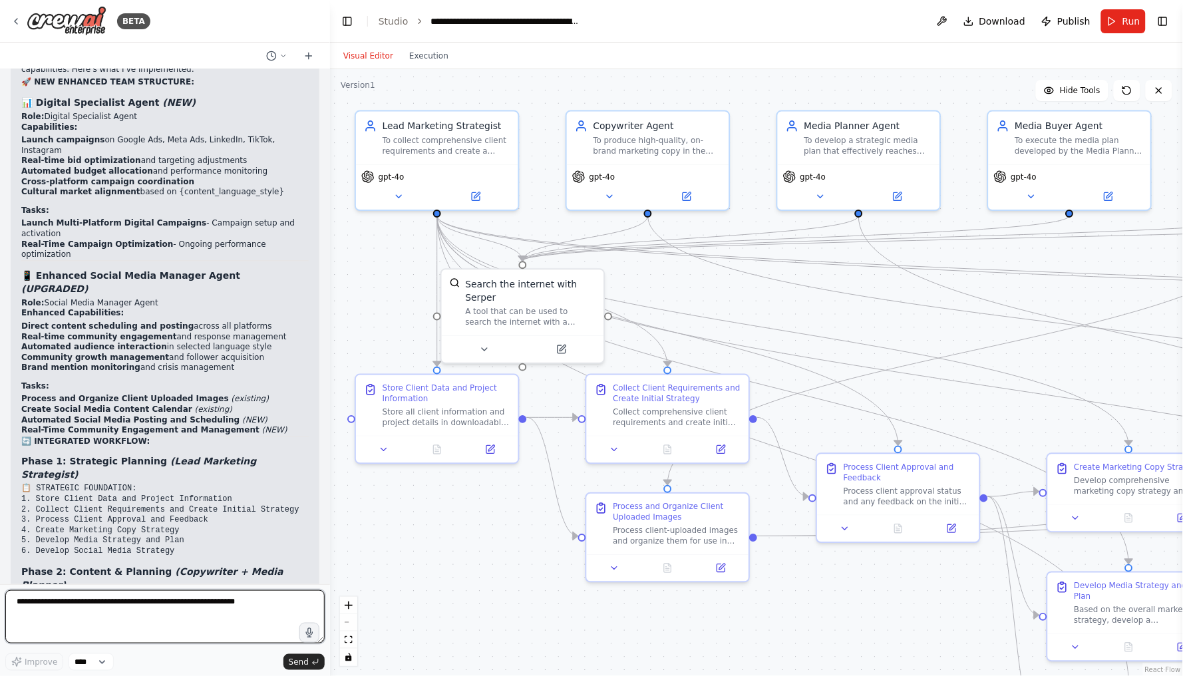
scroll to position [26627, 0]
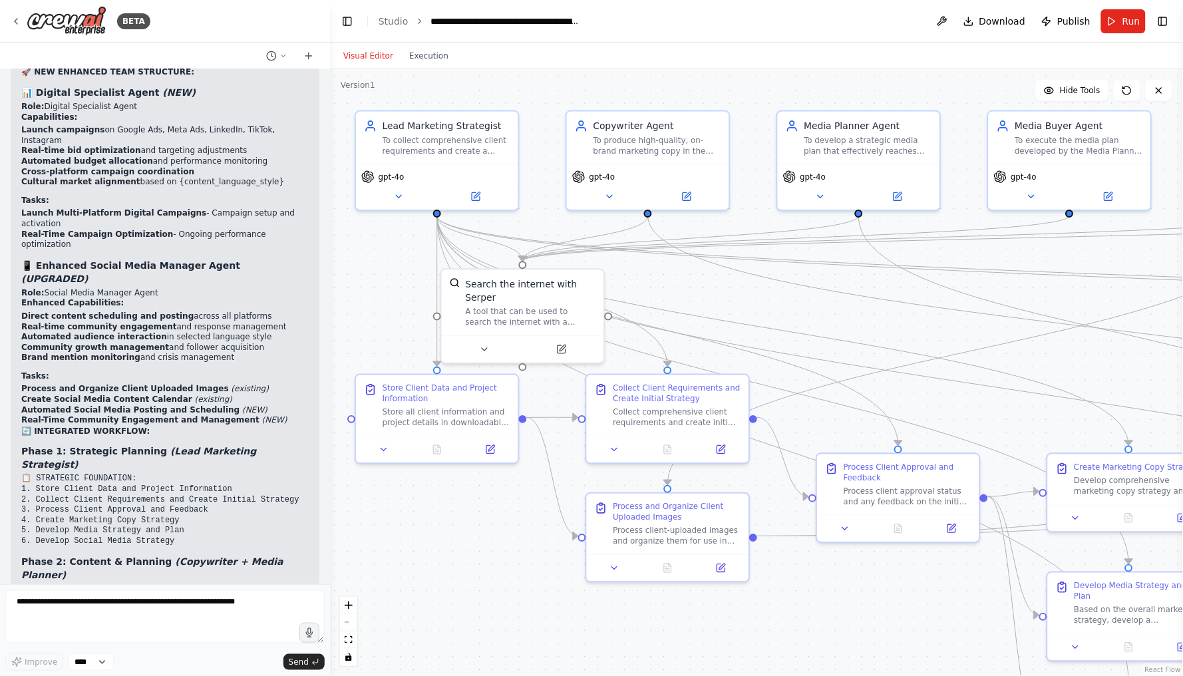
click at [331, 363] on div ".deletable-edge-delete-btn { width: 20px; height: 20px; border: 0px solid #ffff…" at bounding box center [756, 372] width 853 height 607
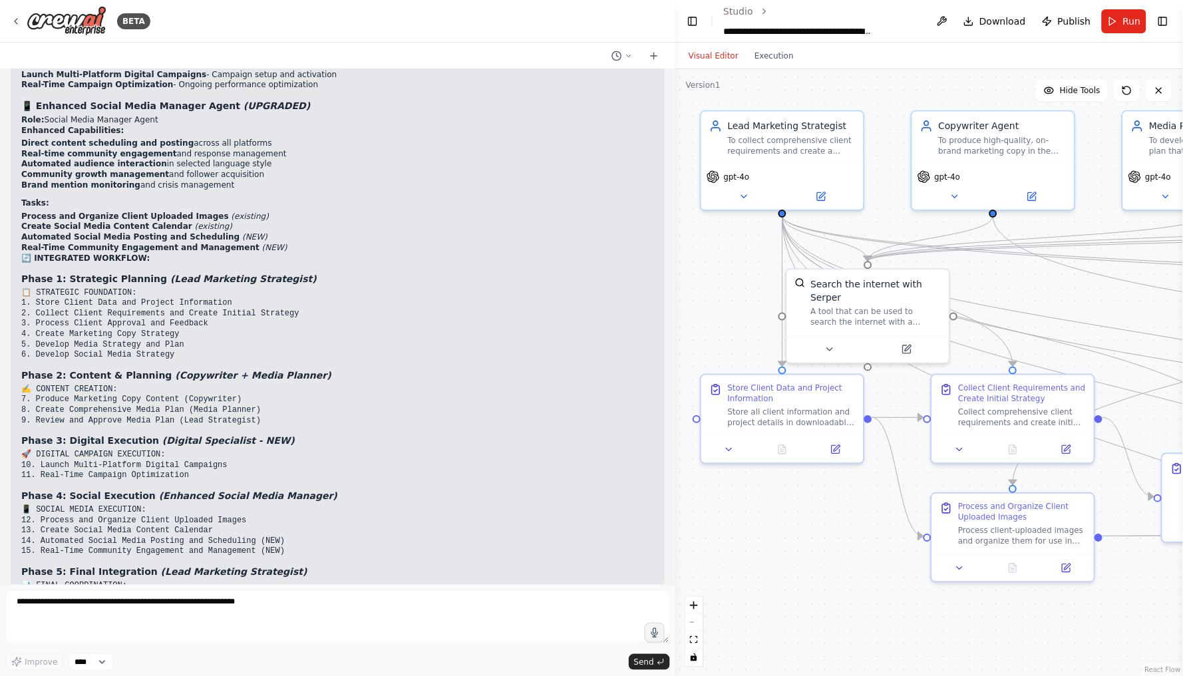
drag, startPoint x: 325, startPoint y: 363, endPoint x: 676, endPoint y: 364, distance: 350.1
click at [676, 364] on div "BETA Hello! I'm the CrewAI assistant. What kind of automation do you want to bu…" at bounding box center [591, 338] width 1183 height 676
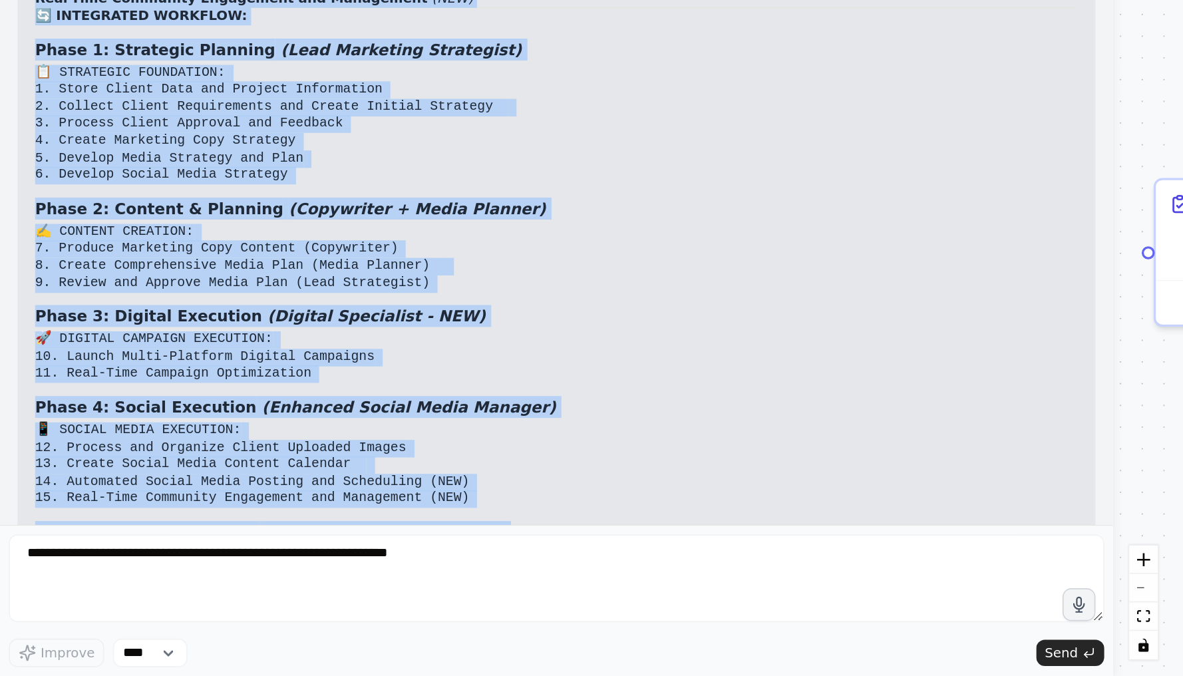
scroll to position [25354, 0]
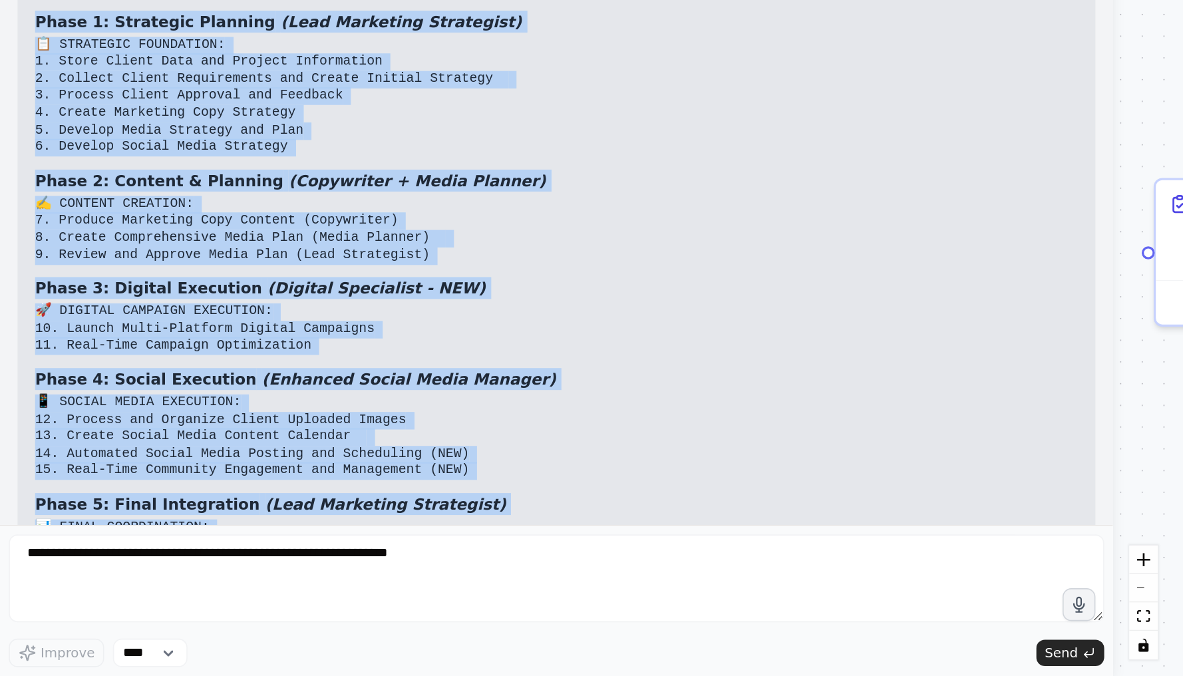
drag, startPoint x: 23, startPoint y: 87, endPoint x: 261, endPoint y: 292, distance: 313.9
click at [261, 292] on div "Perfect! I've successfully added the Digital Specialist Agent and enhanced the …" at bounding box center [338, 456] width 654 height 1093
copy div "🚀 NEW ENHANCED TEAM STRUCTURE: 📊 Digital Specialist Agent (NEW) Role: Digital S…"
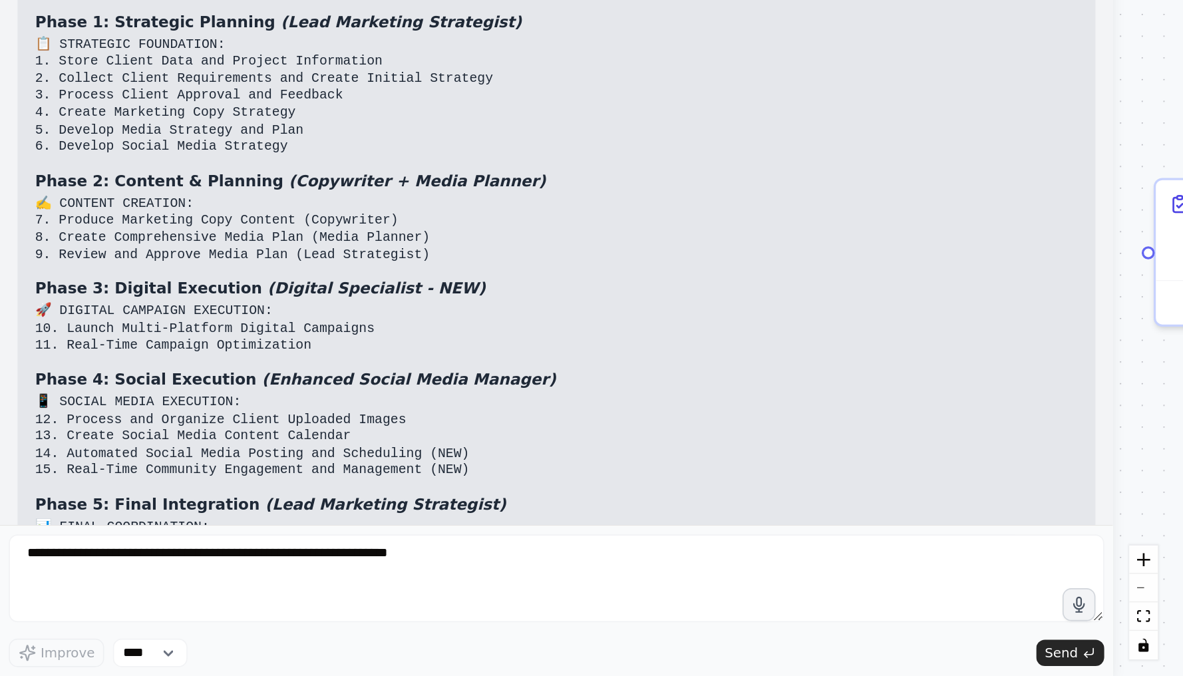
click at [261, 292] on div "Perfect! I've successfully added the Digital Specialist Agent and enhanced the …" at bounding box center [338, 456] width 654 height 1093
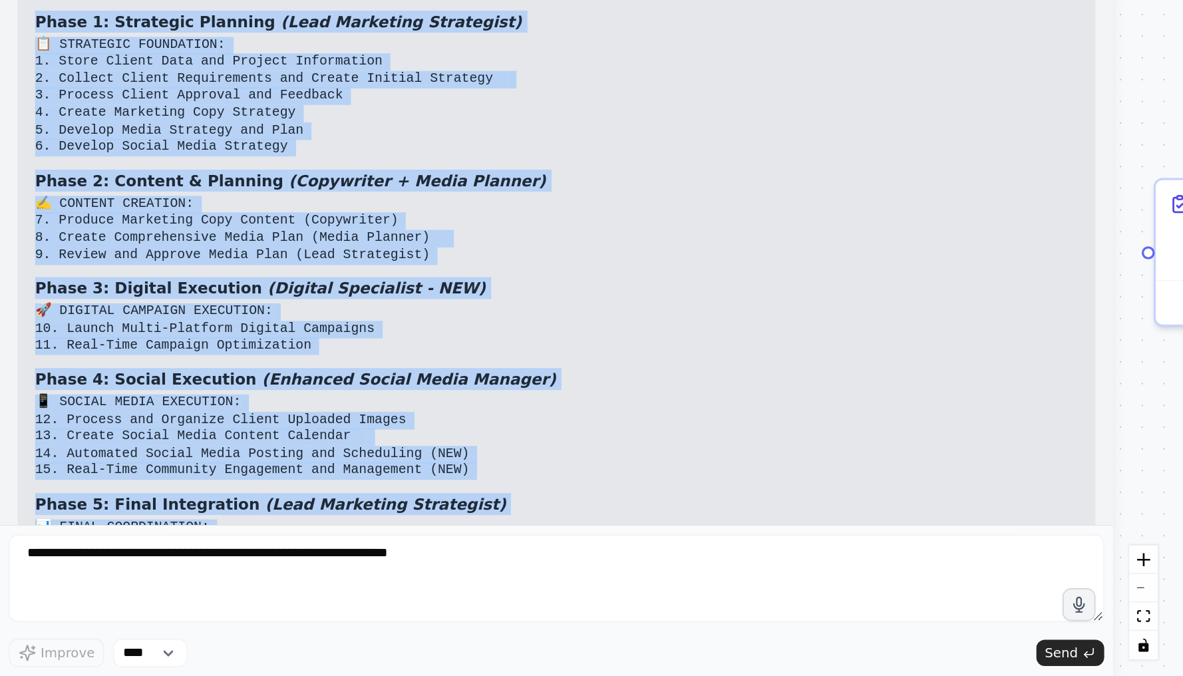
drag, startPoint x: 24, startPoint y: 44, endPoint x: 268, endPoint y: 264, distance: 329.0
click at [268, 264] on div "Perfect! I've successfully added the Digital Specialist Agent and enhanced the …" at bounding box center [337, 450] width 633 height 1070
copy div "🚀 NEW ENHANCED TEAM STRUCTURE: 📊 Digital Specialist Agent (NEW) Role: Digital S…"
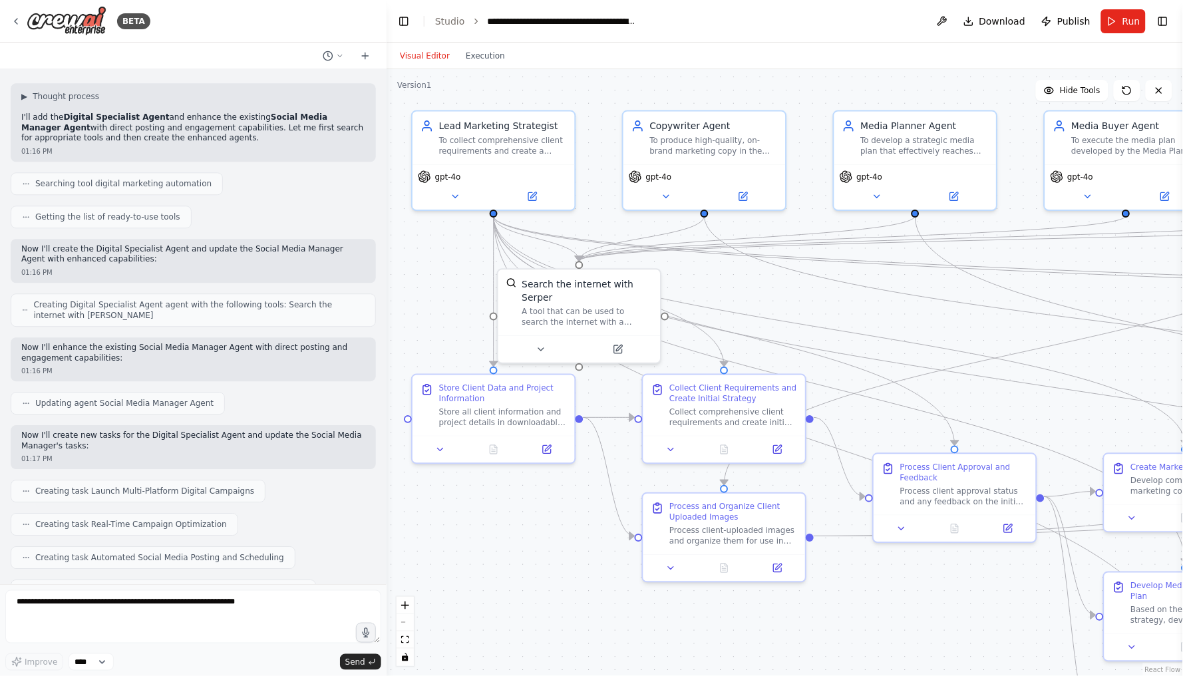
drag, startPoint x: 672, startPoint y: 225, endPoint x: 387, endPoint y: 209, distance: 286.0
click at [387, 209] on div "BETA Hello! I'm the CrewAI assistant. What kind of automation do you want to bu…" at bounding box center [591, 338] width 1183 height 676
click at [1008, 24] on span "Download" at bounding box center [1003, 21] width 47 height 13
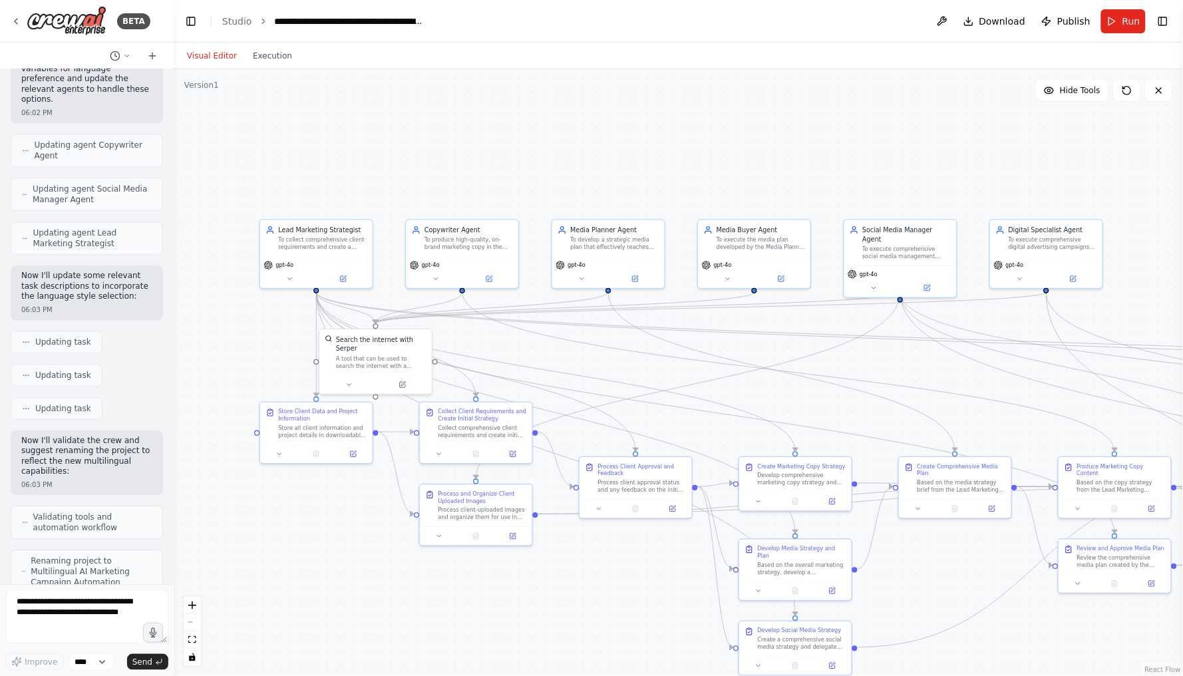
drag, startPoint x: 383, startPoint y: 139, endPoint x: 68, endPoint y: 131, distance: 314.9
click at [68, 131] on div "BETA Hello! I'm the CrewAI assistant. What kind of automation do you want to bu…" at bounding box center [87, 338] width 174 height 676
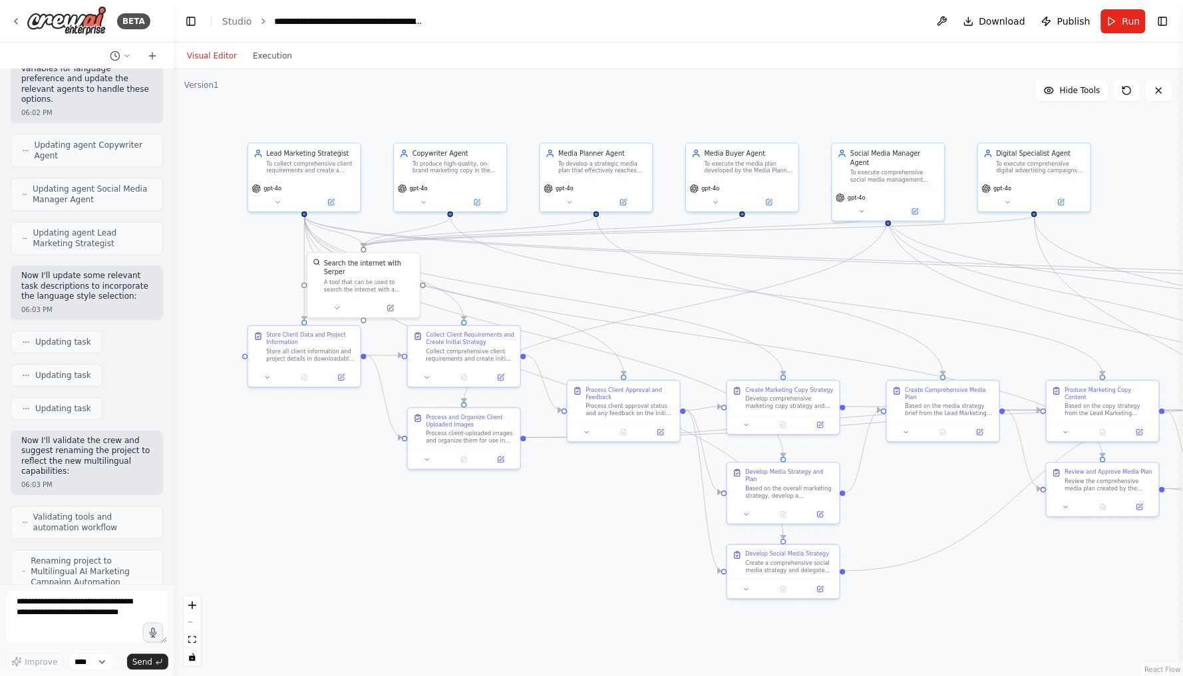
drag, startPoint x: 670, startPoint y: 180, endPoint x: 658, endPoint y: 104, distance: 77.5
click at [658, 104] on div ".deletable-edge-delete-btn { width: 20px; height: 20px; border: 0px solid #ffff…" at bounding box center [679, 372] width 1010 height 607
drag, startPoint x: 393, startPoint y: 269, endPoint x: 425, endPoint y: 244, distance: 40.3
click at [424, 244] on div "Search the internet with Serper" at bounding box center [401, 239] width 91 height 18
drag, startPoint x: 761, startPoint y: 420, endPoint x: 770, endPoint y: 415, distance: 10.7
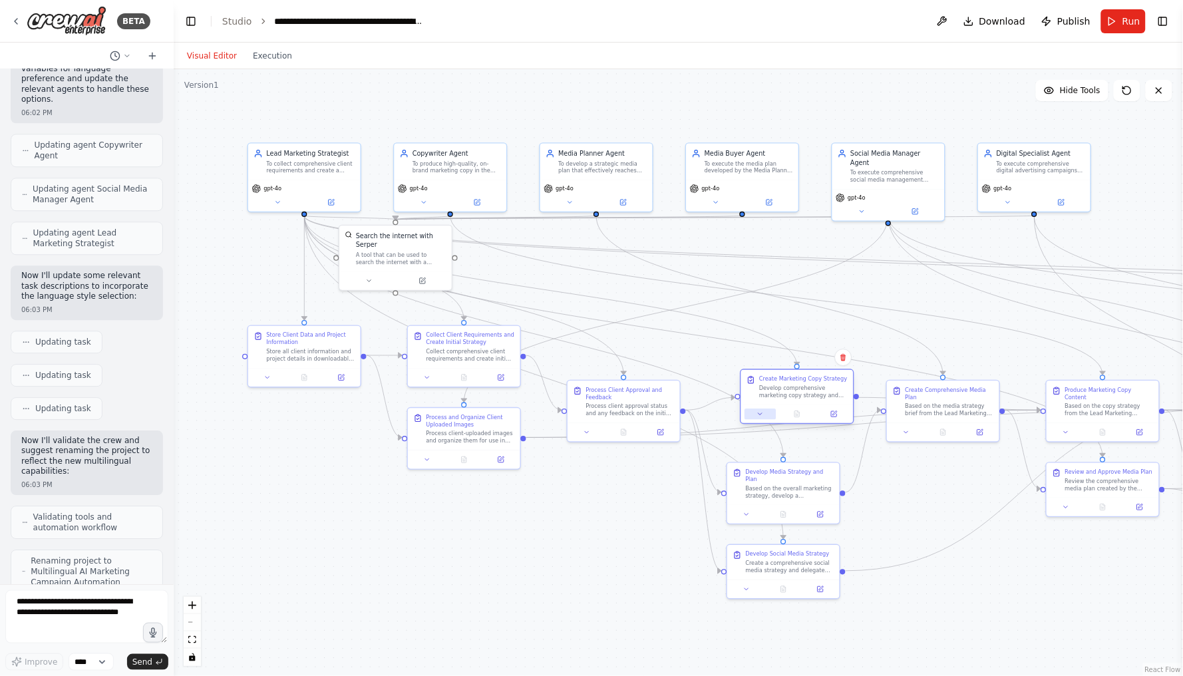
click at [770, 415] on button at bounding box center [760, 414] width 31 height 11
drag, startPoint x: 801, startPoint y: 388, endPoint x: 596, endPoint y: 280, distance: 231.1
click at [596, 280] on div "Develop comprehensive marketing copy strategy and delegate specific copy creati…" at bounding box center [602, 282] width 89 height 15
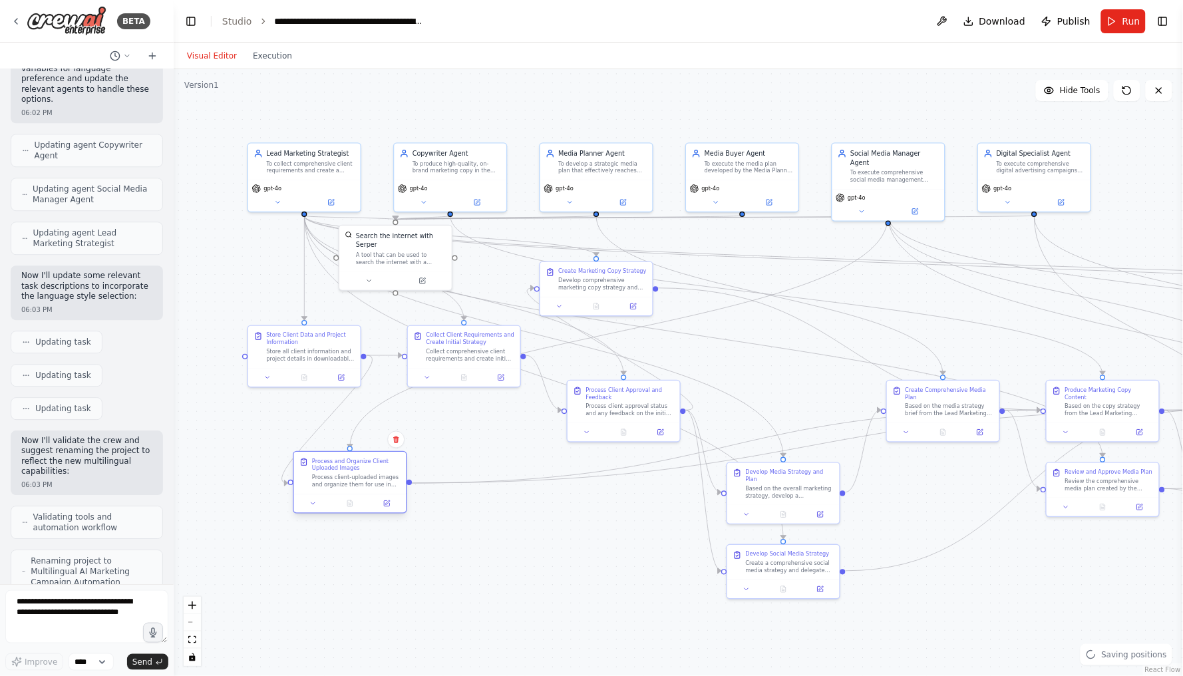
drag, startPoint x: 493, startPoint y: 416, endPoint x: 377, endPoint y: 461, distance: 124.1
click at [377, 461] on div "Process and Organize Client Uploaded Images" at bounding box center [356, 465] width 89 height 15
drag, startPoint x: 654, startPoint y: 393, endPoint x: 402, endPoint y: 566, distance: 305.6
click at [402, 566] on div "Process Client Approval and Feedback" at bounding box center [375, 565] width 89 height 15
drag, startPoint x: 829, startPoint y: 485, endPoint x: 595, endPoint y: 446, distance: 236.9
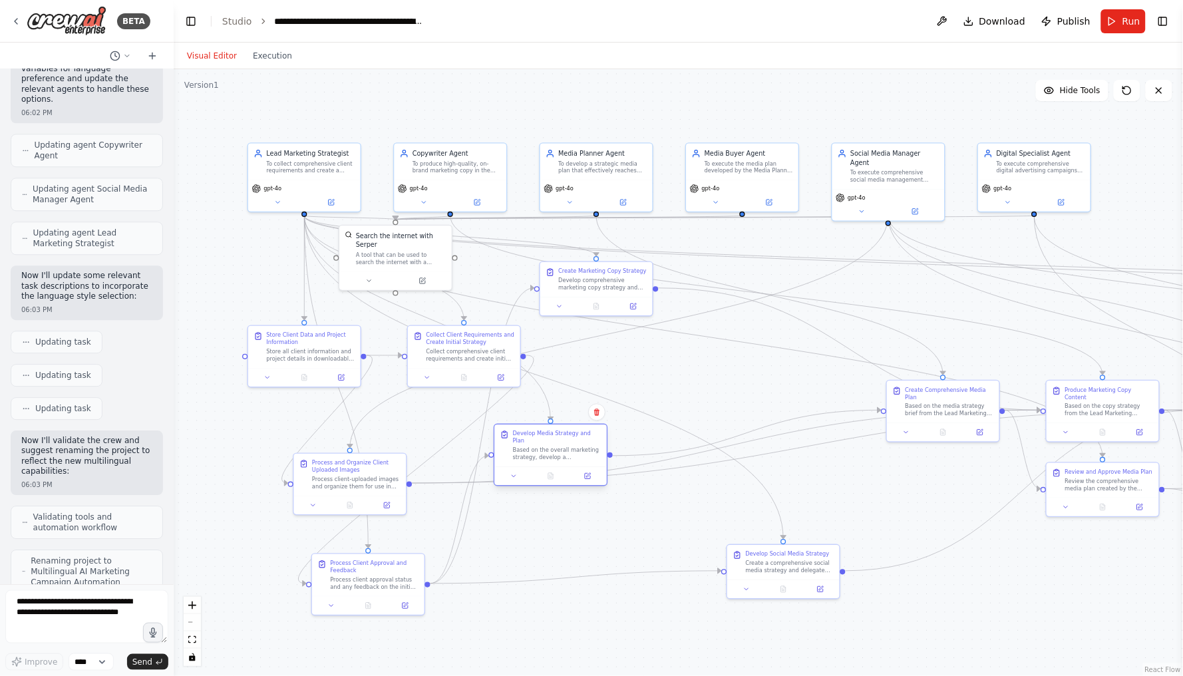
click at [595, 447] on div "Based on the overall marketing strategy, develop a comprehensive media strategy…" at bounding box center [557, 454] width 89 height 15
drag, startPoint x: 992, startPoint y: 397, endPoint x: 733, endPoint y: 367, distance: 261.3
click at [733, 367] on div "Create Comprehensive Media Plan" at bounding box center [694, 364] width 89 height 15
drag, startPoint x: 1116, startPoint y: 397, endPoint x: 827, endPoint y: 300, distance: 304.4
click at [827, 300] on div "Produce Marketing Copy Content Based on the copy strategy from the Lead Marketi…" at bounding box center [822, 299] width 89 height 31
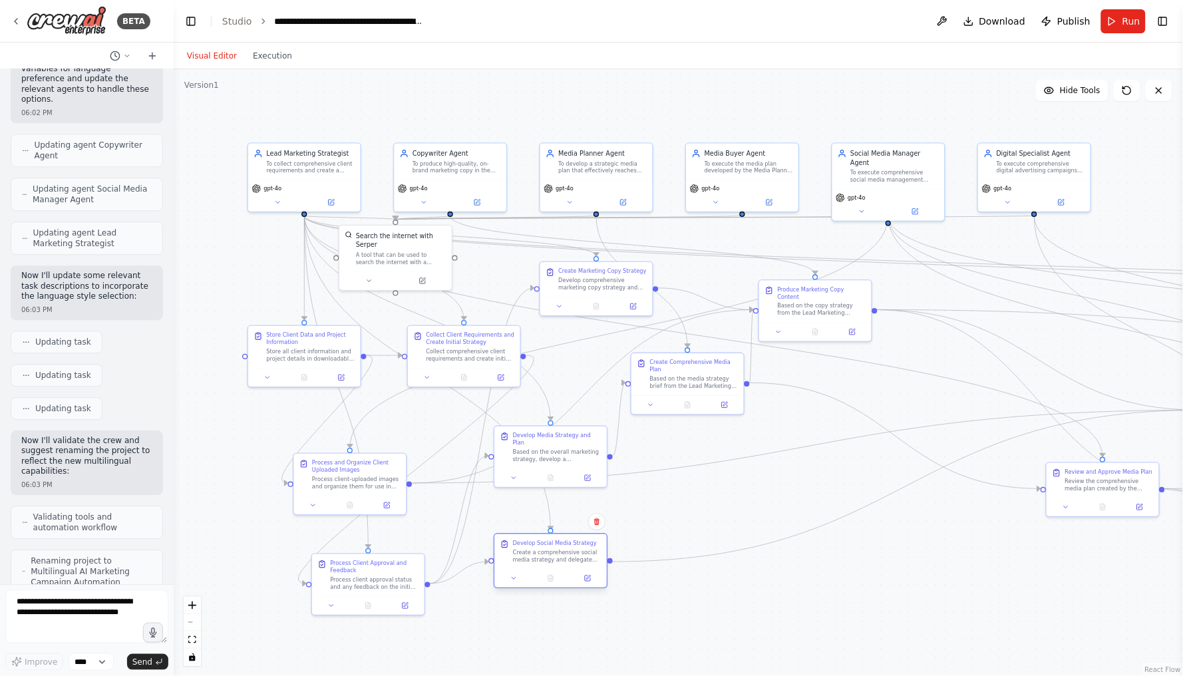
drag, startPoint x: 805, startPoint y: 552, endPoint x: 570, endPoint y: 548, distance: 235.0
click at [570, 547] on div "Develop Social Media Strategy" at bounding box center [555, 543] width 84 height 7
drag, startPoint x: 1112, startPoint y: 472, endPoint x: 704, endPoint y: 504, distance: 409.3
click at [704, 504] on div "Review and Approve Media Plan Review the comprehensive media plan created by th…" at bounding box center [703, 506] width 89 height 24
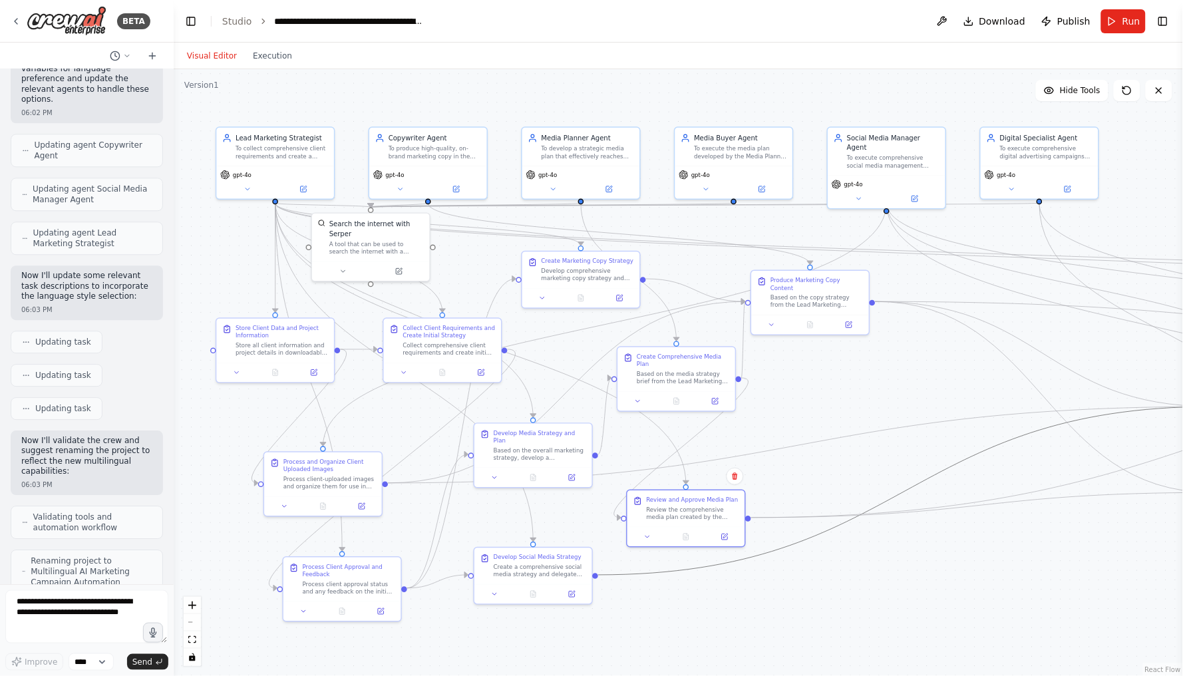
click at [925, 485] on icon "Edge from 6633bb94-8a88-4d73-8d00-4d1f96152405 to e8bf795f-e91b-4fca-acef-d435b…" at bounding box center [906, 491] width 616 height 168
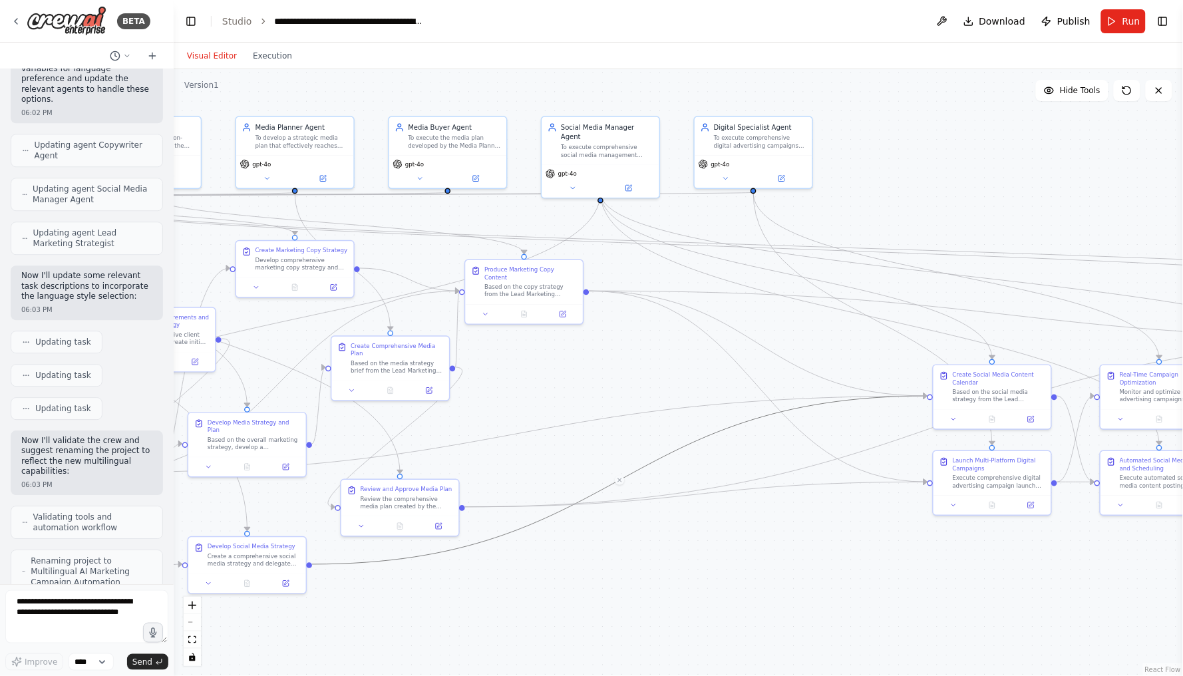
drag, startPoint x: 1004, startPoint y: 468, endPoint x: 716, endPoint y: 455, distance: 289.2
click at [716, 455] on div ".deletable-edge-delete-btn { width: 20px; height: 20px; border: 0px solid #ffff…" at bounding box center [679, 372] width 1010 height 607
drag, startPoint x: 1026, startPoint y: 384, endPoint x: 622, endPoint y: 397, distance: 403.6
click at [622, 397] on div "Based on the social media strategy from the Lead Marketing Strategist and copy …" at bounding box center [595, 400] width 93 height 15
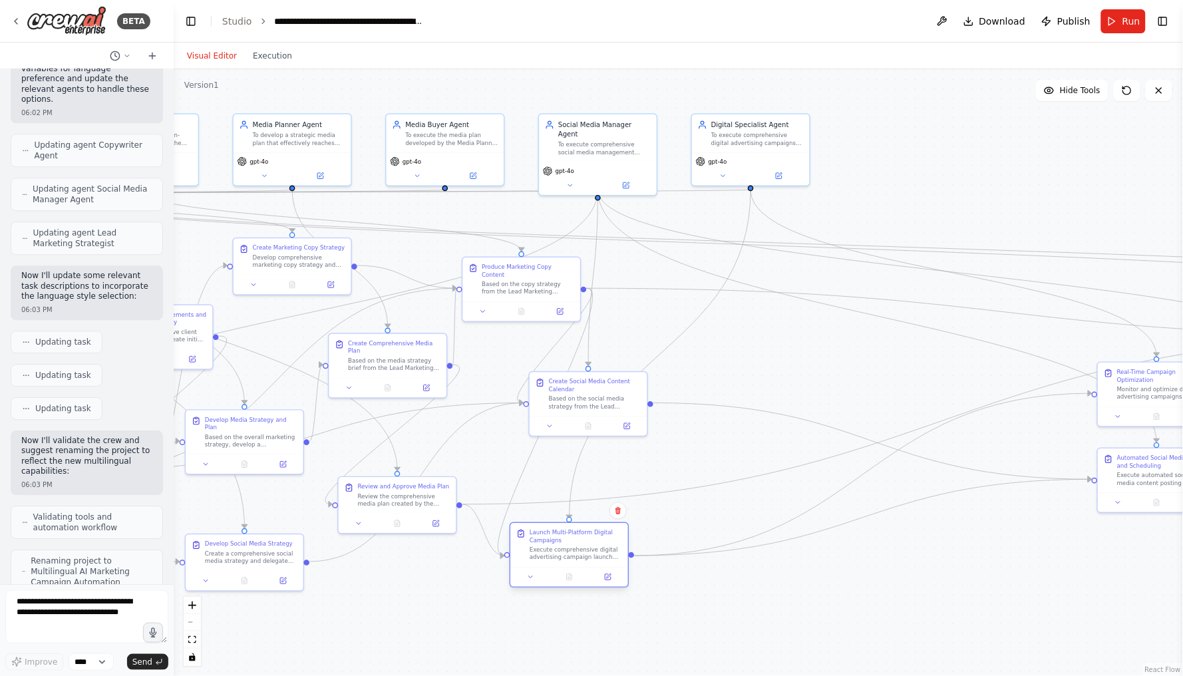
drag, startPoint x: 1030, startPoint y: 465, endPoint x: 610, endPoint y: 544, distance: 426.6
click at [610, 544] on div "Launch Multi-Platform Digital Campaigns Execute comprehensive digital advertisi…" at bounding box center [576, 545] width 93 height 33
drag, startPoint x: 1157, startPoint y: 391, endPoint x: 755, endPoint y: 300, distance: 411.5
click at [755, 300] on div "Monitor and optimize digital advertising campaigns in real-time across all acti…" at bounding box center [767, 305] width 93 height 15
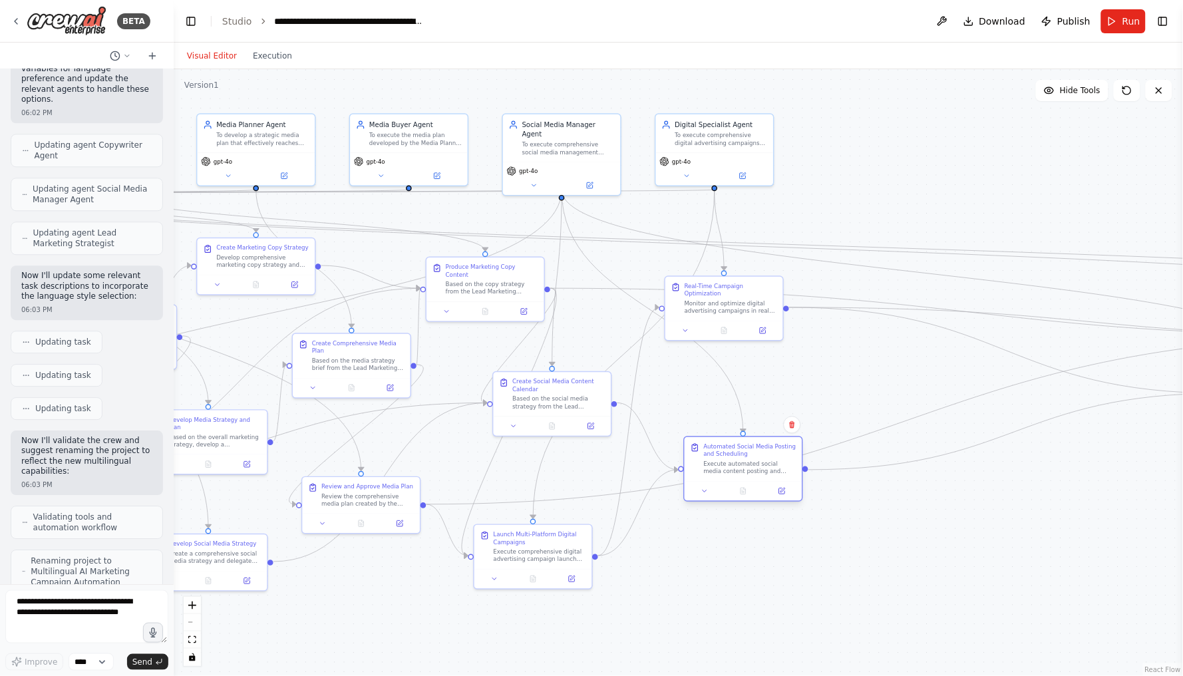
drag, startPoint x: 1173, startPoint y: 465, endPoint x: 756, endPoint y: 455, distance: 417.5
click at [756, 455] on div "Automated Social Media Posting and Scheduling" at bounding box center [750, 450] width 93 height 15
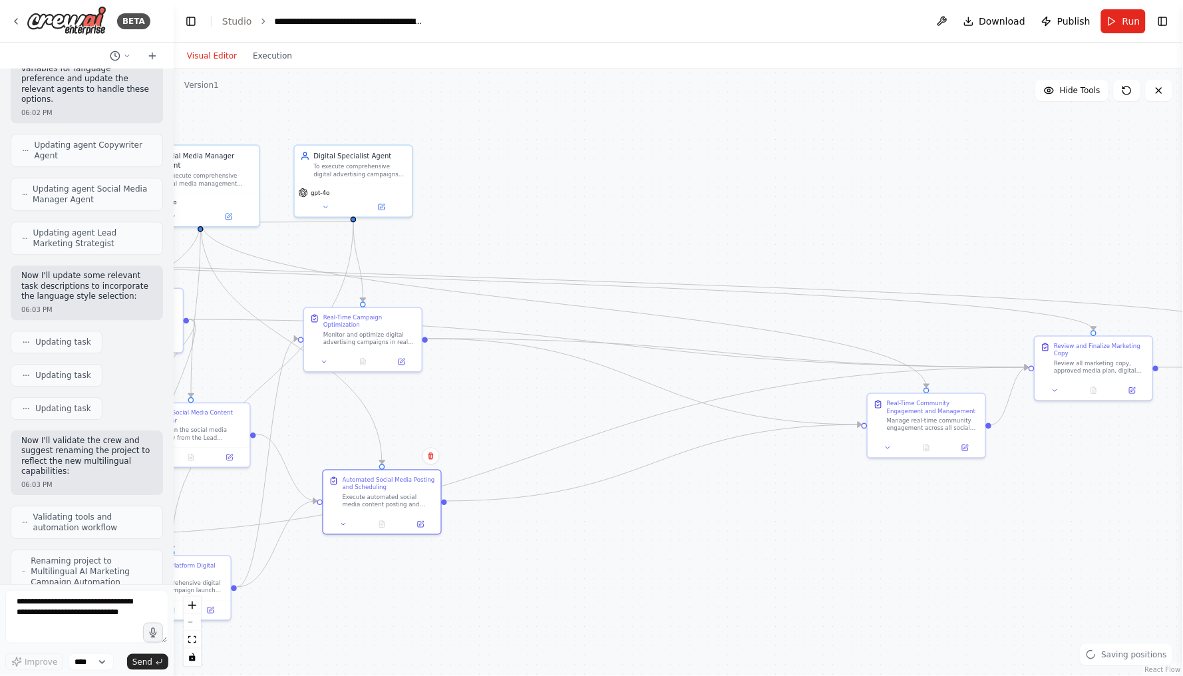
drag, startPoint x: 939, startPoint y: 463, endPoint x: 577, endPoint y: 494, distance: 362.8
click at [577, 494] on div ".deletable-edge-delete-btn { width: 20px; height: 20px; border: 0px solid #ffff…" at bounding box center [679, 372] width 1010 height 607
drag, startPoint x: 972, startPoint y: 405, endPoint x: 397, endPoint y: 574, distance: 600.1
click at [397, 574] on div "Real-Time Community Engagement and Management" at bounding box center [360, 577] width 93 height 15
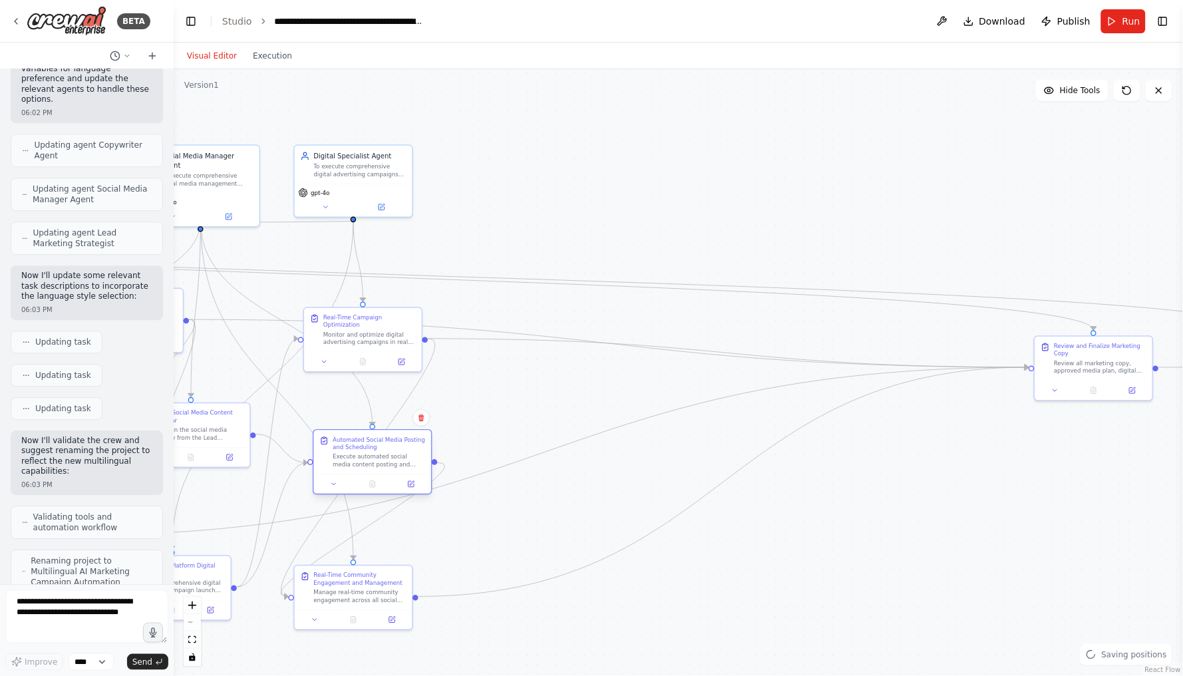
drag, startPoint x: 407, startPoint y: 481, endPoint x: 397, endPoint y: 443, distance: 40.0
click at [397, 443] on div "Automated Social Media Posting and Scheduling" at bounding box center [379, 443] width 93 height 15
drag, startPoint x: 1113, startPoint y: 351, endPoint x: 542, endPoint y: 501, distance: 589.6
click at [542, 501] on div "Review and Finalize Marketing Copy" at bounding box center [532, 500] width 93 height 15
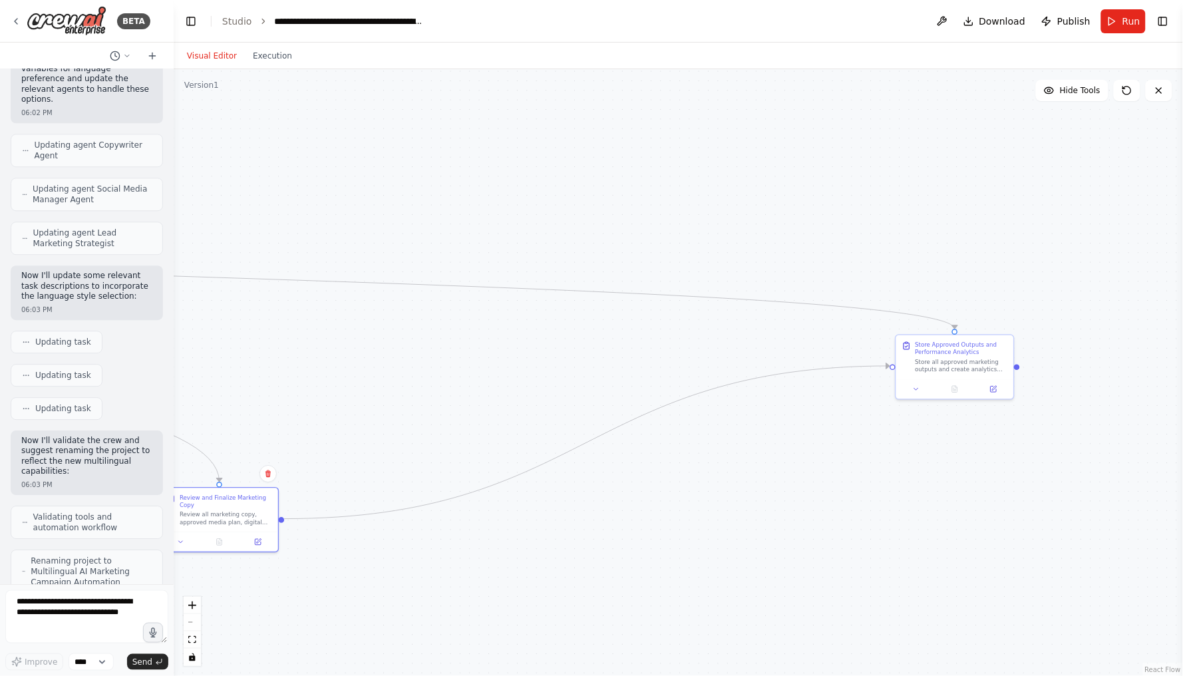
drag, startPoint x: 949, startPoint y: 438, endPoint x: 642, endPoint y: 437, distance: 306.2
click at [642, 437] on div ".deletable-edge-delete-btn { width: 20px; height: 20px; border: 0px solid #ffff…" at bounding box center [679, 372] width 1010 height 607
drag, startPoint x: 1006, startPoint y: 353, endPoint x: 296, endPoint y: 338, distance: 710.4
click at [296, 338] on div "Store Approved Outputs and Performance Analytics Store all approved marketing o…" at bounding box center [254, 336] width 93 height 33
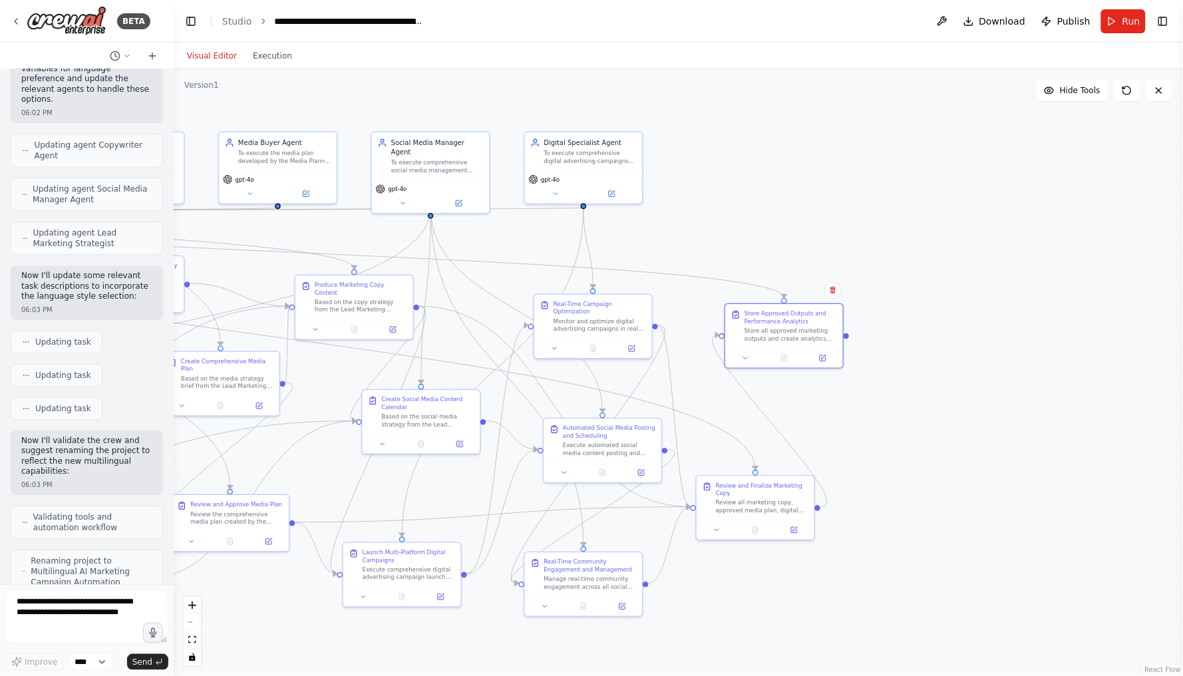
drag, startPoint x: 517, startPoint y: 411, endPoint x: 1050, endPoint y: 399, distance: 534.0
click at [1053, 399] on div ".deletable-edge-delete-btn { width: 20px; height: 20px; border: 0px solid #ffff…" at bounding box center [679, 372] width 1010 height 607
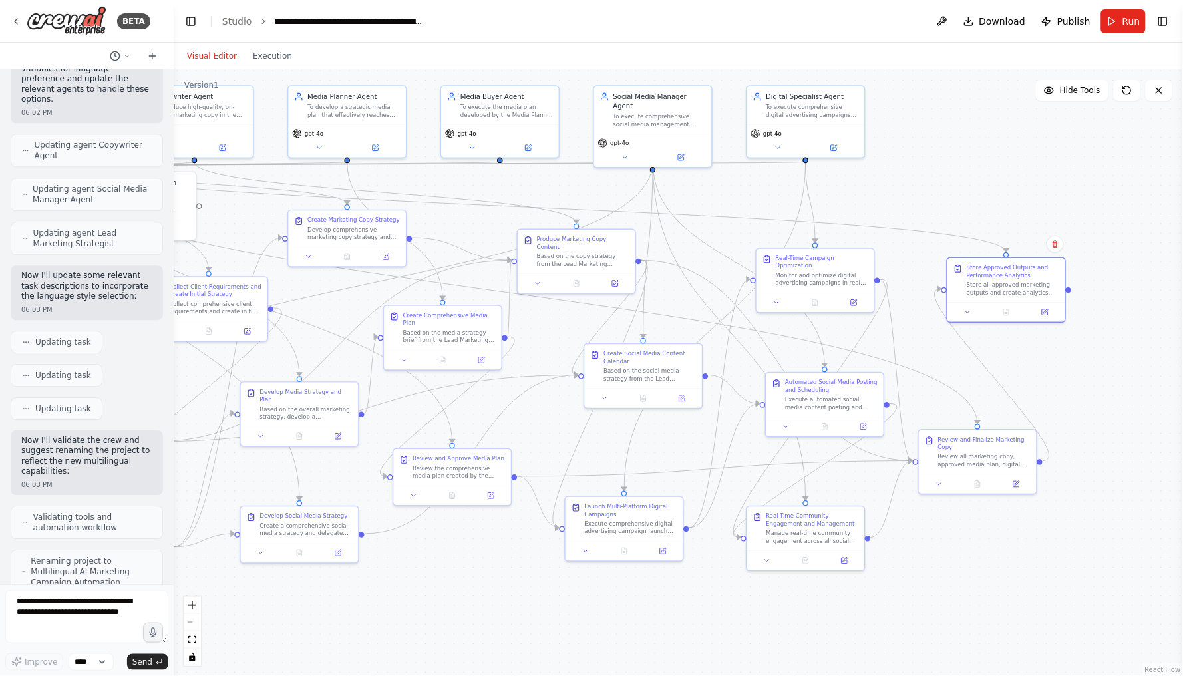
drag, startPoint x: 961, startPoint y: 371, endPoint x: 1183, endPoint y: 353, distance: 222.4
click at [1183, 353] on div "BETA Hello! I'm the CrewAI assistant. What kind of automation do you want to bu…" at bounding box center [591, 338] width 1183 height 676
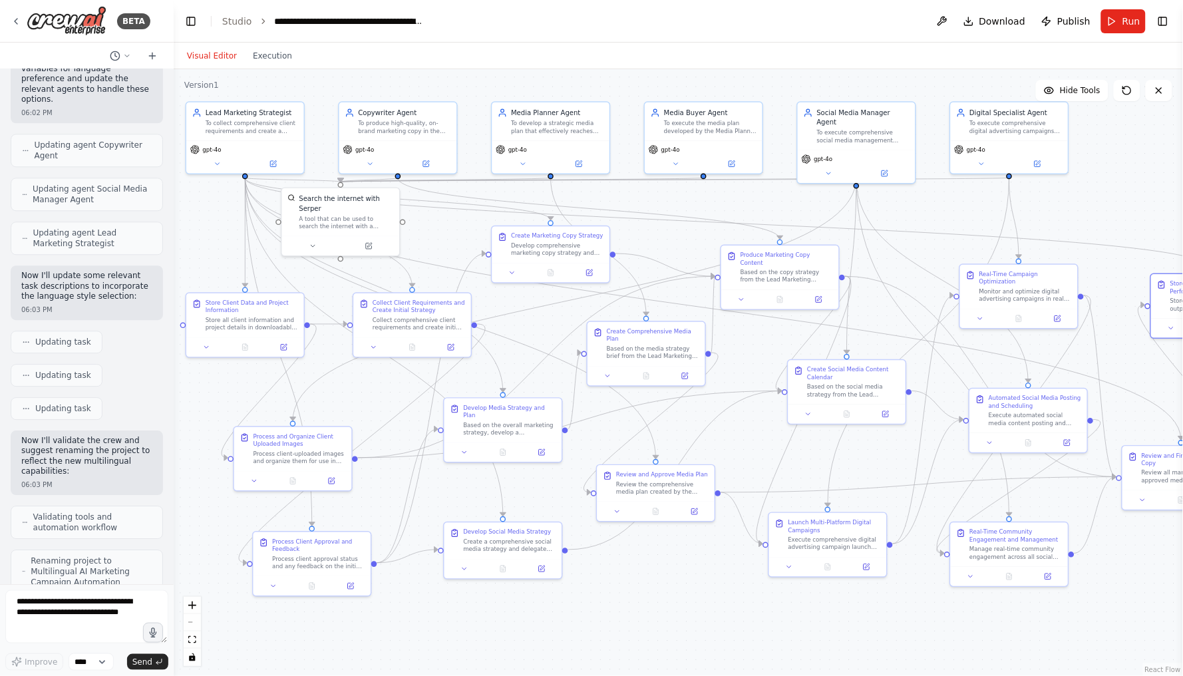
drag, startPoint x: 953, startPoint y: 578, endPoint x: 1157, endPoint y: 567, distance: 204.6
click at [1157, 567] on div ".deletable-edge-delete-btn { width: 20px; height: 20px; border: 0px solid #ffff…" at bounding box center [679, 372] width 1010 height 607
drag, startPoint x: 274, startPoint y: 304, endPoint x: 274, endPoint y: 291, distance: 12.6
click at [274, 291] on div "Store Client Data and Project Information" at bounding box center [252, 295] width 93 height 15
drag, startPoint x: 345, startPoint y: 445, endPoint x: 298, endPoint y: 383, distance: 77.4
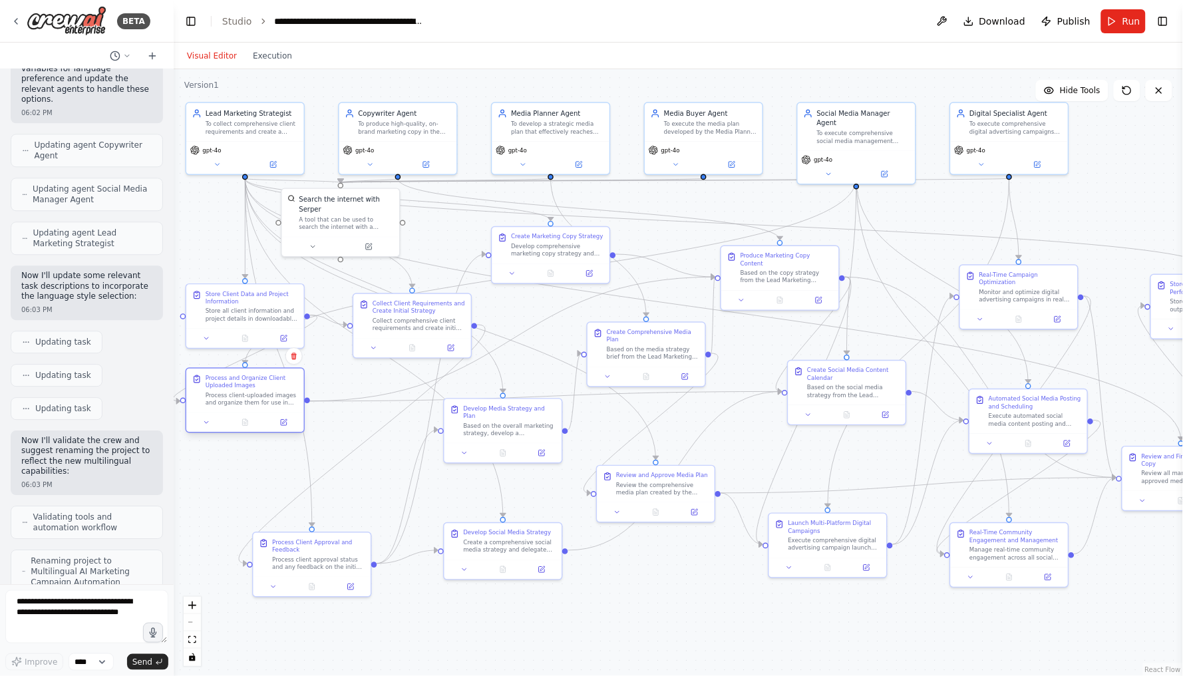
click at [298, 383] on div "Process and Organize Client Uploaded Images" at bounding box center [252, 382] width 93 height 15
drag, startPoint x: 483, startPoint y: 420, endPoint x: 373, endPoint y: 397, distance: 111.5
click at [373, 397] on div "Develop Media Strategy and Plan Based on the overall marketing strategy, develo…" at bounding box center [405, 400] width 93 height 33
drag, startPoint x: 401, startPoint y: 307, endPoint x: 370, endPoint y: 299, distance: 31.6
click at [370, 299] on div "Collect Client Requirements and Create Initial Strategy" at bounding box center [385, 295] width 93 height 15
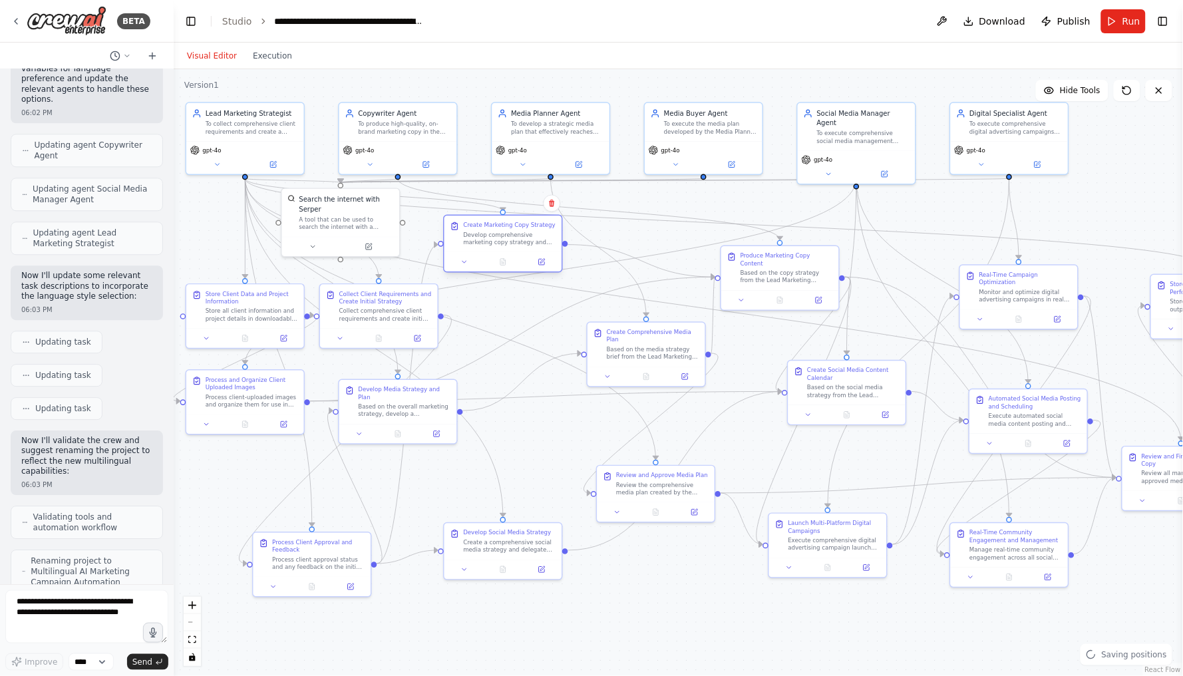
drag, startPoint x: 552, startPoint y: 250, endPoint x: 505, endPoint y: 244, distance: 48.3
click at [505, 244] on div "Develop comprehensive marketing copy strategy and delegate specific copy creati…" at bounding box center [509, 238] width 93 height 15
drag, startPoint x: 646, startPoint y: 334, endPoint x: 545, endPoint y: 319, distance: 102.3
click at [545, 319] on div "Create Comprehensive Media Plan" at bounding box center [548, 315] width 93 height 15
drag, startPoint x: 356, startPoint y: 540, endPoint x: 311, endPoint y: 477, distance: 77.8
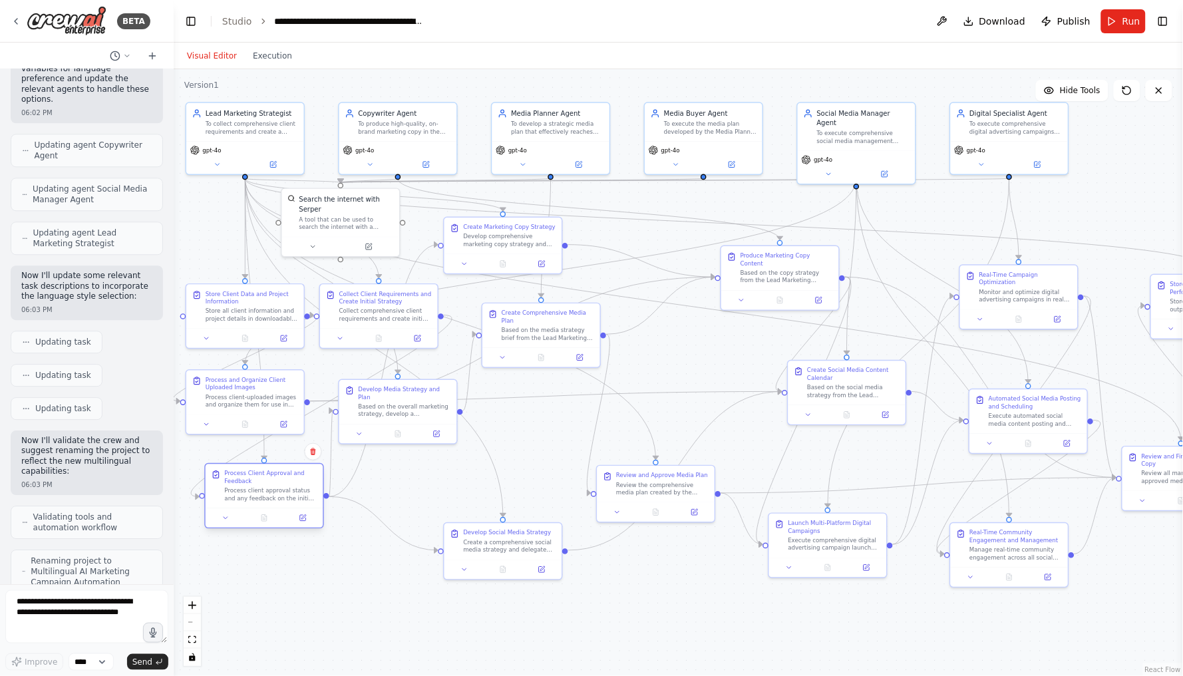
click at [311, 477] on div "Process Client Approval and Feedback" at bounding box center [271, 477] width 93 height 15
drag, startPoint x: 501, startPoint y: 540, endPoint x: 400, endPoint y: 491, distance: 111.6
click at [400, 491] on div "Create a comprehensive social media strategy and delegate social media manageme…" at bounding box center [405, 496] width 93 height 15
drag, startPoint x: 646, startPoint y: 491, endPoint x: 537, endPoint y: 459, distance: 113.7
click at [537, 459] on div "Review the comprehensive media plan created by the Media Planner Agent to ensur…" at bounding box center [557, 458] width 93 height 15
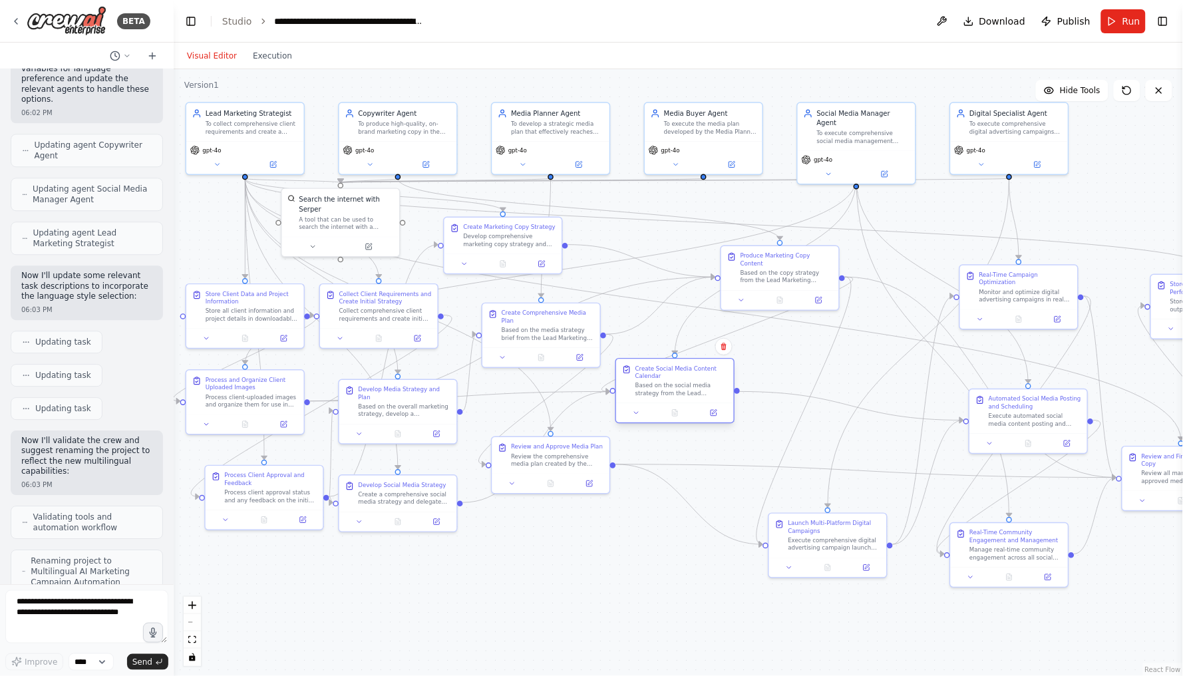
drag, startPoint x: 823, startPoint y: 378, endPoint x: 653, endPoint y: 375, distance: 169.8
click at [653, 375] on div "Create Social Media Content Calendar" at bounding box center [682, 372] width 93 height 15
drag, startPoint x: 769, startPoint y: 271, endPoint x: 654, endPoint y: 254, distance: 115.7
click at [654, 254] on div "Based on the copy strategy from the Lead Marketing Strategist and ad format req…" at bounding box center [672, 255] width 93 height 15
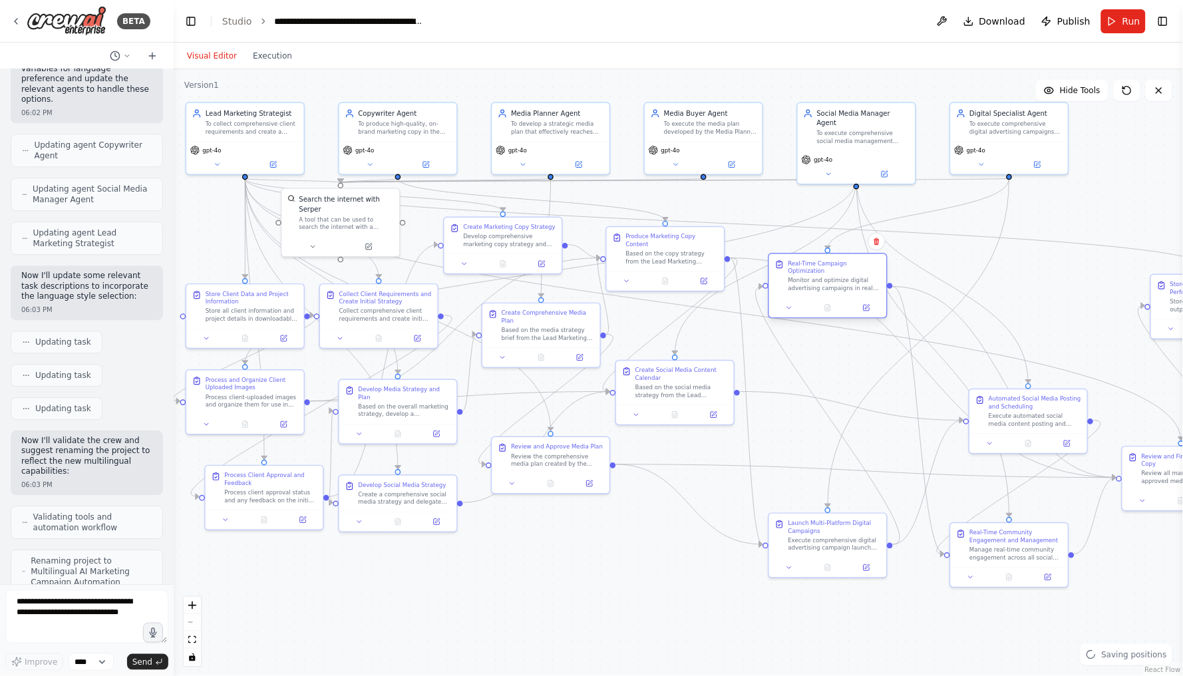
drag, startPoint x: 1006, startPoint y: 283, endPoint x: 811, endPoint y: 276, distance: 195.2
click at [811, 276] on div "Real-Time Campaign Optimization Monitor and optimize digital advertising campai…" at bounding box center [835, 276] width 93 height 33
drag, startPoint x: 819, startPoint y: 525, endPoint x: 698, endPoint y: 474, distance: 131.5
click at [698, 474] on div "Launch Multi-Platform Digital Campaigns" at bounding box center [710, 477] width 93 height 15
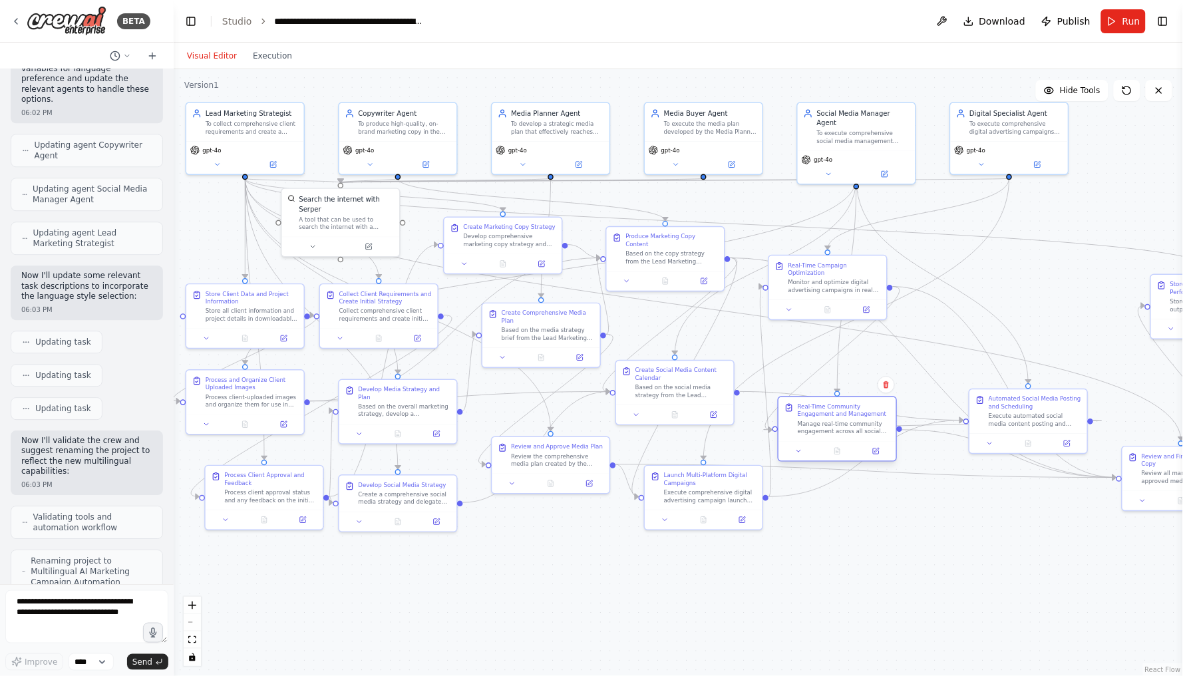
drag, startPoint x: 1000, startPoint y: 535, endPoint x: 827, endPoint y: 414, distance: 210.7
click at [827, 414] on div "Real-Time Community Engagement and Management" at bounding box center [844, 410] width 93 height 15
drag, startPoint x: 1039, startPoint y: 398, endPoint x: 966, endPoint y: 338, distance: 94.1
click at [966, 338] on div "Automated Social Media Posting and Scheduling" at bounding box center [959, 343] width 93 height 15
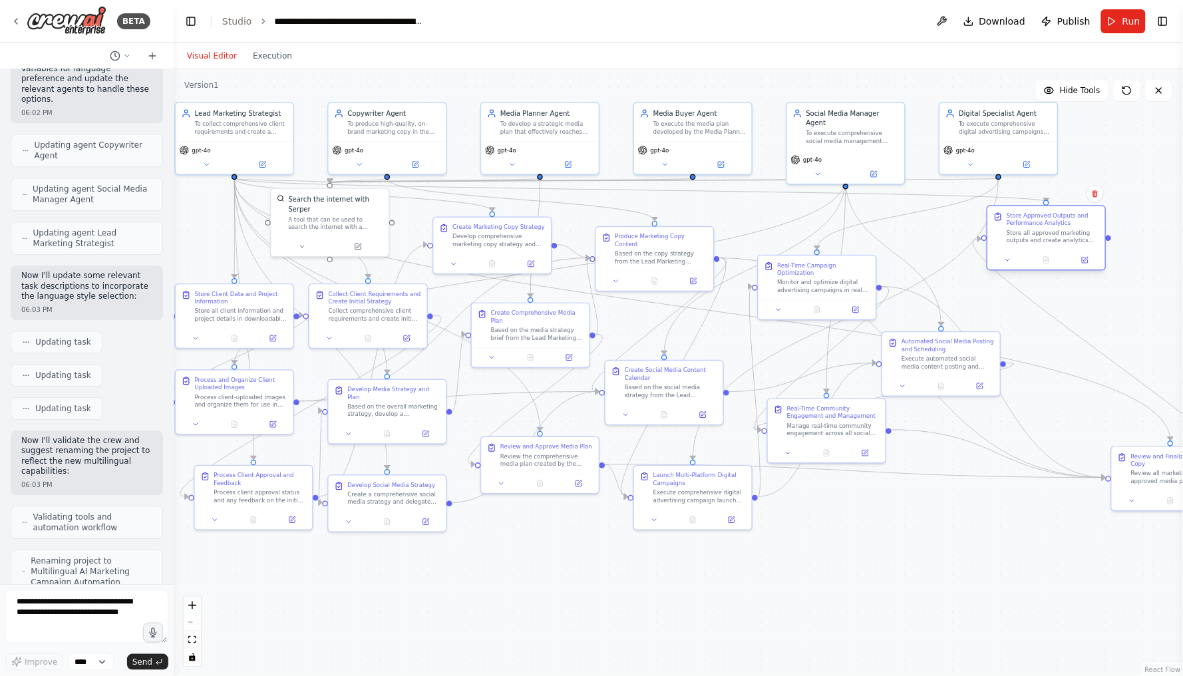
drag, startPoint x: 1164, startPoint y: 306, endPoint x: 1002, endPoint y: 242, distance: 174.5
click at [1002, 242] on div "Store Approved Outputs and Performance Analytics Store all approved marketing o…" at bounding box center [1047, 228] width 106 height 33
drag, startPoint x: 1139, startPoint y: 473, endPoint x: 990, endPoint y: 469, distance: 149.1
click at [990, 469] on div "Review all marketing copy, approved media plan, digital campaign execution, and…" at bounding box center [1024, 475] width 93 height 15
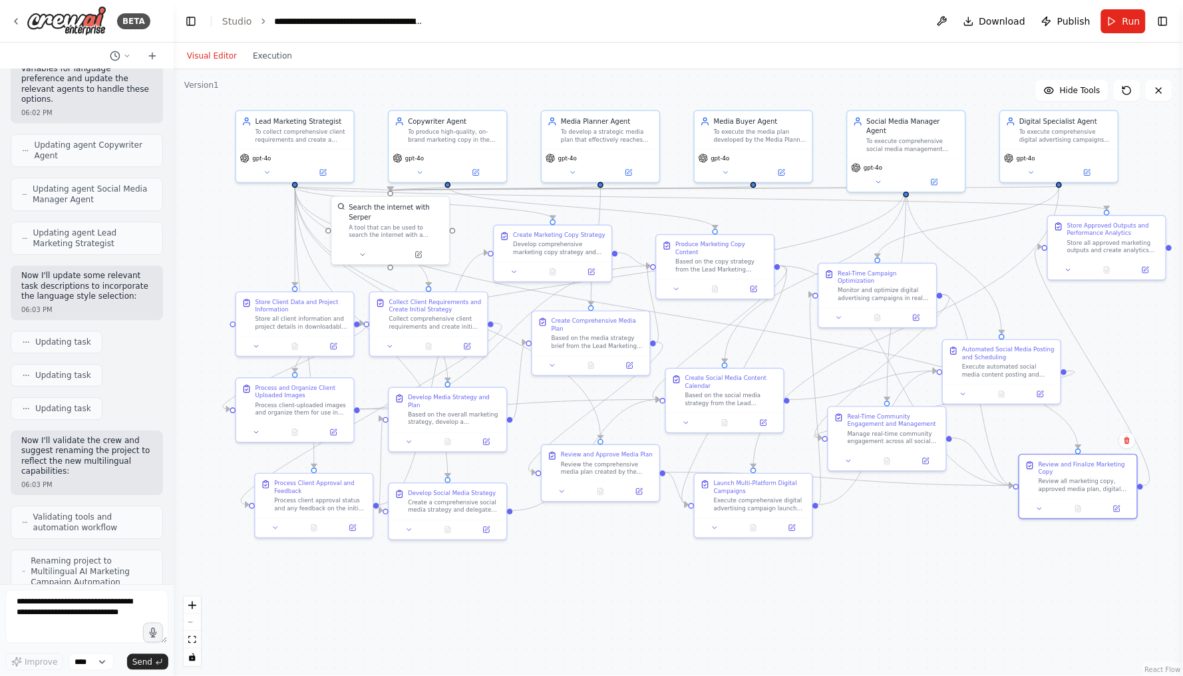
drag, startPoint x: 883, startPoint y: 525, endPoint x: 944, endPoint y: 533, distance: 61.1
click at [944, 533] on div ".deletable-edge-delete-btn { width: 20px; height: 20px; border: 0px solid #ffff…" at bounding box center [679, 372] width 1010 height 607
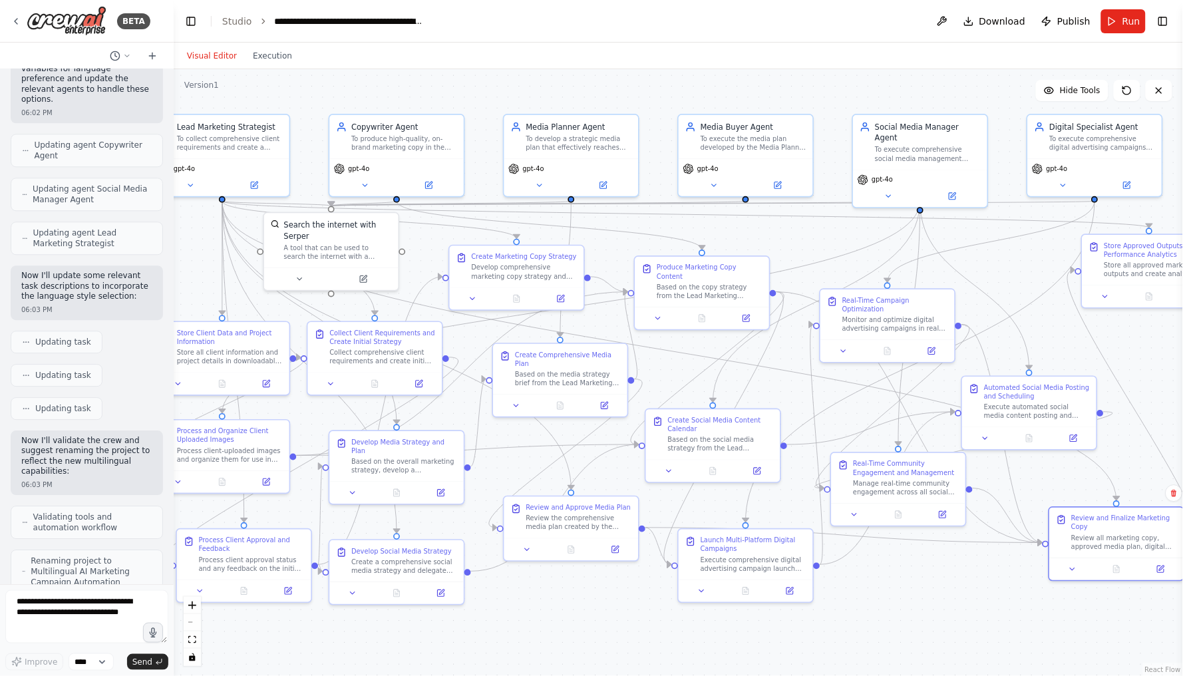
drag, startPoint x: 945, startPoint y: 533, endPoint x: 964, endPoint y: 597, distance: 66.8
click at [964, 597] on div ".deletable-edge-delete-btn { width: 20px; height: 20px; border: 0px solid #ffff…" at bounding box center [679, 372] width 1010 height 607
drag, startPoint x: 1108, startPoint y: 283, endPoint x: 1032, endPoint y: 276, distance: 76.2
click at [1032, 276] on div at bounding box center [1073, 283] width 134 height 23
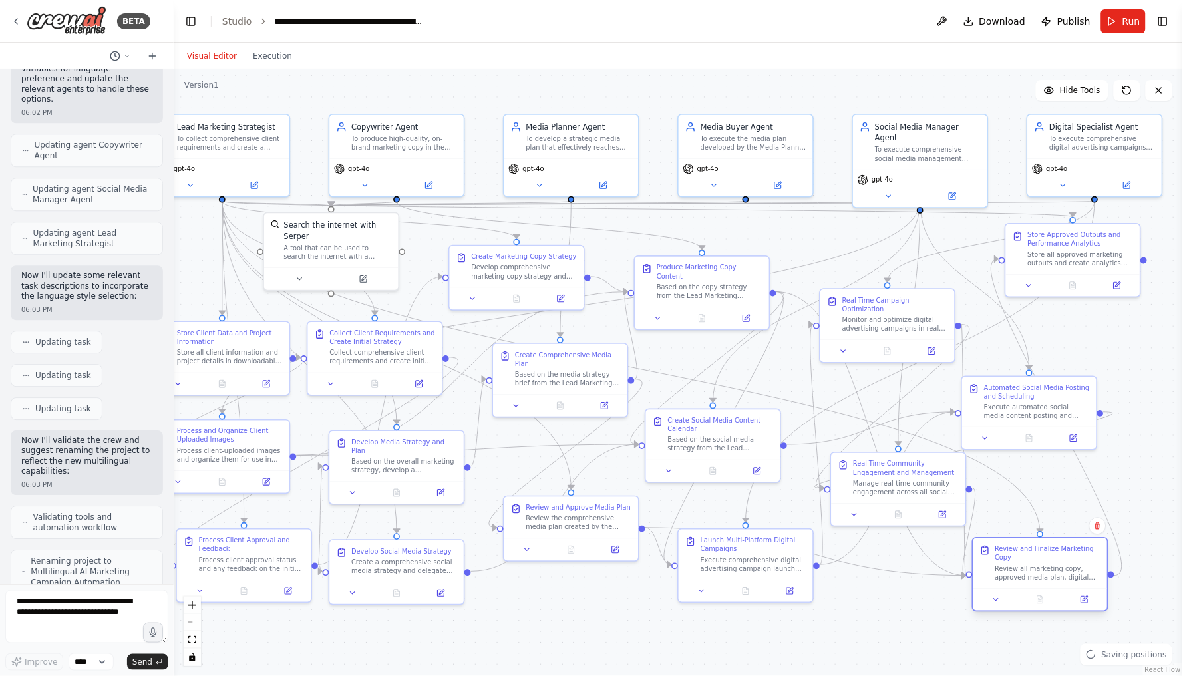
drag, startPoint x: 1110, startPoint y: 529, endPoint x: 1033, endPoint y: 558, distance: 82.0
click at [1033, 558] on div "Review and Finalize Marketing Copy" at bounding box center [1049, 553] width 106 height 17
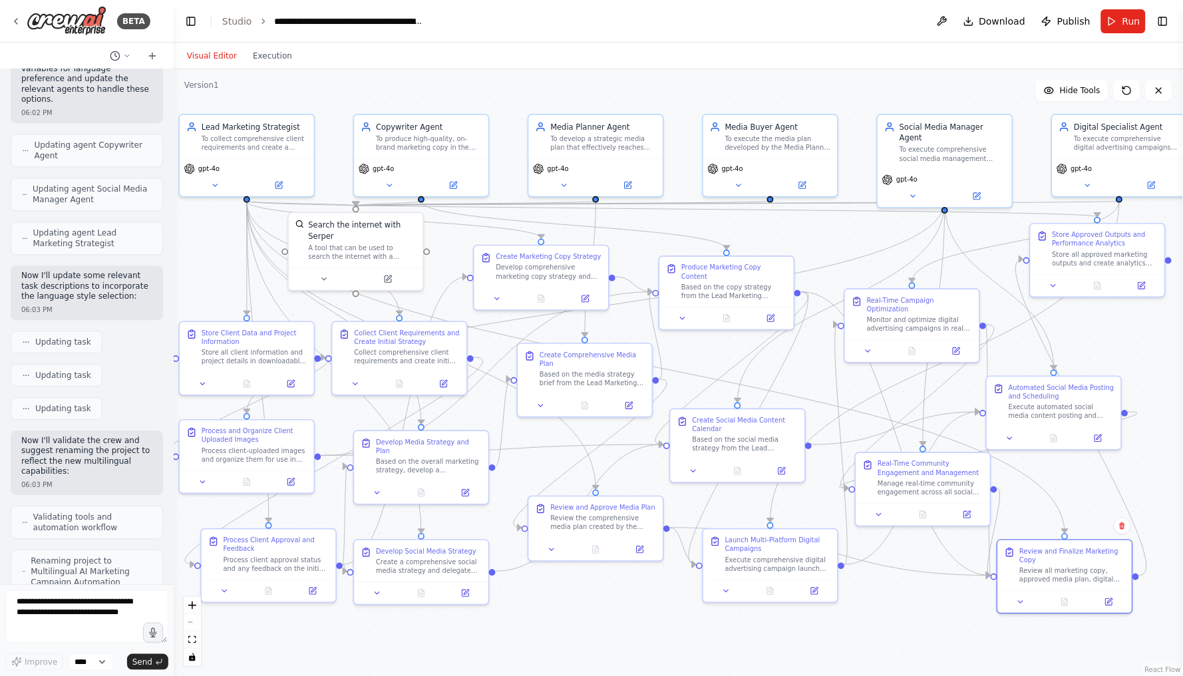
drag, startPoint x: 907, startPoint y: 587, endPoint x: 931, endPoint y: 587, distance: 24.6
click at [931, 587] on div ".deletable-edge-delete-btn { width: 20px; height: 20px; border: 0px solid #ffff…" at bounding box center [679, 372] width 1010 height 607
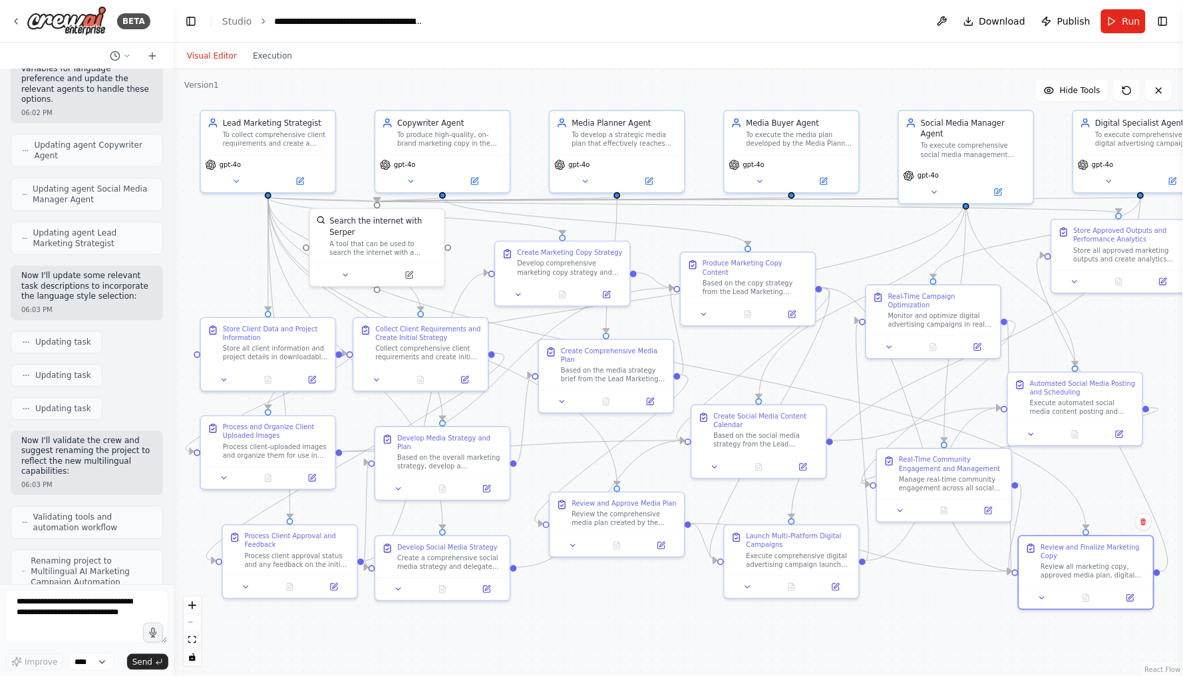
drag, startPoint x: 1036, startPoint y: 154, endPoint x: 1058, endPoint y: 150, distance: 21.7
click at [1058, 150] on div ".deletable-edge-delete-btn { width: 20px; height: 20px; border: 0px solid #ffff…" at bounding box center [679, 372] width 1010 height 607
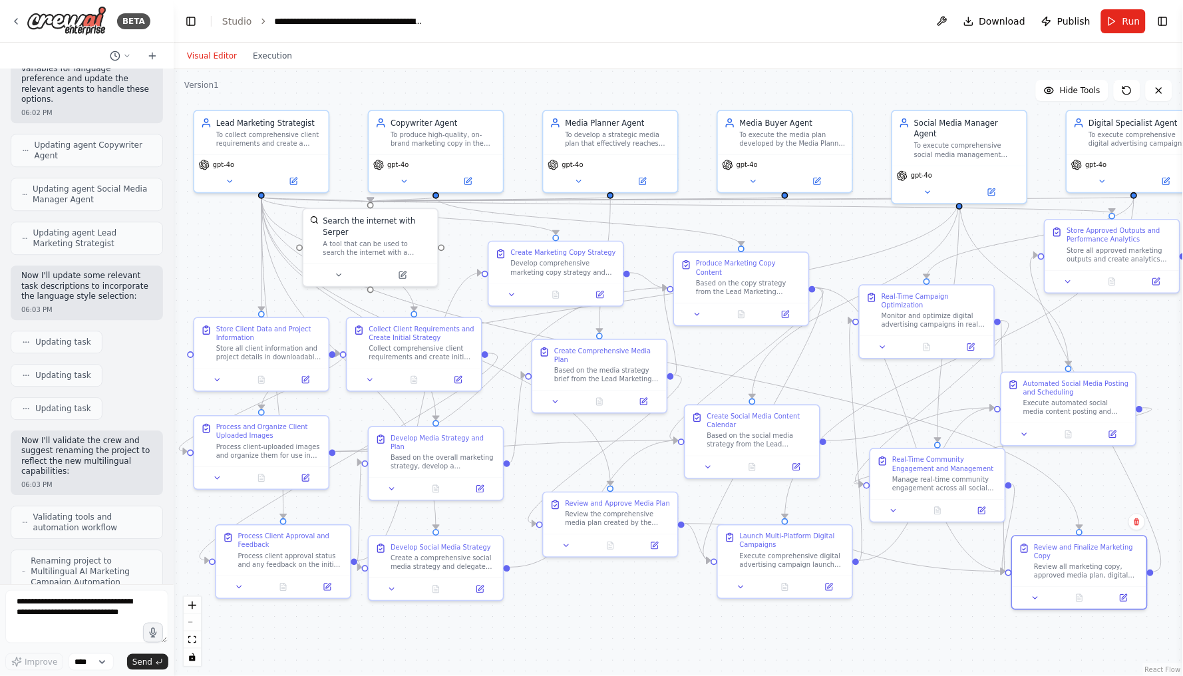
click at [1051, 150] on div ".deletable-edge-delete-btn { width: 20px; height: 20px; border: 0px solid #ffff…" at bounding box center [679, 372] width 1010 height 607
drag, startPoint x: 978, startPoint y: 292, endPoint x: 949, endPoint y: 327, distance: 45.8
click at [949, 327] on div "Real-Time Campaign Optimization" at bounding box center [902, 331] width 106 height 17
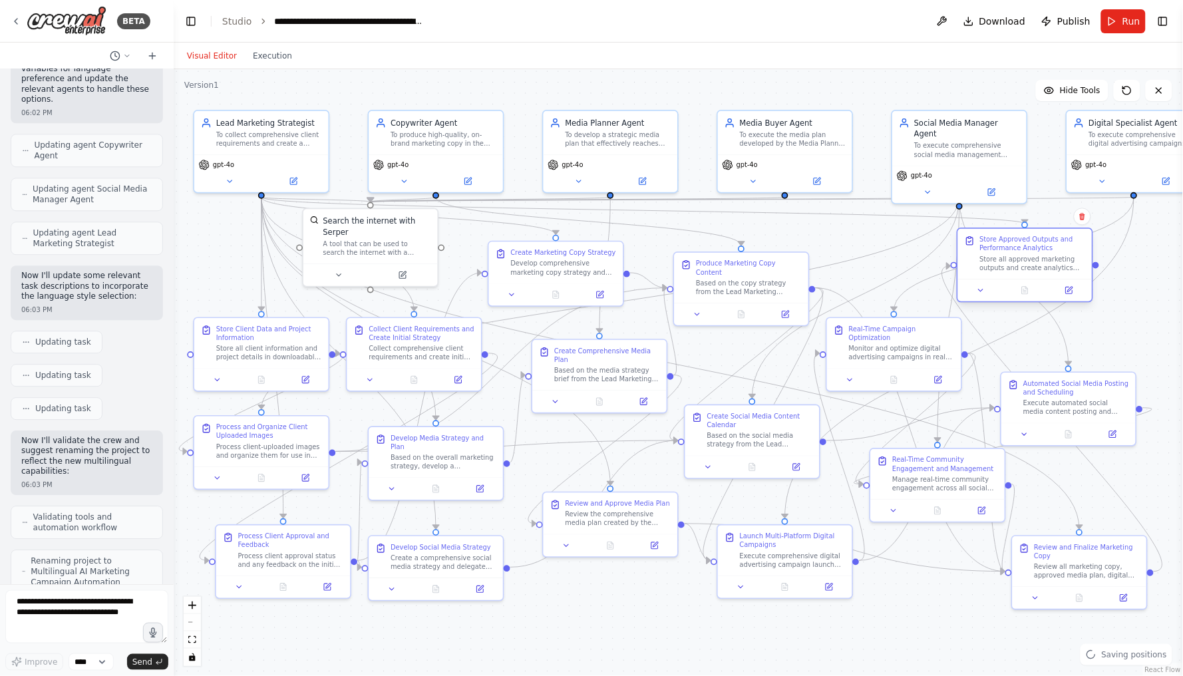
drag, startPoint x: 1097, startPoint y: 258, endPoint x: 1005, endPoint y: 264, distance: 92.1
click at [1005, 264] on div "Store all approved marketing outputs and create analytics database for future a…" at bounding box center [1033, 263] width 106 height 17
drag, startPoint x: 1049, startPoint y: 384, endPoint x: 1034, endPoint y: 369, distance: 21.2
click at [1034, 369] on div "Automated Social Media Posting and Scheduling" at bounding box center [1066, 374] width 106 height 17
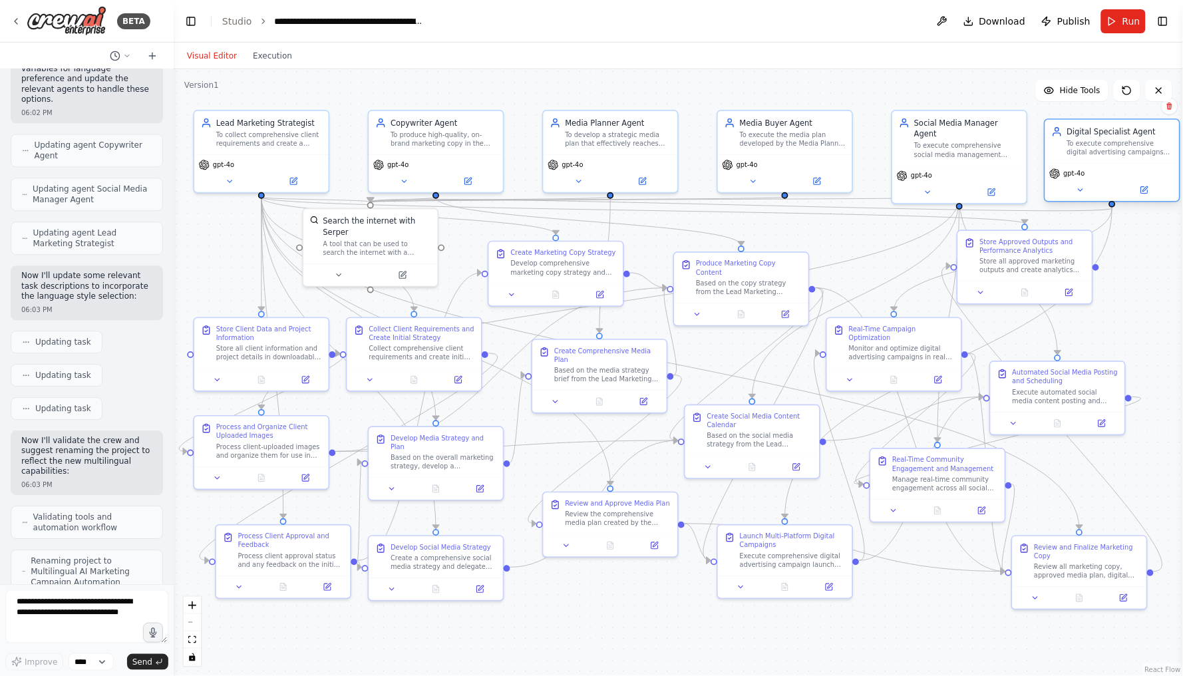
drag, startPoint x: 1112, startPoint y: 132, endPoint x: 1086, endPoint y: 148, distance: 31.0
click at [1086, 148] on div "To execute comprehensive digital advertising campaigns across Google Ads, Meta …" at bounding box center [1121, 147] width 106 height 17
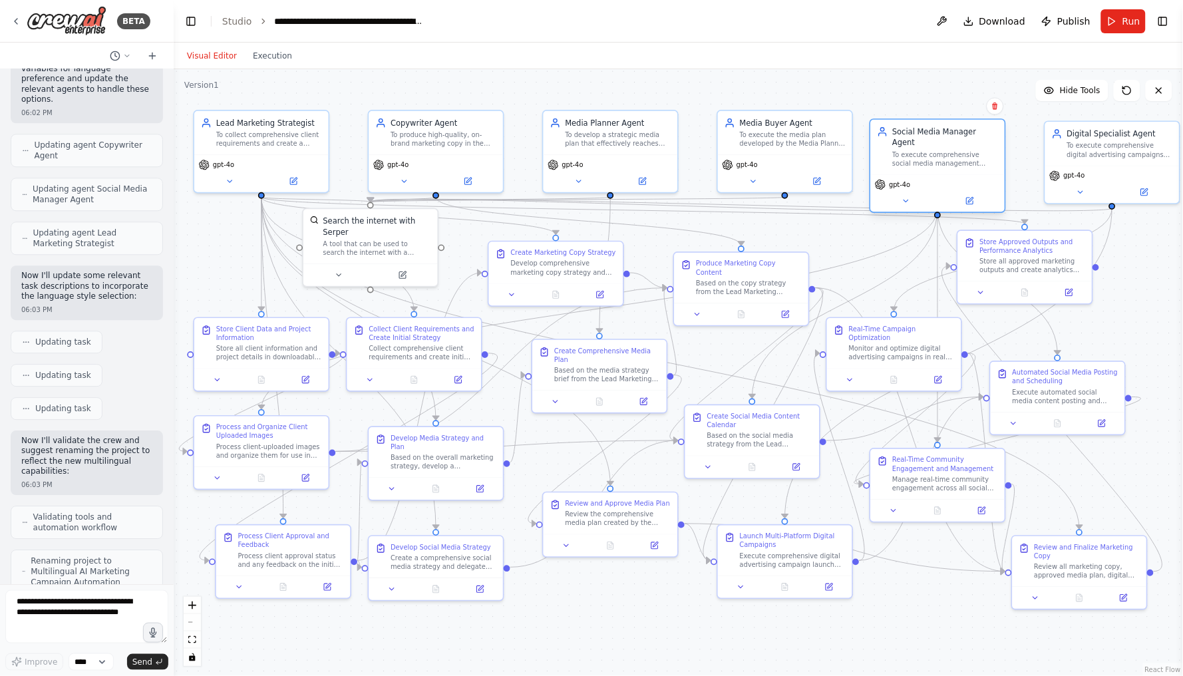
drag, startPoint x: 1008, startPoint y: 130, endPoint x: 988, endPoint y: 145, distance: 24.8
click at [988, 150] on div "To execute comprehensive social media management including content scheduling, …" at bounding box center [946, 158] width 106 height 17
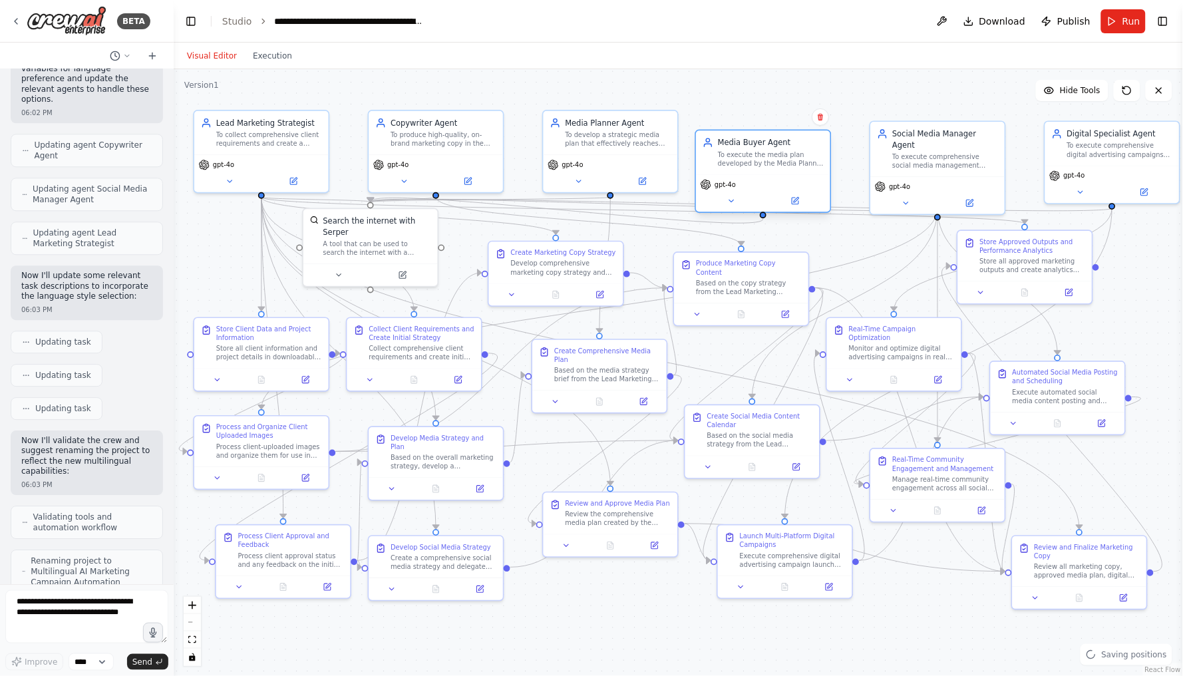
drag, startPoint x: 844, startPoint y: 122, endPoint x: 824, endPoint y: 141, distance: 27.3
click at [824, 141] on div "Media Buyer Agent To execute the media plan developed by the Media Planner by s…" at bounding box center [763, 152] width 134 height 44
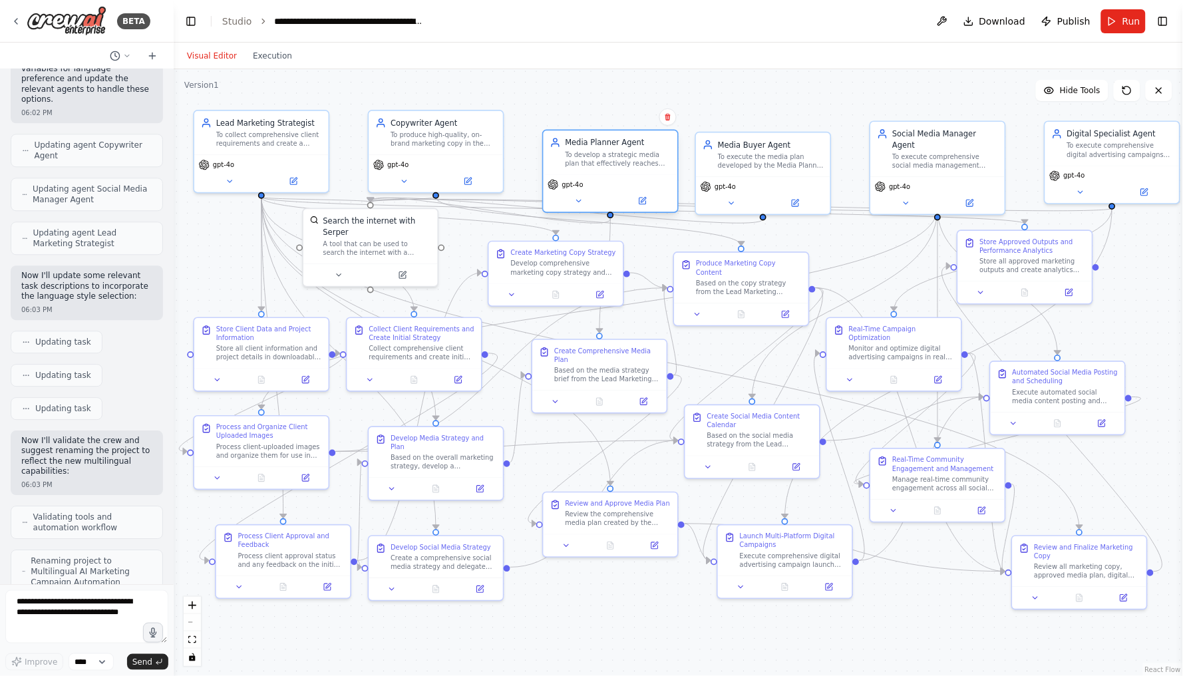
drag, startPoint x: 664, startPoint y: 126, endPoint x: 663, endPoint y: 152, distance: 26.6
click at [663, 152] on div "Media Planner Agent To develop a strategic media plan that effectively reaches …" at bounding box center [619, 152] width 106 height 31
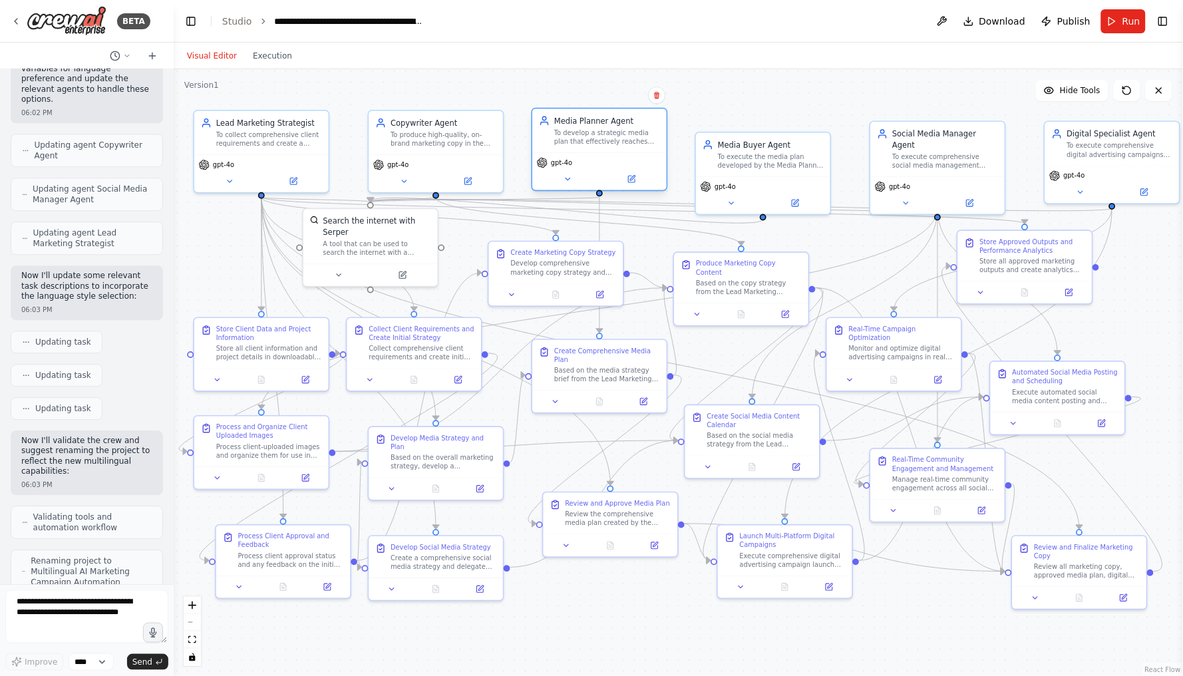
drag, startPoint x: 622, startPoint y: 162, endPoint x: 614, endPoint y: 142, distance: 20.6
click at [614, 142] on div "To develop a strategic media plan that effectively reaches the target audience …" at bounding box center [607, 136] width 106 height 17
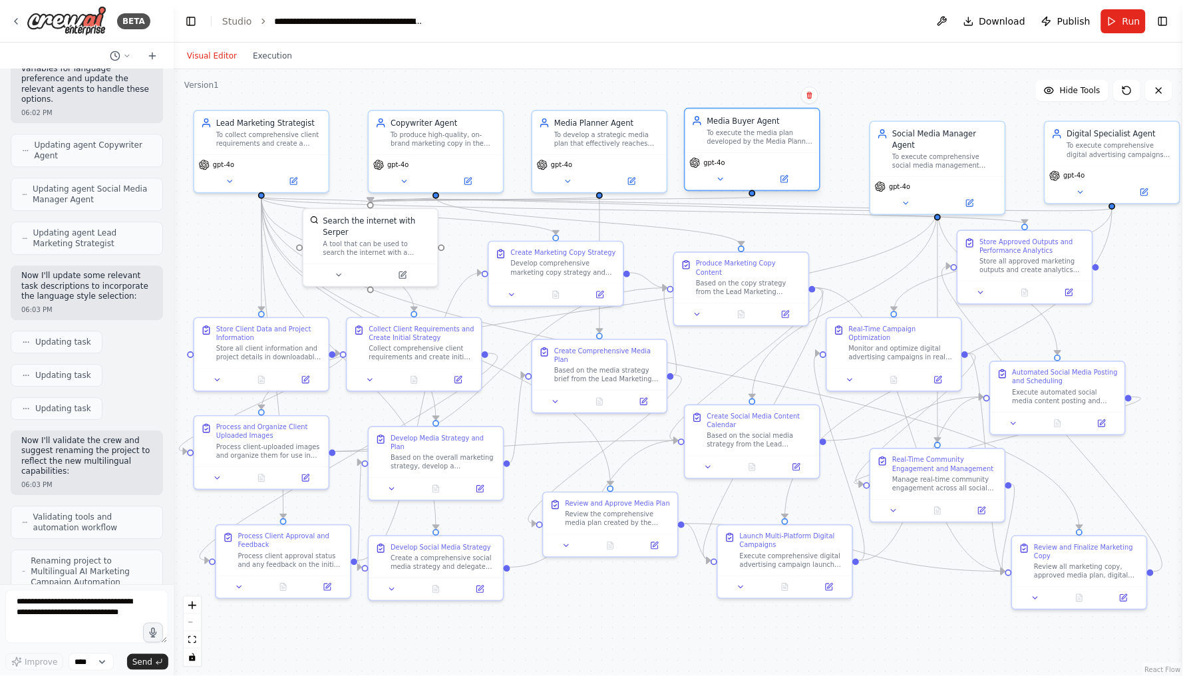
drag, startPoint x: 764, startPoint y: 154, endPoint x: 755, endPoint y: 136, distance: 20.8
click at [755, 136] on div "To execute the media plan developed by the Media Planner by setting up campaign…" at bounding box center [761, 136] width 106 height 17
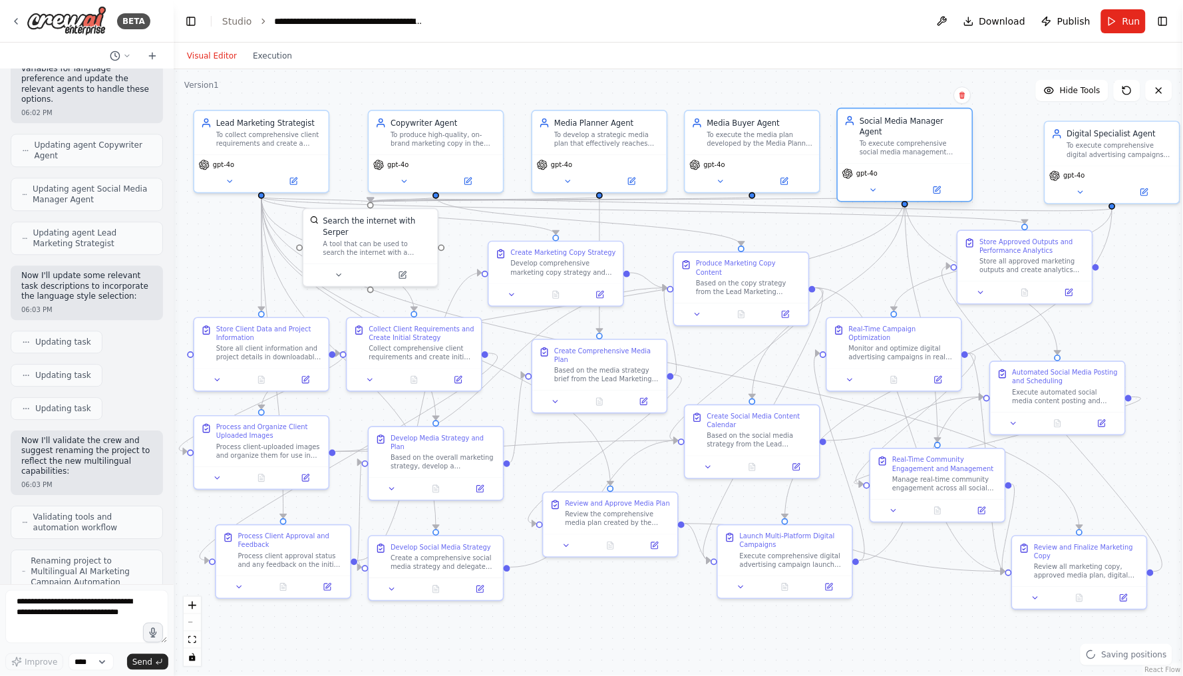
drag, startPoint x: 915, startPoint y: 144, endPoint x: 882, endPoint y: 135, distance: 34.6
click at [882, 139] on div "To execute comprehensive social media management including content scheduling, …" at bounding box center [913, 147] width 106 height 17
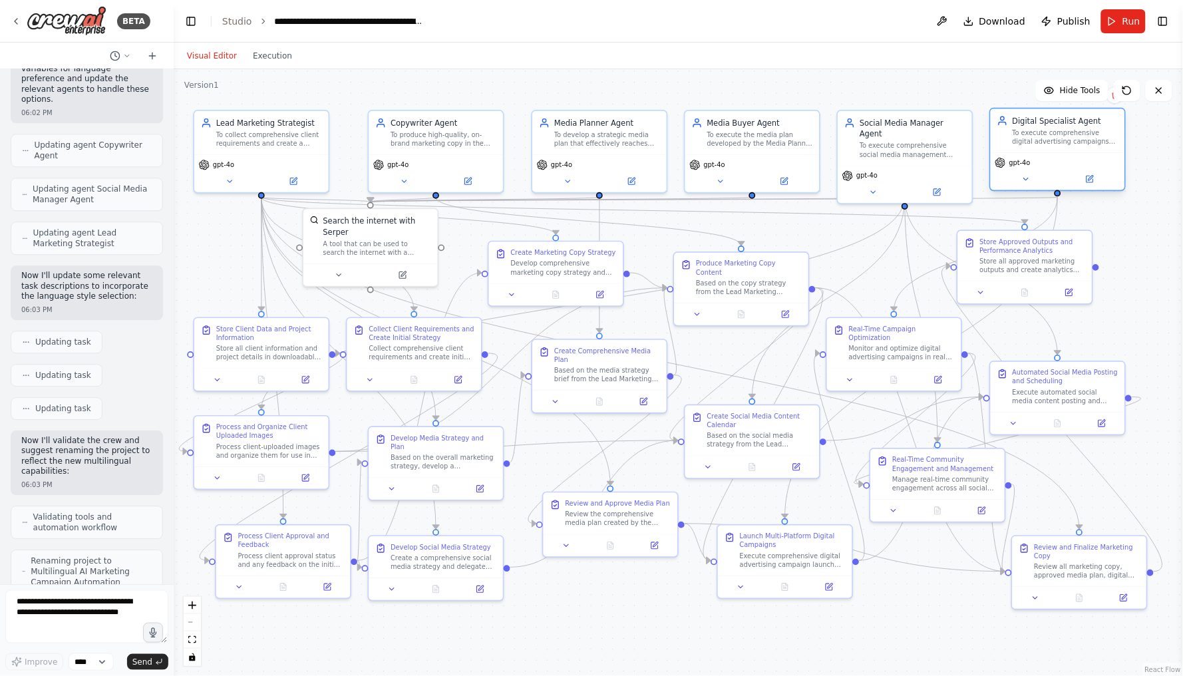
drag, startPoint x: 1116, startPoint y: 150, endPoint x: 1060, endPoint y: 143, distance: 57.0
click at [1060, 143] on div "To execute comprehensive digital advertising campaigns across Google Ads, Meta …" at bounding box center [1066, 136] width 106 height 17
click at [1163, 271] on div ".deletable-edge-delete-btn { width: 20px; height: 20px; border: 0px solid #ffff…" at bounding box center [679, 372] width 1010 height 607
drag, startPoint x: 312, startPoint y: 531, endPoint x: 304, endPoint y: 516, distance: 16.4
click at [304, 516] on div "Process Client Approval and Feedback Process client approval status and any fee…" at bounding box center [272, 538] width 134 height 50
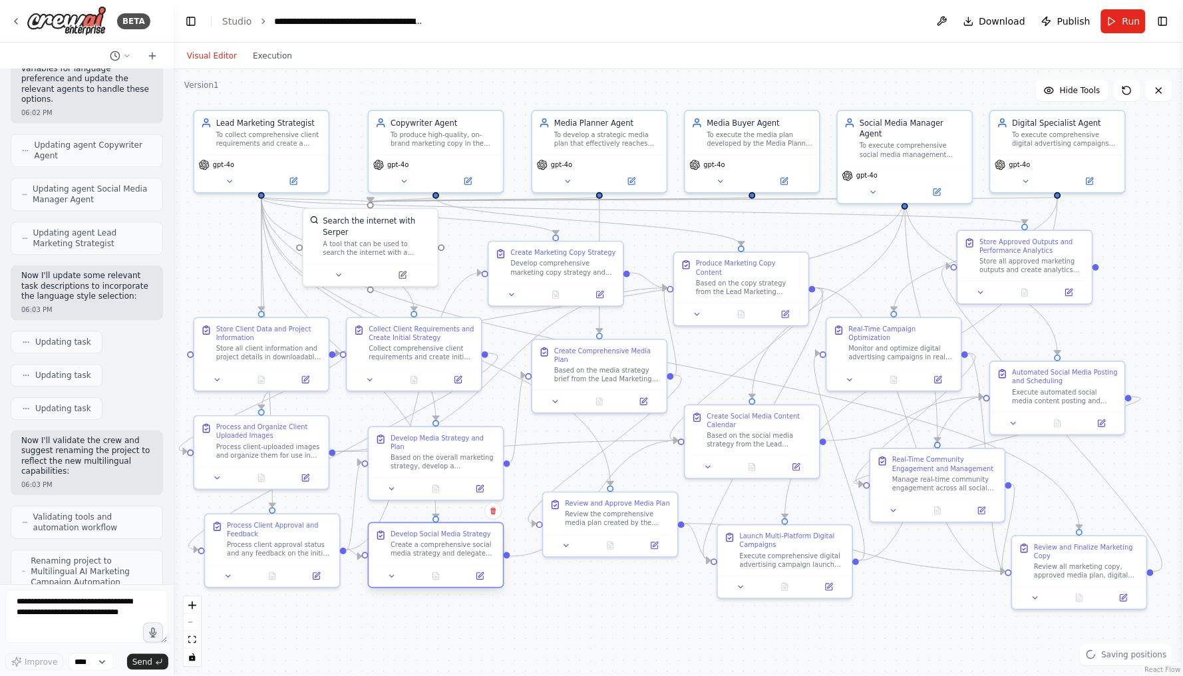
drag, startPoint x: 402, startPoint y: 547, endPoint x: 402, endPoint y: 534, distance: 12.6
click at [402, 534] on div "Develop Social Media Strategy" at bounding box center [441, 534] width 101 height 9
drag, startPoint x: 605, startPoint y: 514, endPoint x: 590, endPoint y: 481, distance: 35.8
click at [590, 481] on div "Review the comprehensive media plan created by the Media Planner Agent to ensur…" at bounding box center [607, 483] width 106 height 17
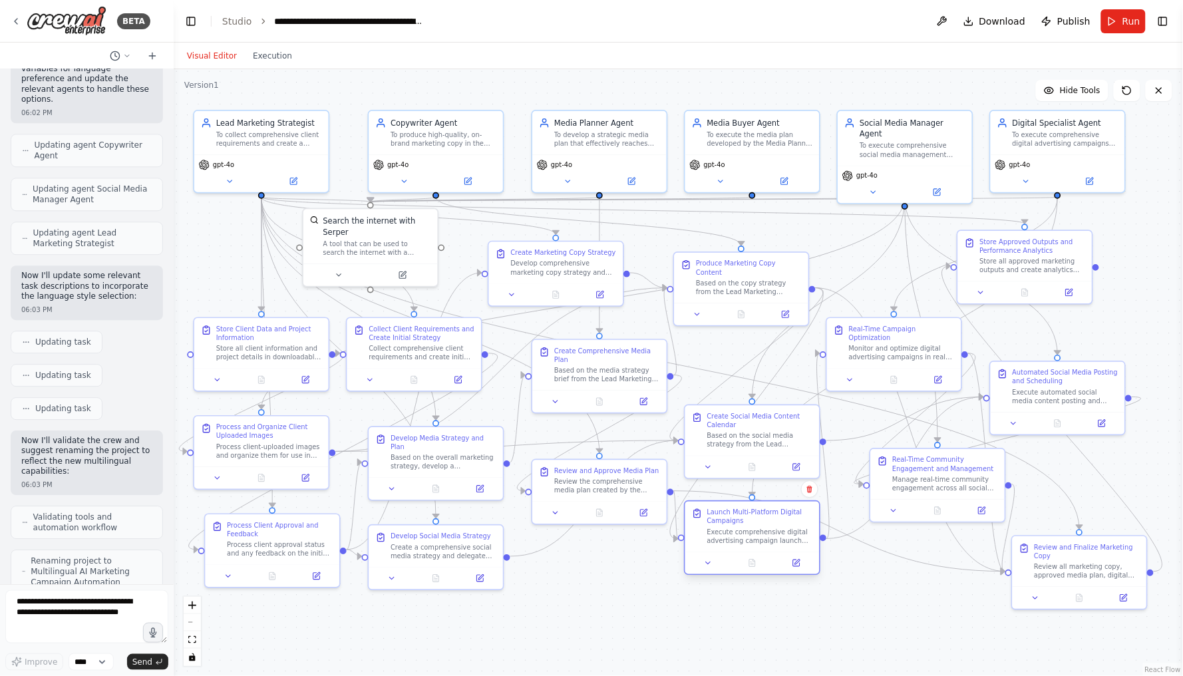
drag, startPoint x: 765, startPoint y: 534, endPoint x: 730, endPoint y: 517, distance: 38.7
click at [730, 517] on div "Launch Multi-Platform Digital Campaigns" at bounding box center [761, 517] width 106 height 17
drag, startPoint x: 773, startPoint y: 422, endPoint x: 769, endPoint y: 393, distance: 28.9
click at [769, 393] on div "Create Social Media Content Calendar" at bounding box center [761, 385] width 106 height 17
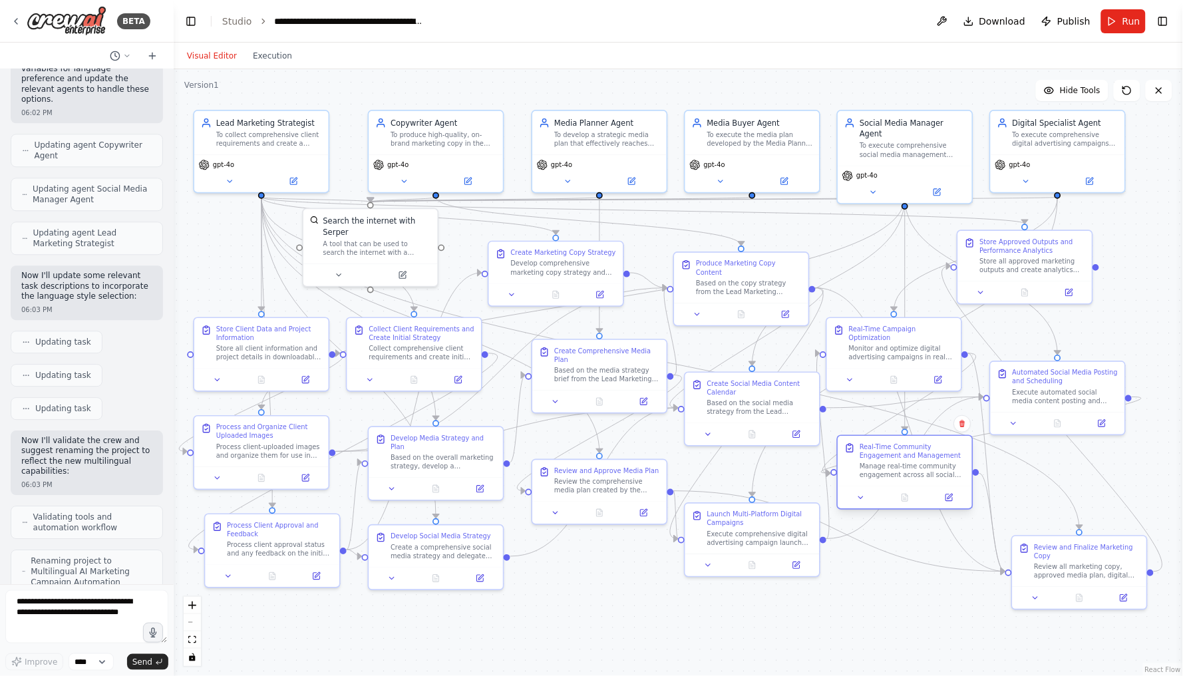
drag, startPoint x: 950, startPoint y: 469, endPoint x: 921, endPoint y: 462, distance: 29.4
click at [921, 462] on div "Real-Time Community Engagement and Management Manage real-time community engage…" at bounding box center [913, 461] width 106 height 37
drag, startPoint x: 1066, startPoint y: 545, endPoint x: 1042, endPoint y: 517, distance: 37.3
click at [1042, 517] on div "Review and Finalize Marketing Copy" at bounding box center [1066, 517] width 106 height 17
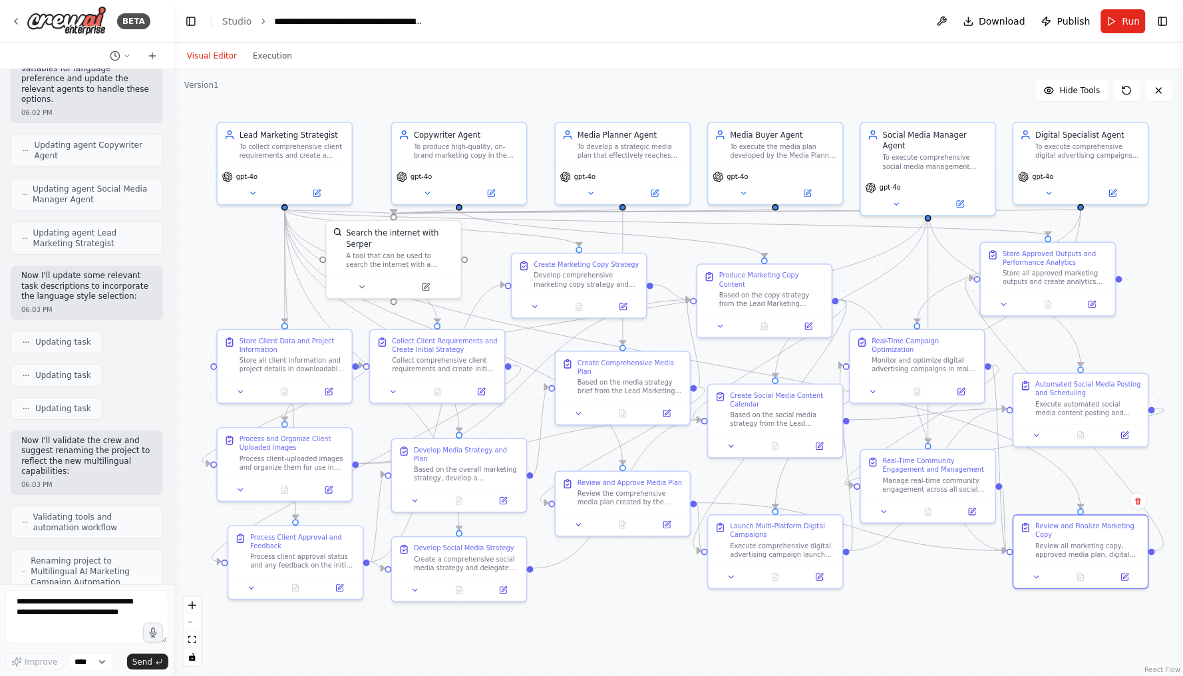
drag, startPoint x: 853, startPoint y: 596, endPoint x: 876, endPoint y: 608, distance: 26.2
click at [876, 608] on div ".deletable-edge-delete-btn { width: 20px; height: 20px; border: 0px solid #ffff…" at bounding box center [679, 372] width 1010 height 607
click at [136, 600] on textarea at bounding box center [86, 616] width 163 height 53
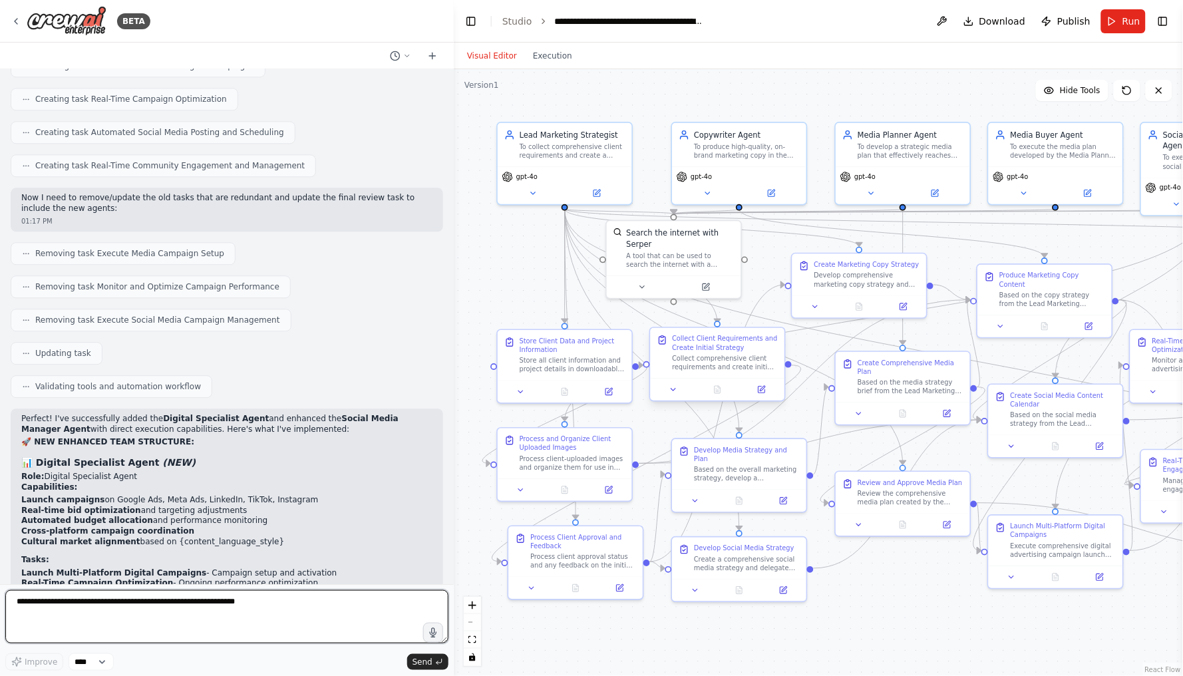
drag, startPoint x: 171, startPoint y: 352, endPoint x: 454, endPoint y: 383, distance: 284.5
click at [454, 383] on div "BETA Hello! I'm the CrewAI assistant. What kind of automation do you want to bu…" at bounding box center [591, 338] width 1183 height 676
click at [266, 608] on textarea at bounding box center [226, 616] width 443 height 53
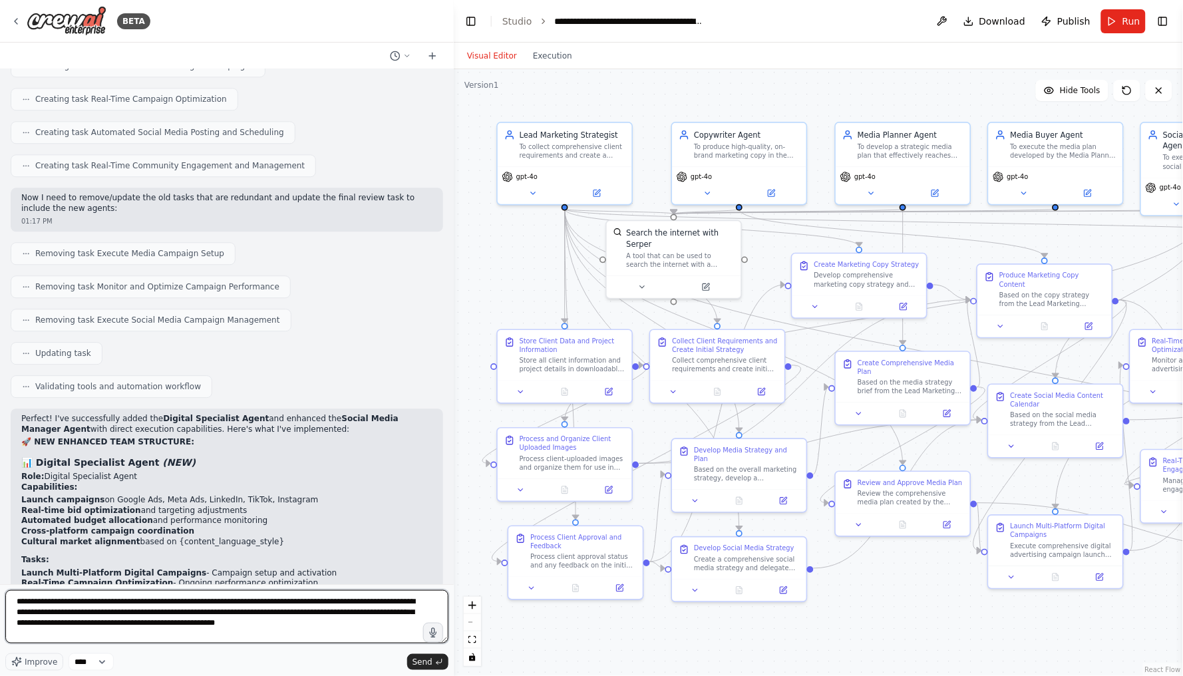
type textarea "**********"
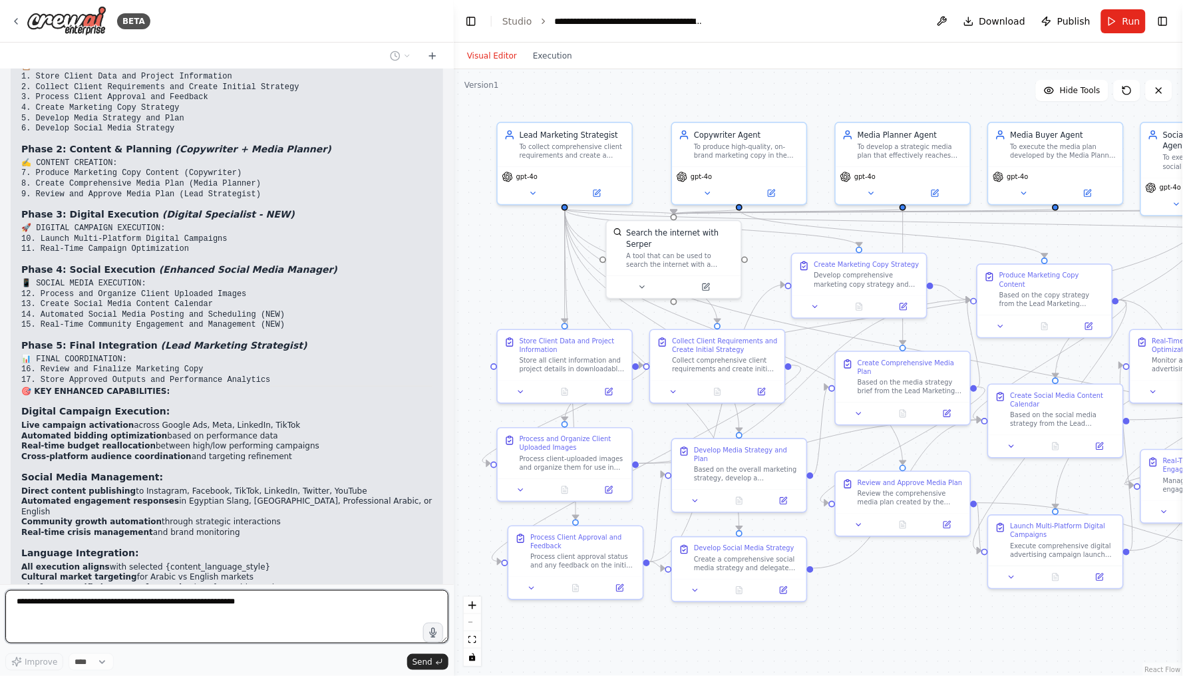
scroll to position [26112, 0]
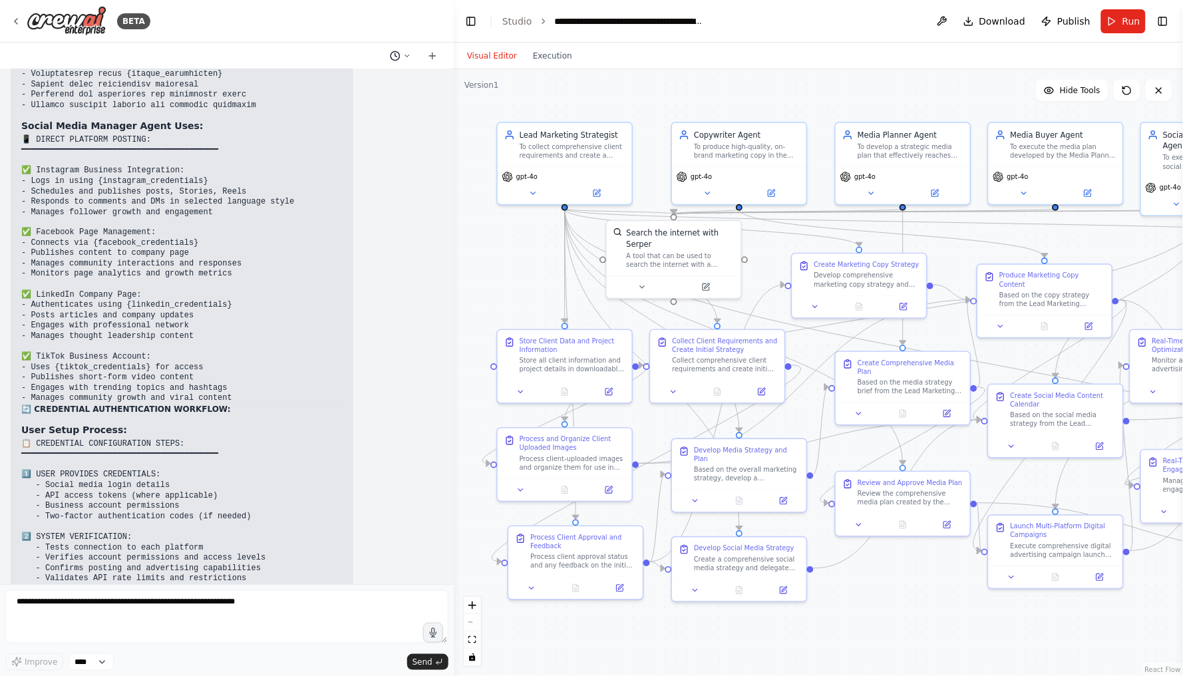
click at [404, 57] on icon at bounding box center [407, 56] width 8 height 8
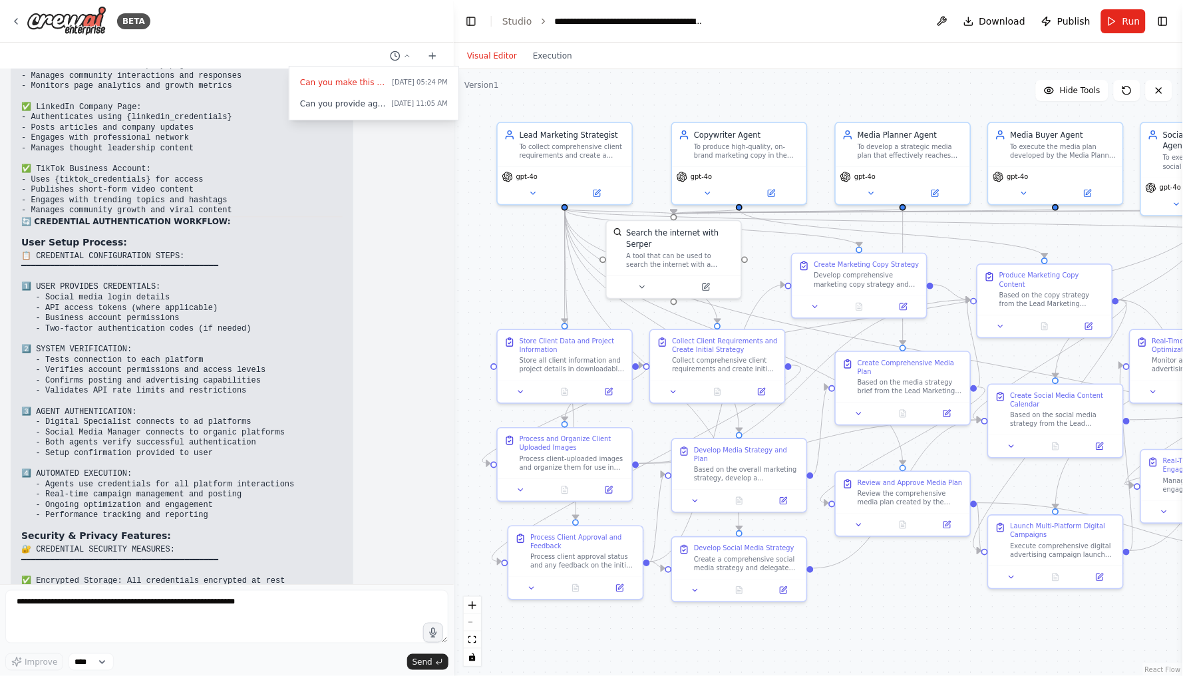
click at [415, 214] on div at bounding box center [227, 338] width 454 height 676
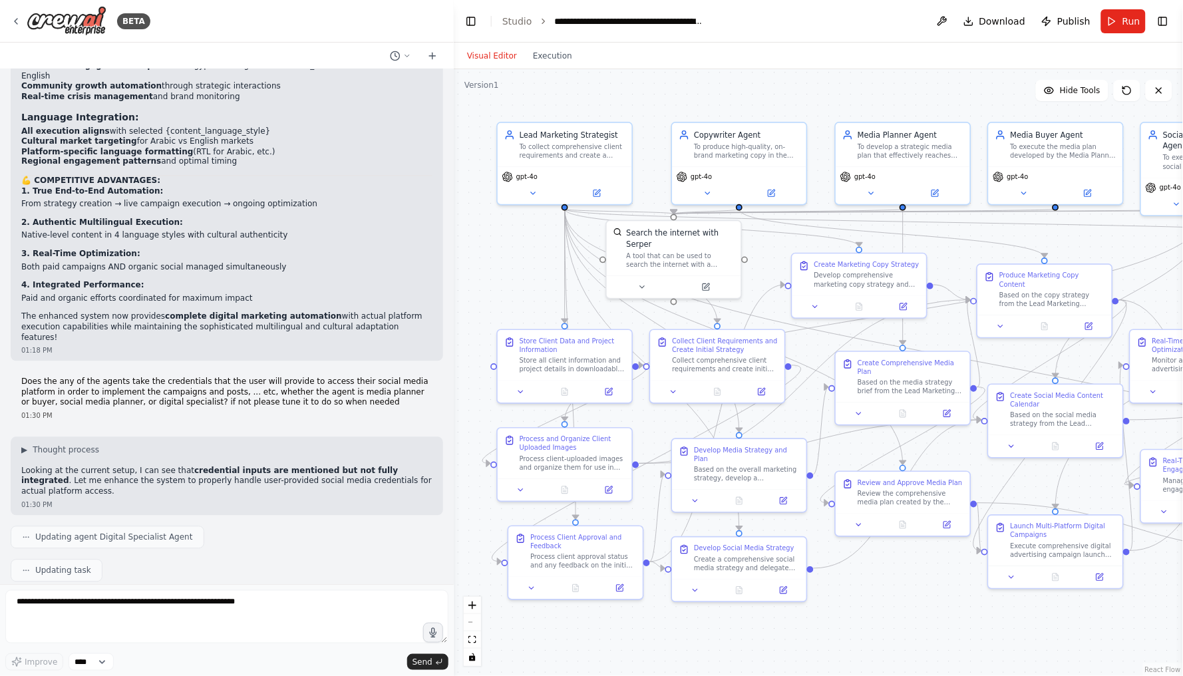
scroll to position [26566, 0]
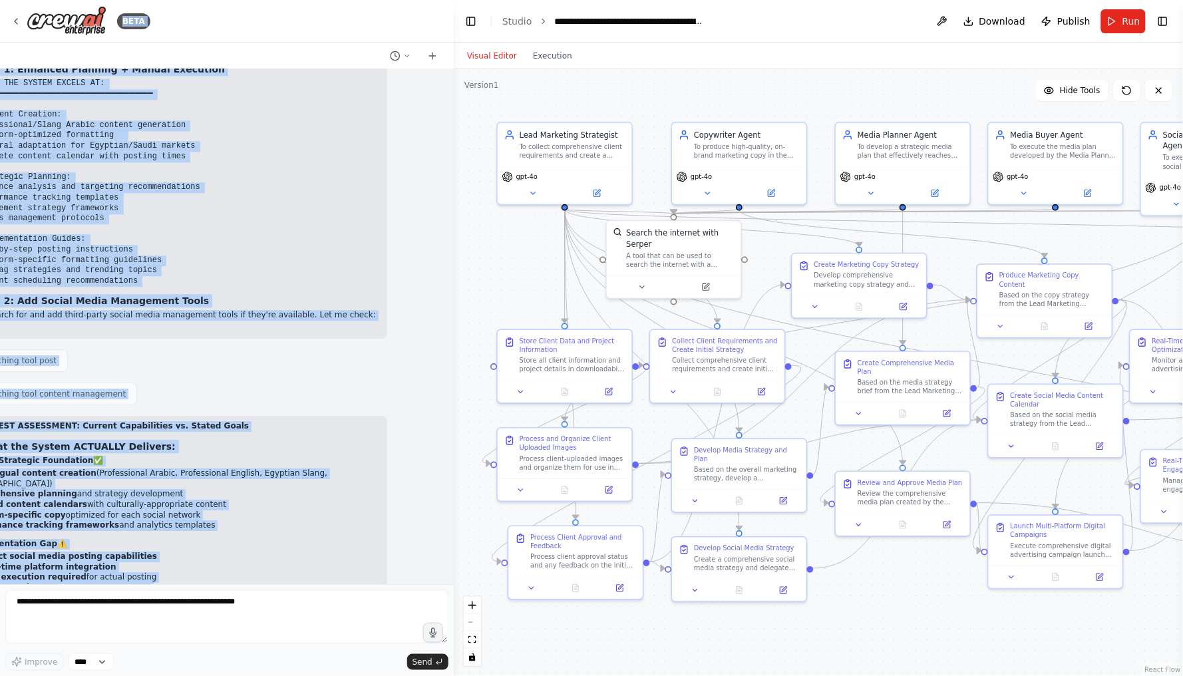
scroll to position [23521, 56]
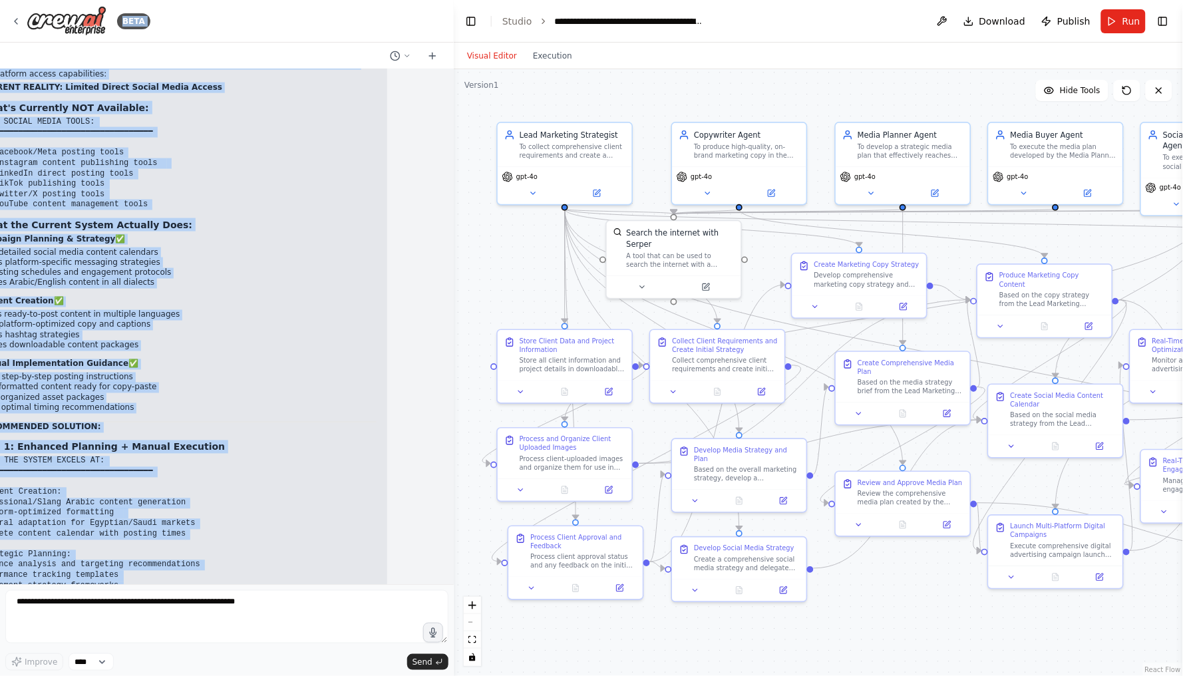
drag, startPoint x: 21, startPoint y: 148, endPoint x: 449, endPoint y: -56, distance: 473.7
click at [449, 0] on html "BETA Hello! I'm the CrewAI assistant. What kind of automation do you want to bu…" at bounding box center [591, 338] width 1183 height 676
click at [446, 335] on div "Hello! I'm the CrewAI assistant. What kind of automation do you want to build? …" at bounding box center [227, 326] width 454 height 515
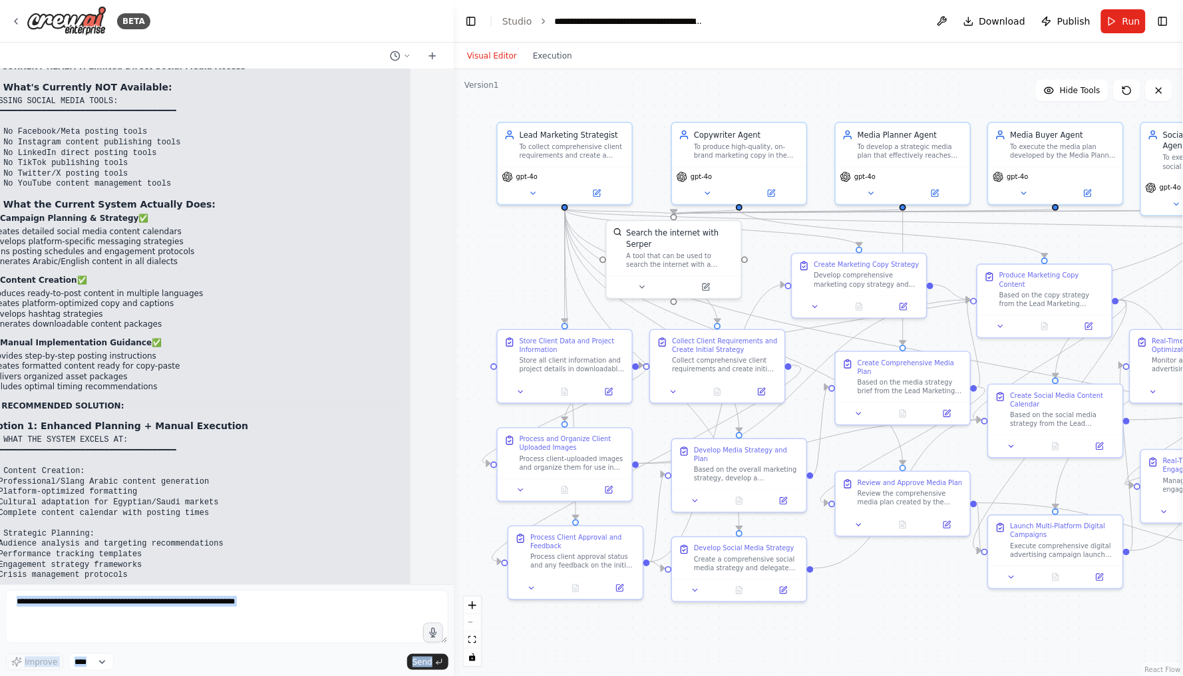
scroll to position [23541, 0]
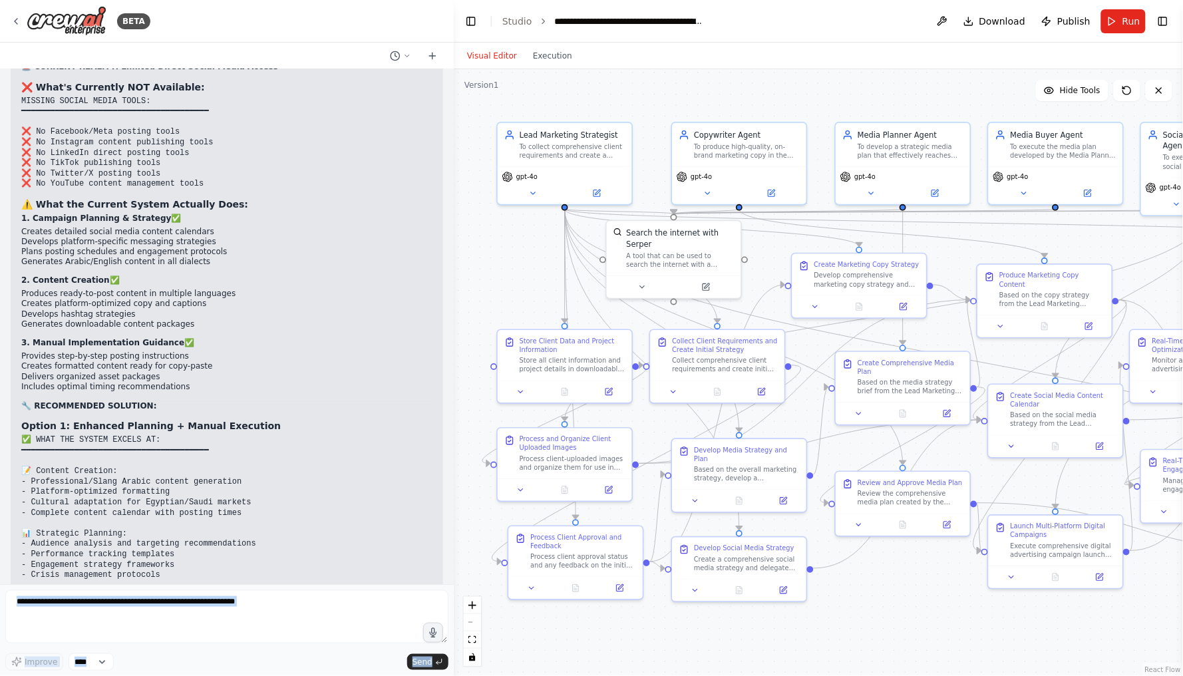
drag, startPoint x: 335, startPoint y: 298, endPoint x: 1, endPoint y: 331, distance: 335.8
click at [1, 331] on div "BETA Hello! I'm the CrewAI assistant. What kind of automation do you want to bu…" at bounding box center [227, 338] width 454 height 676
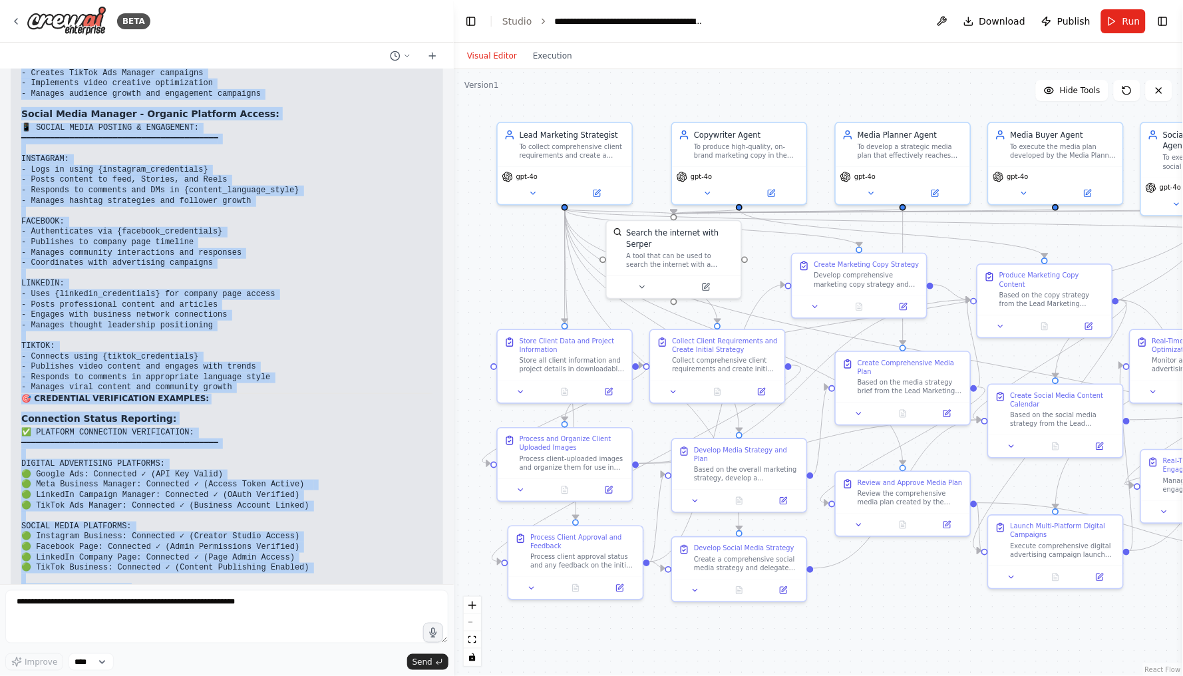
scroll to position [28997, 0]
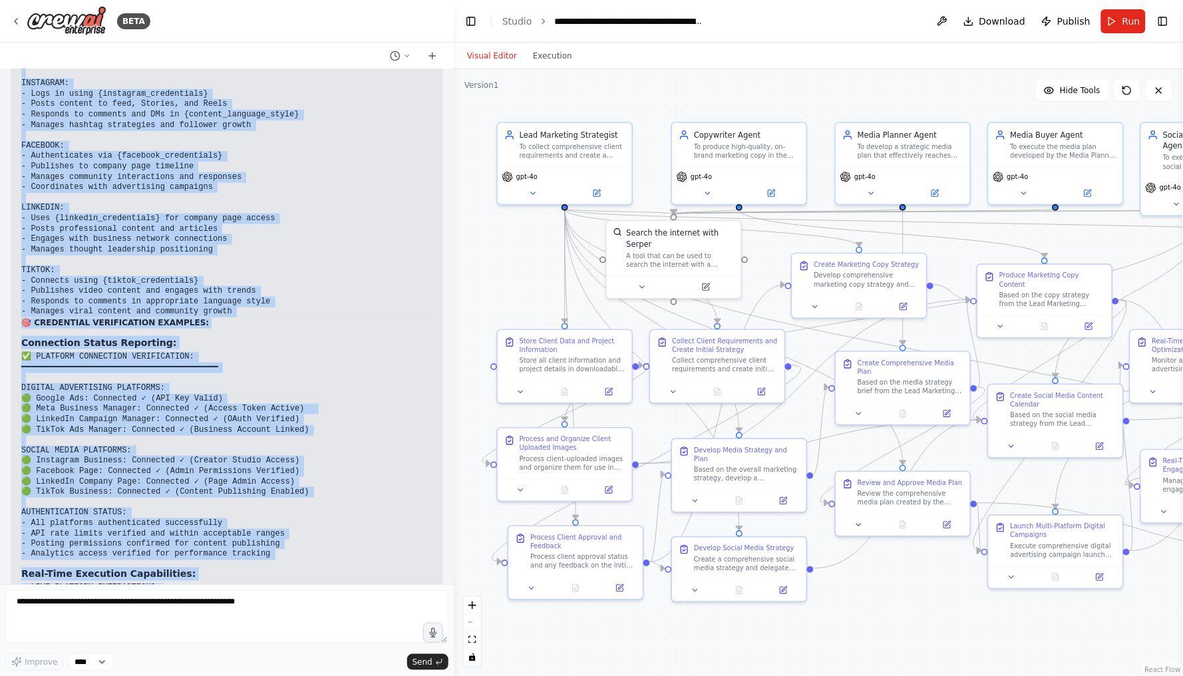
drag, startPoint x: 21, startPoint y: 91, endPoint x: 216, endPoint y: 532, distance: 481.9
copy div "Required User Inputs for Platform Access: 🔑 DIGITAL ADVERTISING CREDENTIALS: ━━…"
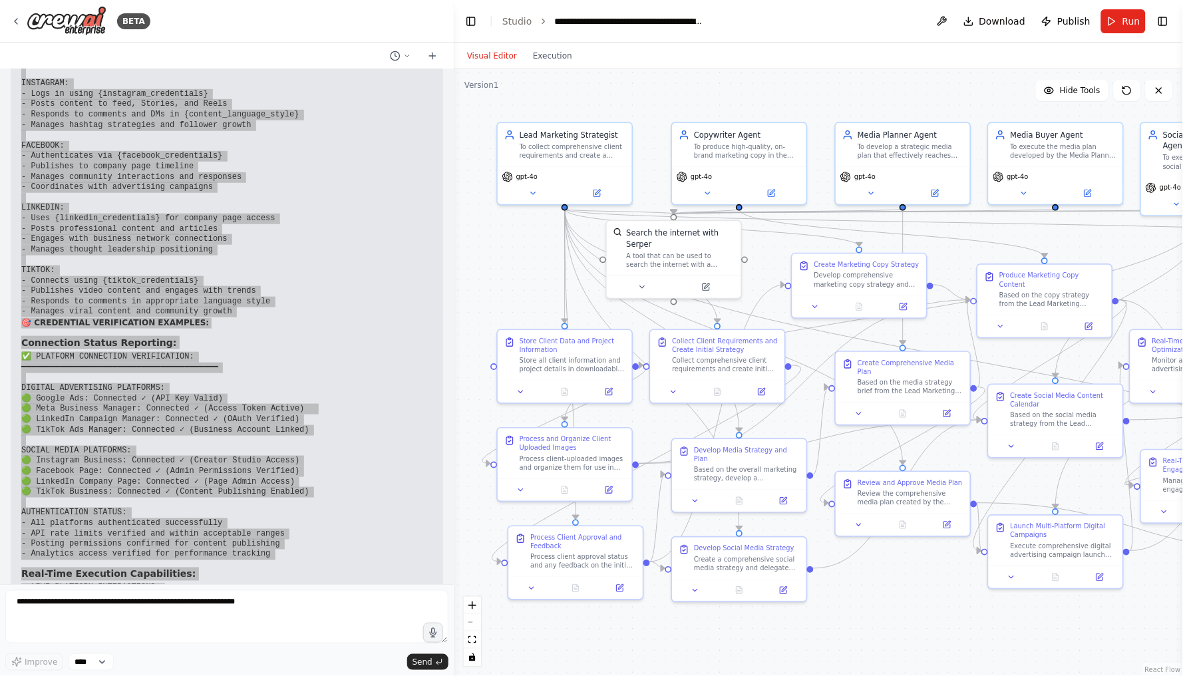
drag, startPoint x: 215, startPoint y: 532, endPoint x: 97, endPoint y: 132, distance: 416.6
click at [97, 584] on code "⚡ LIVE PLATFORM INTERACTIONS: ━━━━━━━━━━━━━━━━━━━━━━━━━━━━━━━━━━━━━━━━━ DIGITAL…" at bounding box center [165, 672] width 288 height 176
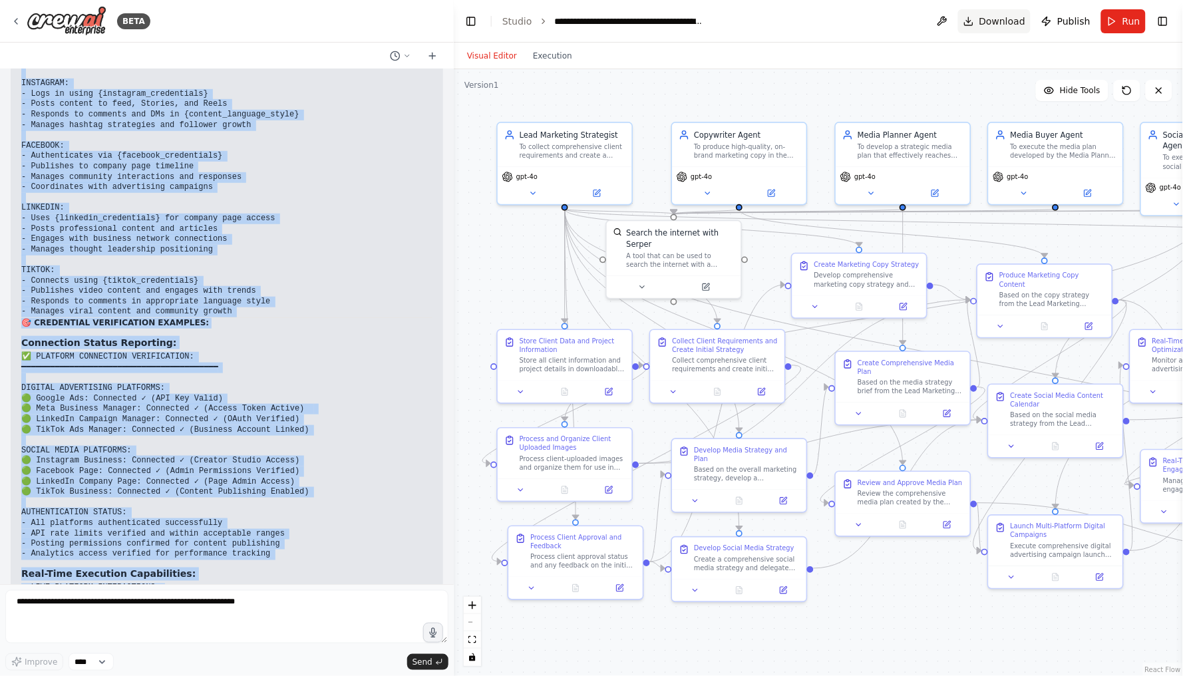
click at [1006, 19] on span "Download" at bounding box center [1003, 21] width 47 height 13
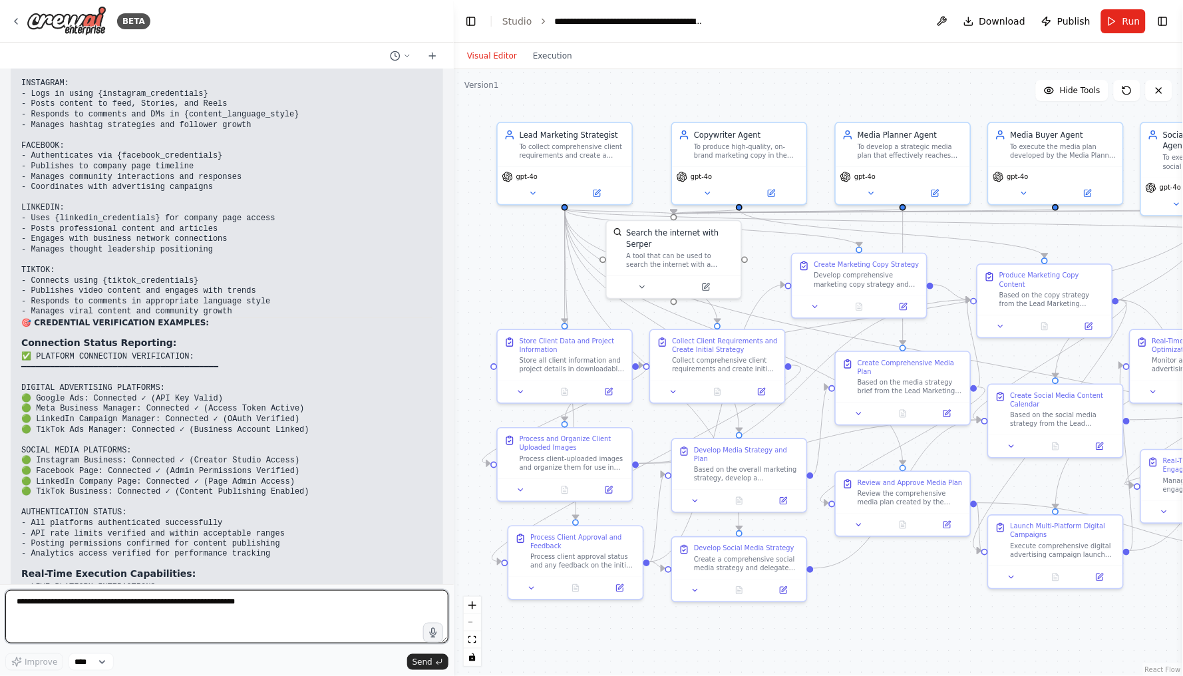
click at [306, 604] on textarea at bounding box center [226, 616] width 443 height 53
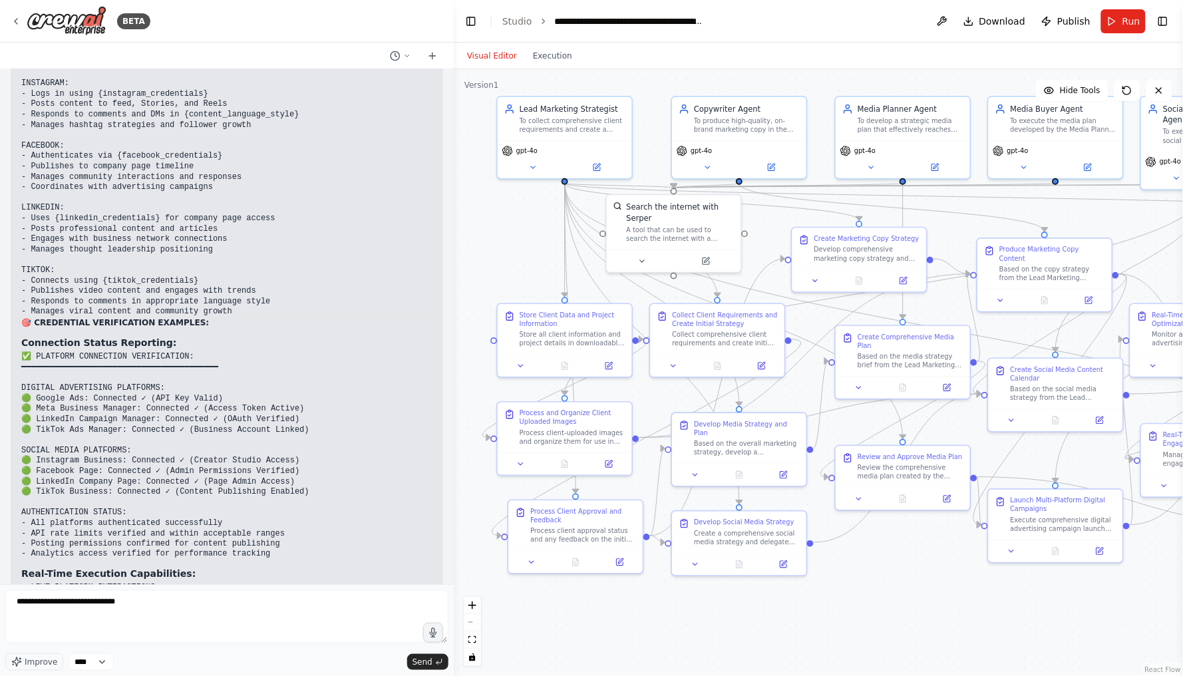
drag, startPoint x: 1030, startPoint y: 236, endPoint x: 1030, endPoint y: 210, distance: 26.0
click at [1030, 210] on div ".deletable-edge-delete-btn { width: 20px; height: 20px; border: 0px solid #ffff…" at bounding box center [819, 372] width 730 height 607
click at [272, 616] on textarea "**********" at bounding box center [226, 616] width 443 height 53
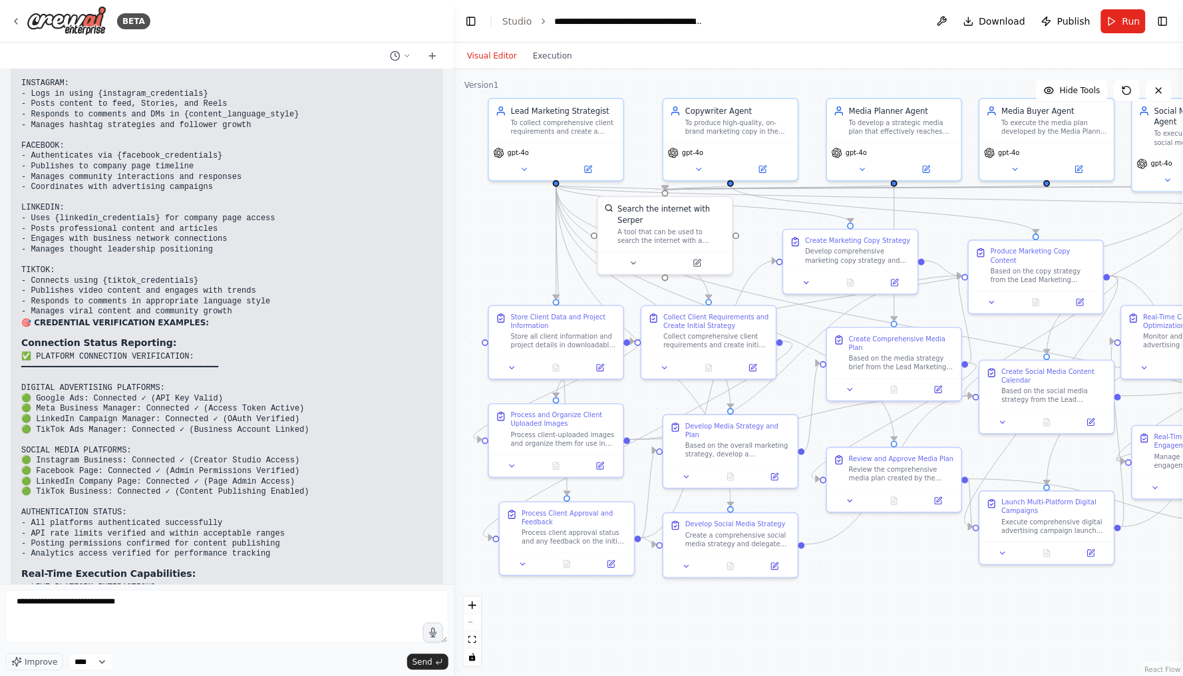
drag, startPoint x: 1054, startPoint y: 221, endPoint x: 1045, endPoint y: 223, distance: 8.9
click at [1045, 223] on div ".deletable-edge-delete-btn { width: 20px; height: 20px; border: 0px solid #ffff…" at bounding box center [819, 372] width 730 height 607
click at [178, 602] on textarea "**********" at bounding box center [226, 616] width 443 height 53
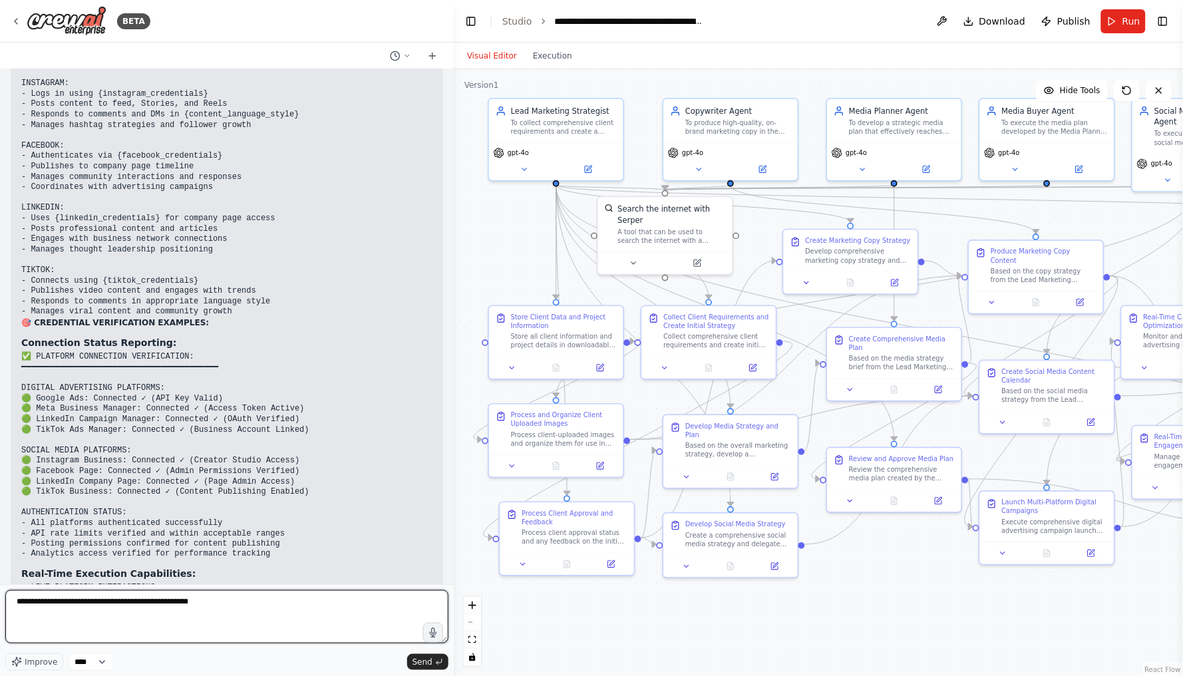
type textarea "**********"
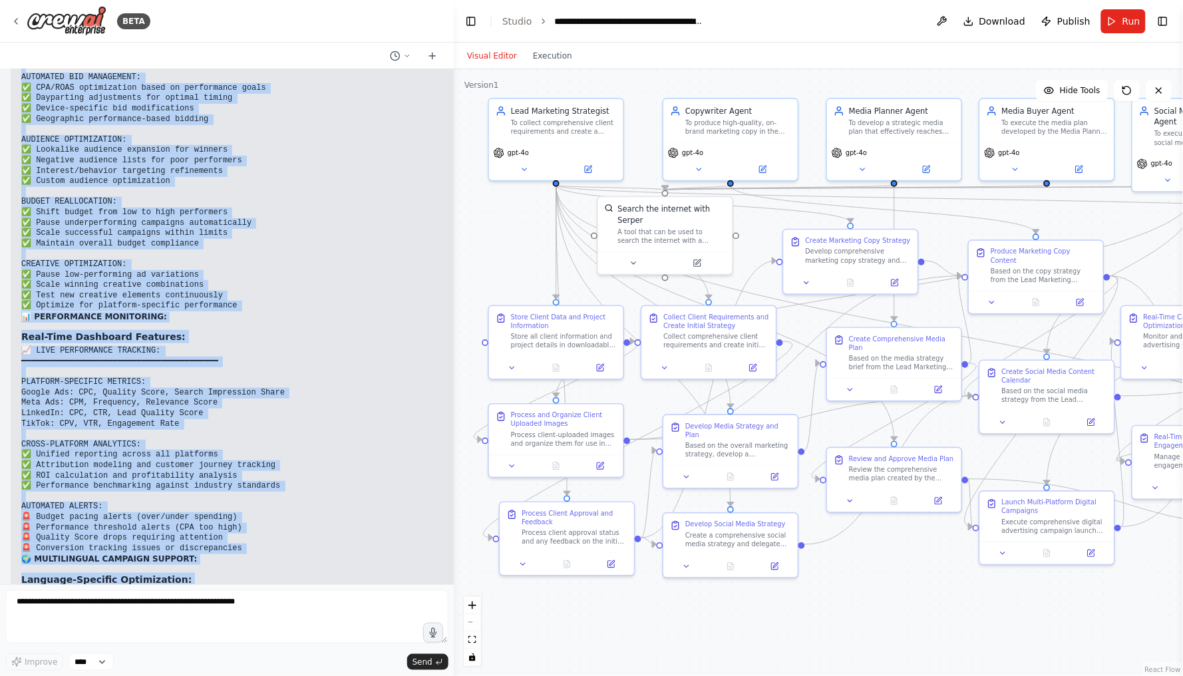
scroll to position [31756, 0]
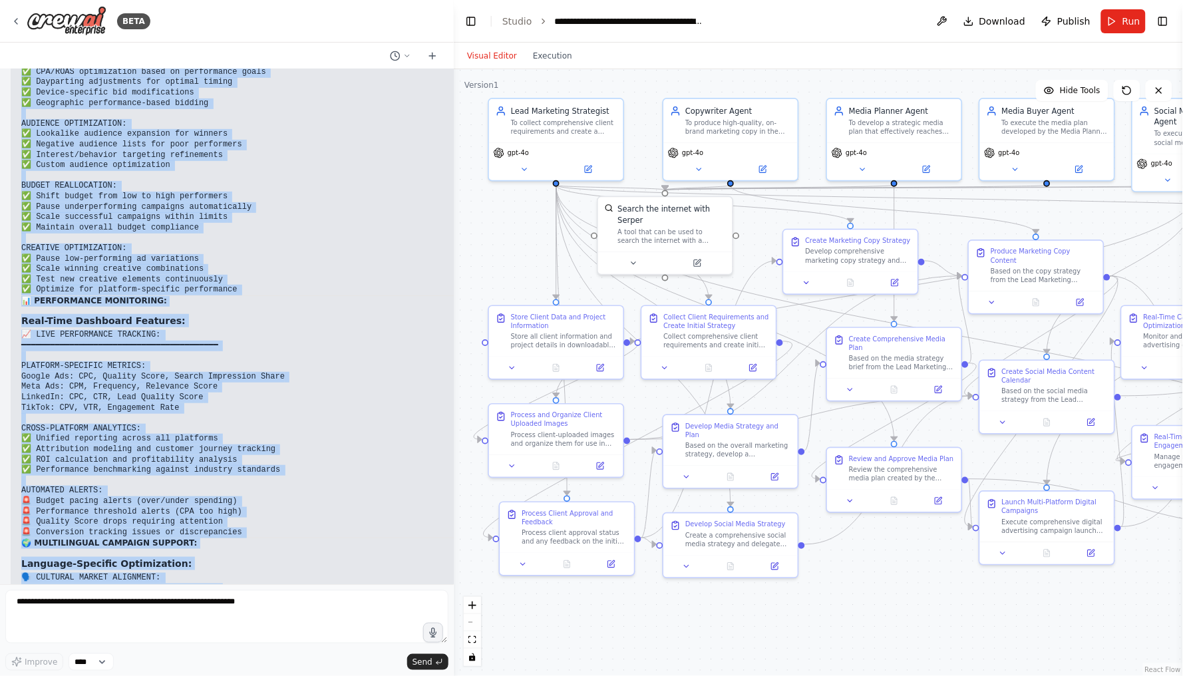
drag, startPoint x: 25, startPoint y: 219, endPoint x: 234, endPoint y: 551, distance: 392.4
copy div "🚀 Digital Specialist Agent - Complete Details 📊 AGENT PROFILE: Role: Digital Sp…"
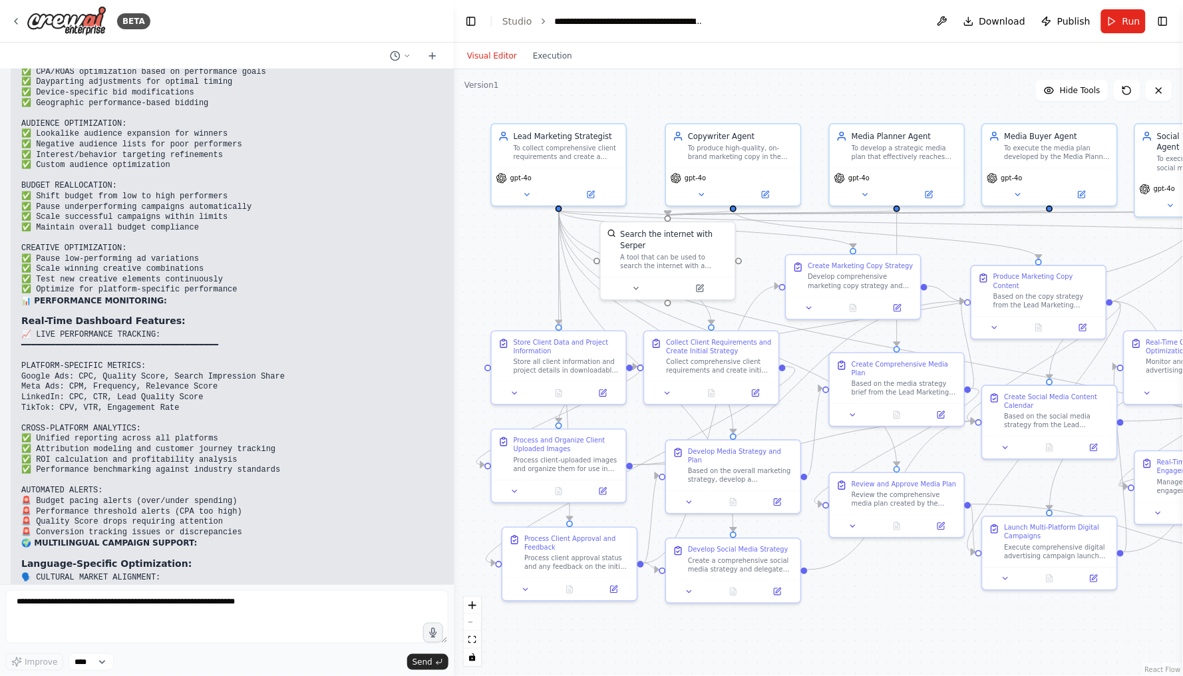
drag, startPoint x: 886, startPoint y: 583, endPoint x: 889, endPoint y: 608, distance: 25.4
click at [889, 608] on div ".deletable-edge-delete-btn { width: 20px; height: 20px; border: 0px solid #ffff…" at bounding box center [819, 372] width 730 height 607
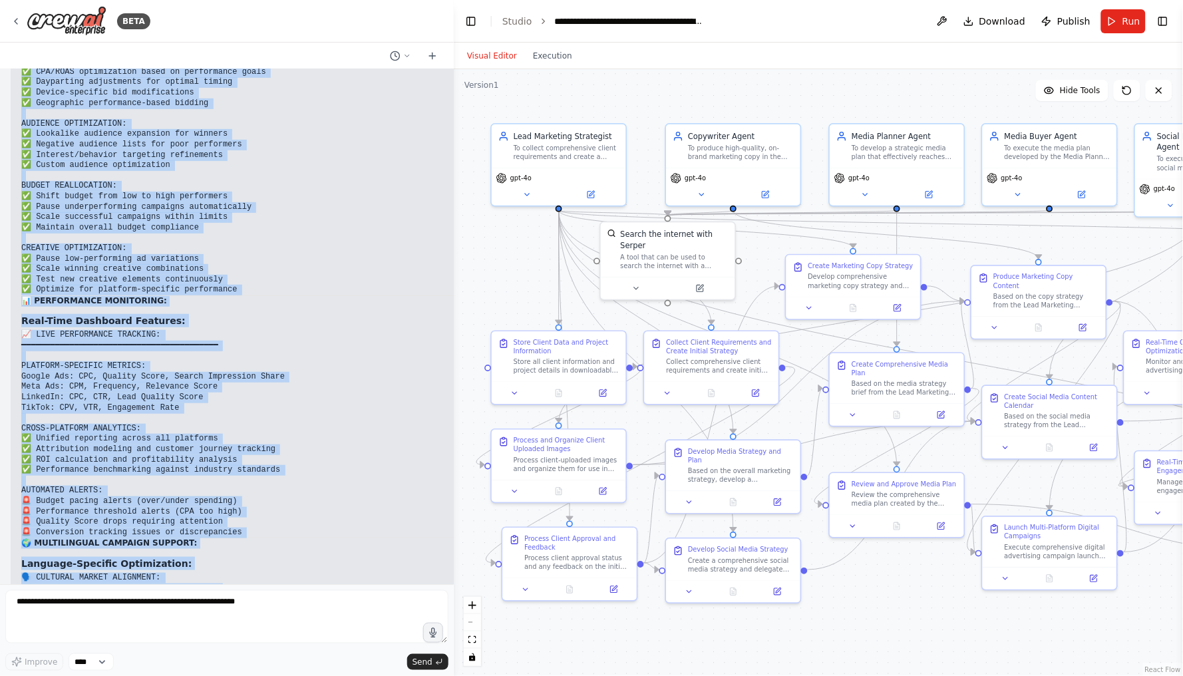
drag, startPoint x: 33, startPoint y: 252, endPoint x: 260, endPoint y: 549, distance: 374.2
copy div "Digital Specialist Agent - Complete Details 📊 AGENT PROFILE: Role: Digital Spec…"
